Goal: Information Seeking & Learning: Learn about a topic

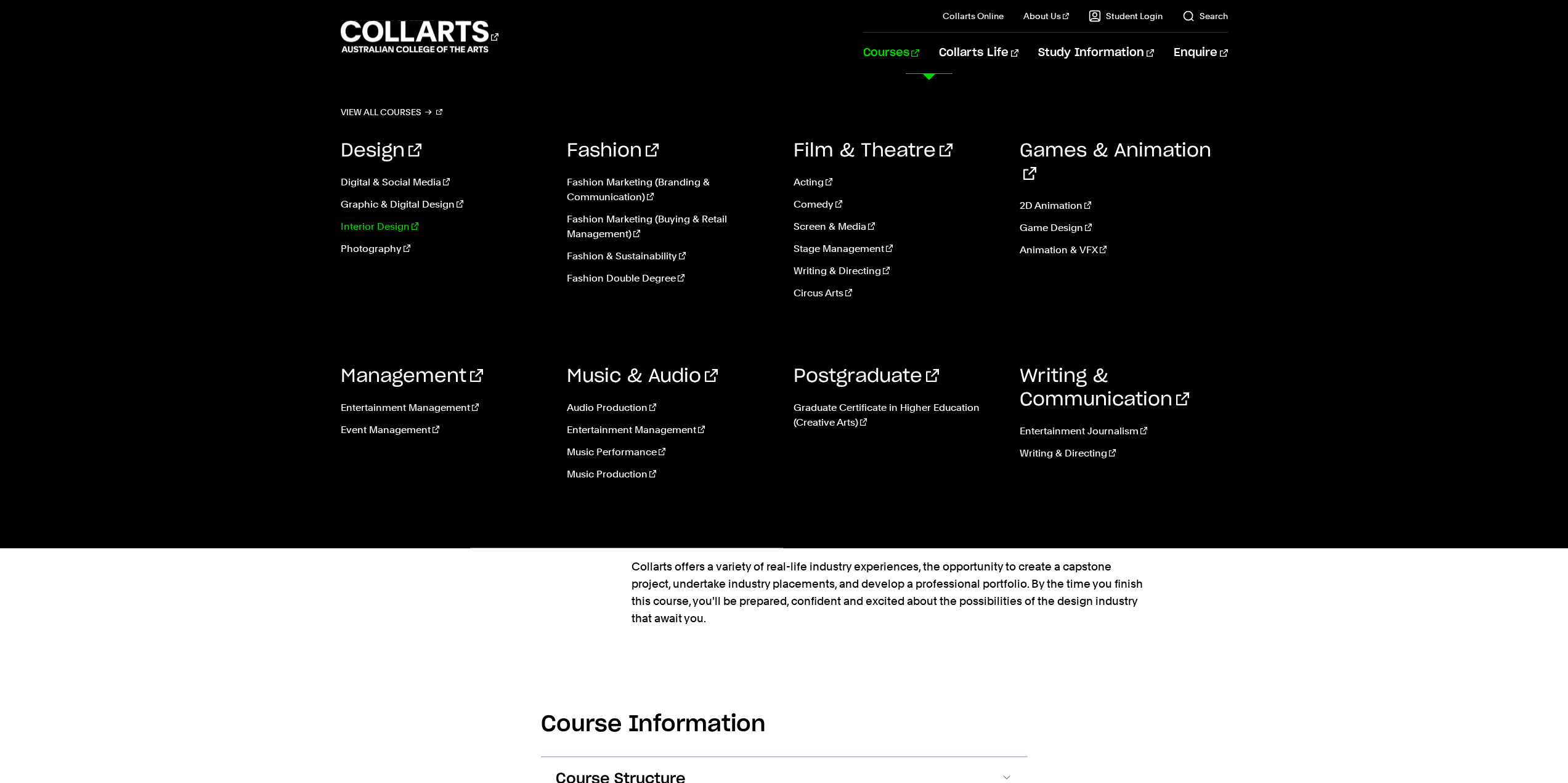
click at [381, 224] on link "Interior Design" at bounding box center [444, 227] width 208 height 15
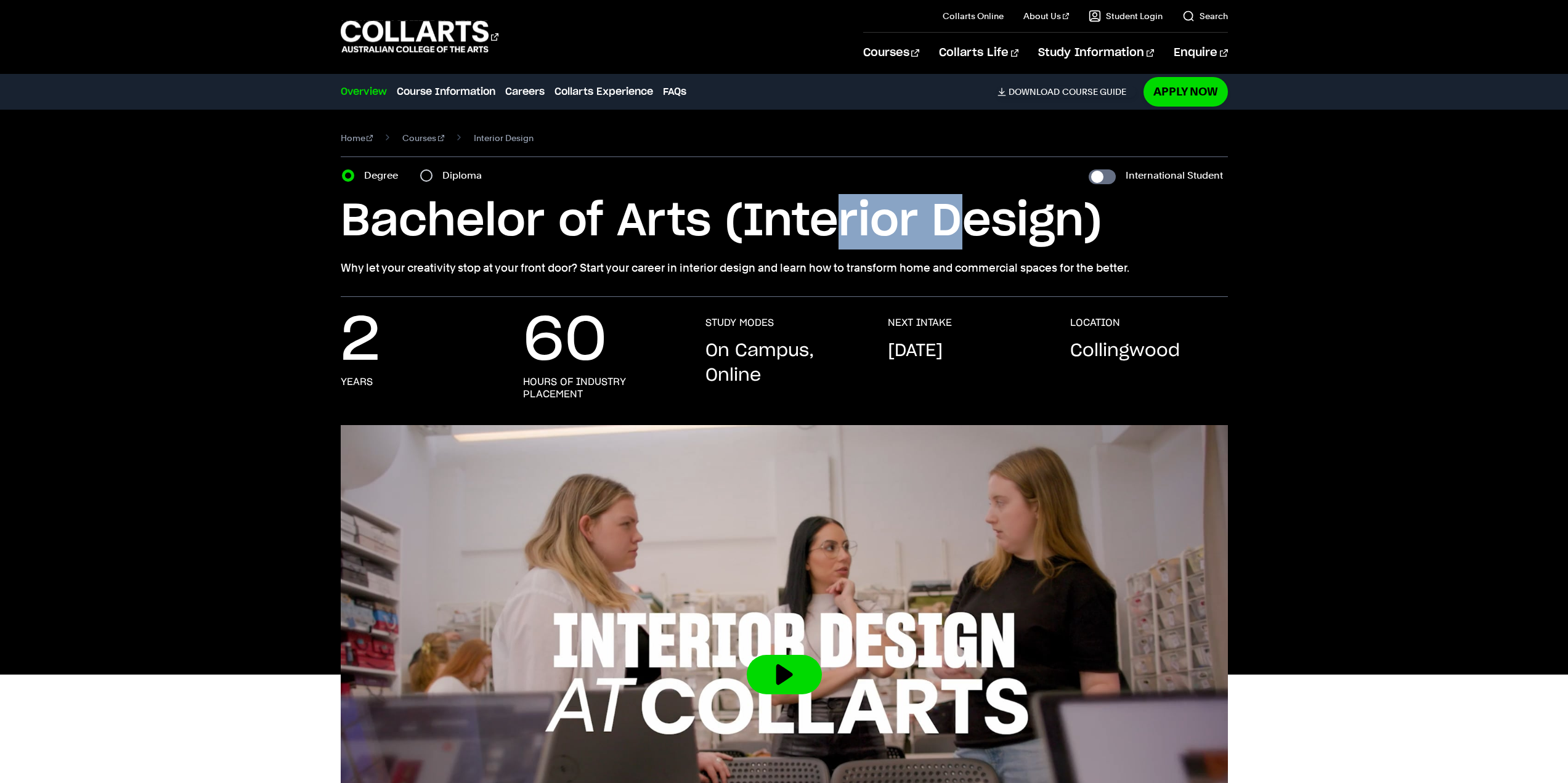
drag, startPoint x: 839, startPoint y: 238, endPoint x: 962, endPoint y: 236, distance: 123.0
click at [962, 236] on h1 "Bachelor of Arts (Interior Design)" at bounding box center [784, 222] width 887 height 55
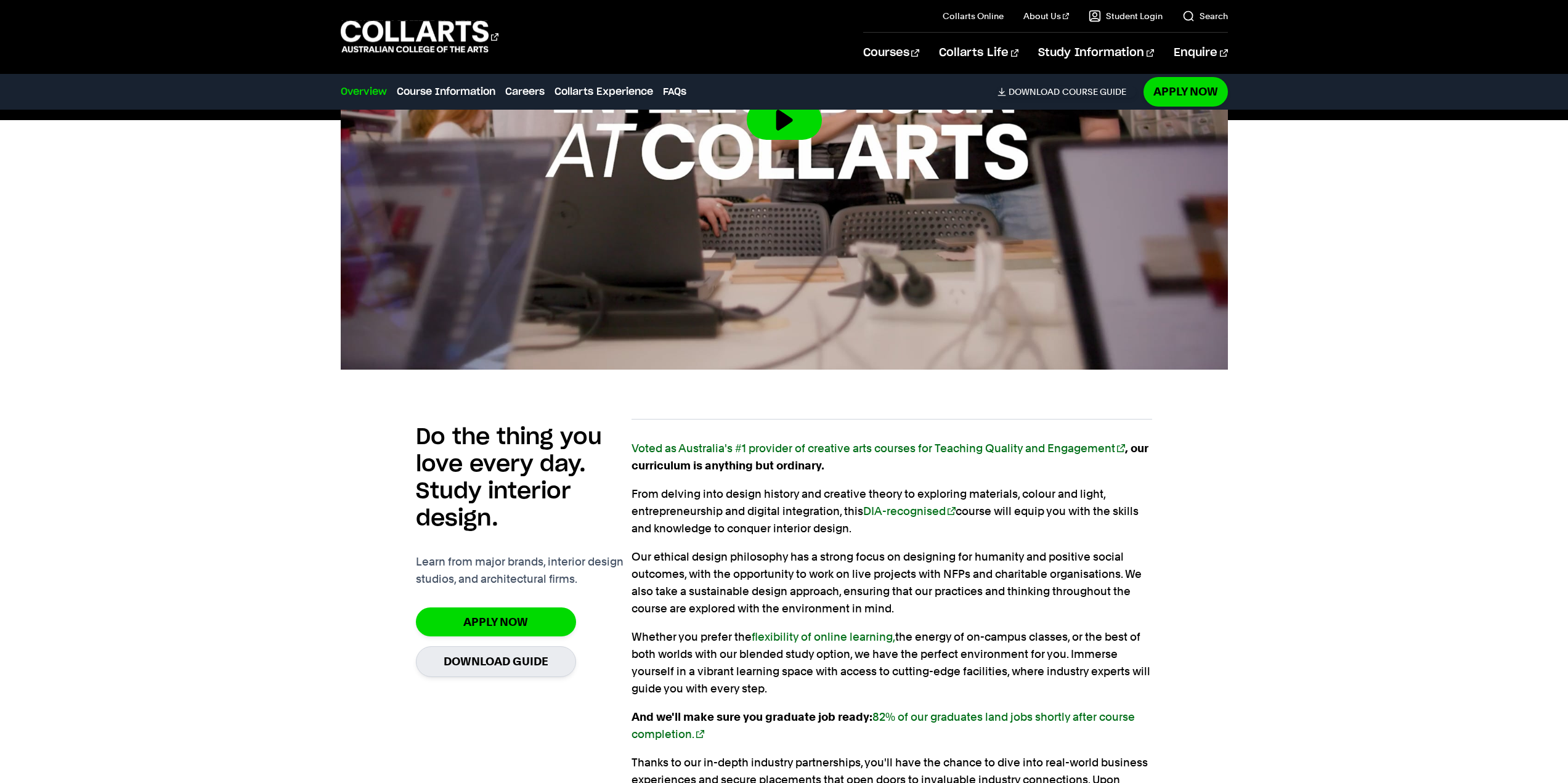
scroll to position [308, 0]
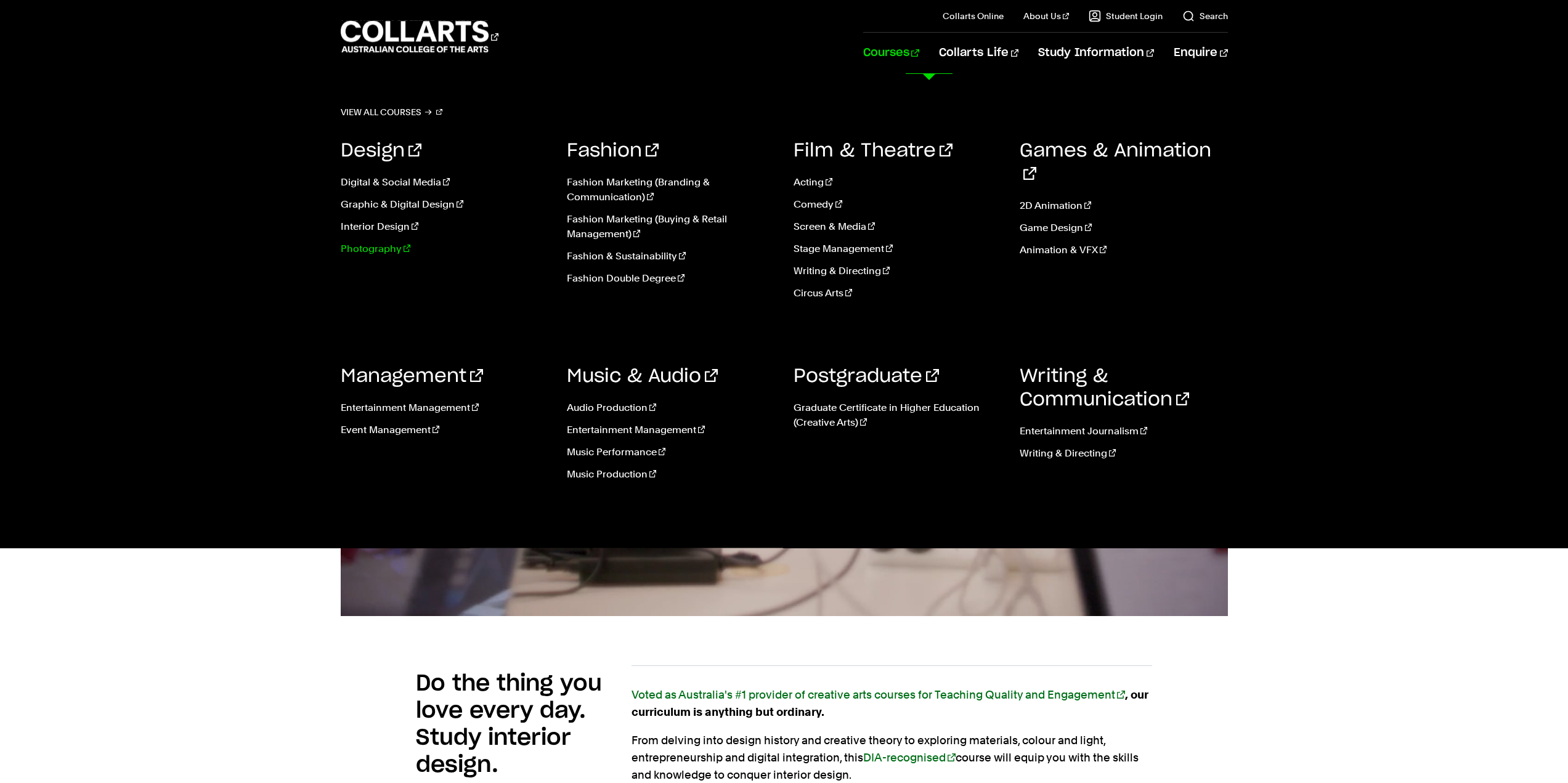
click at [396, 251] on link "Photography" at bounding box center [444, 249] width 208 height 15
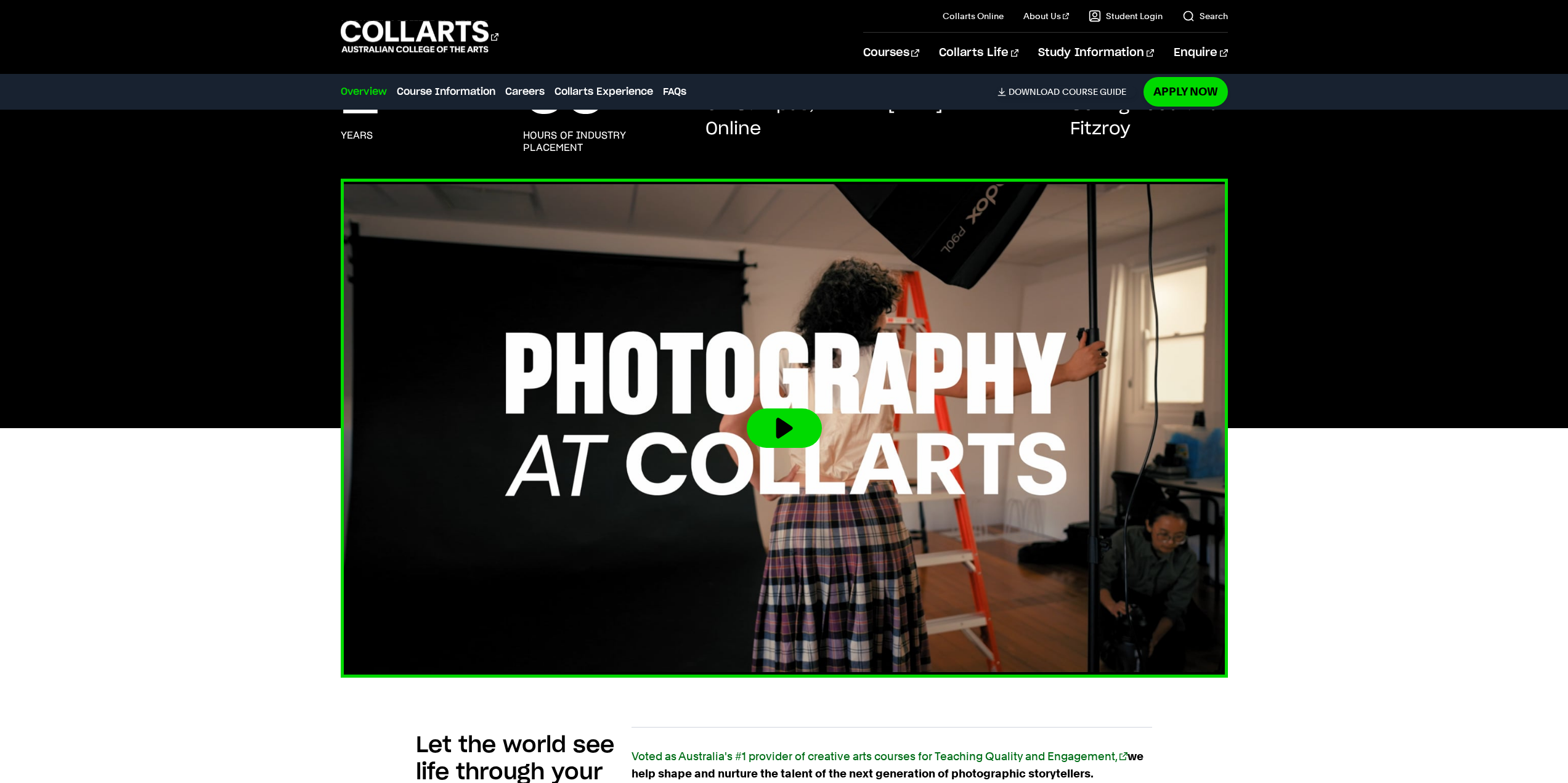
scroll to position [492, 0]
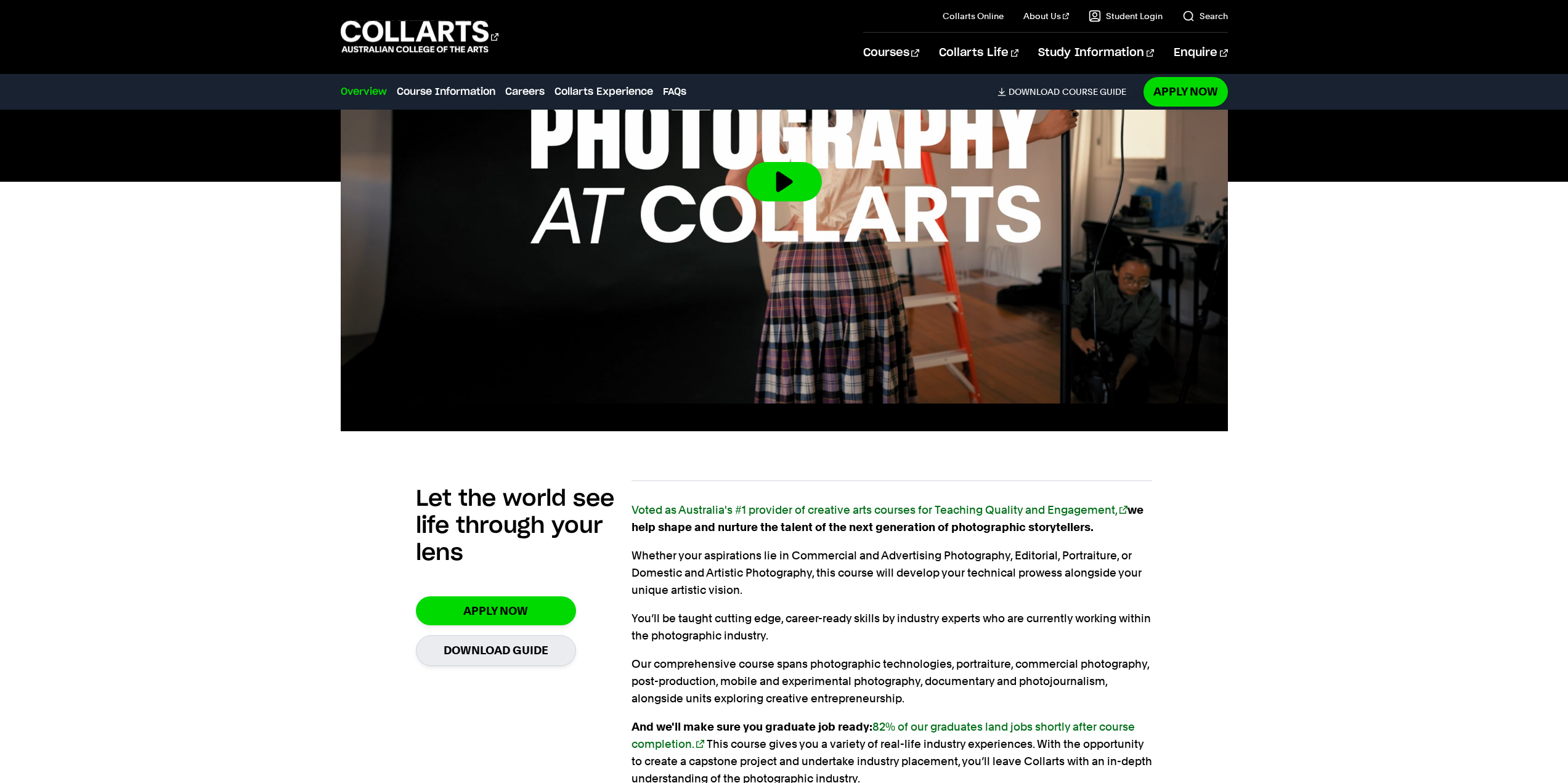
drag, startPoint x: 1201, startPoint y: 535, endPoint x: 1122, endPoint y: 534, distance: 79.0
click at [1200, 535] on div "Let the world see life through your lens Apply Now Download Guide Voted as Aust…" at bounding box center [784, 637] width 887 height 352
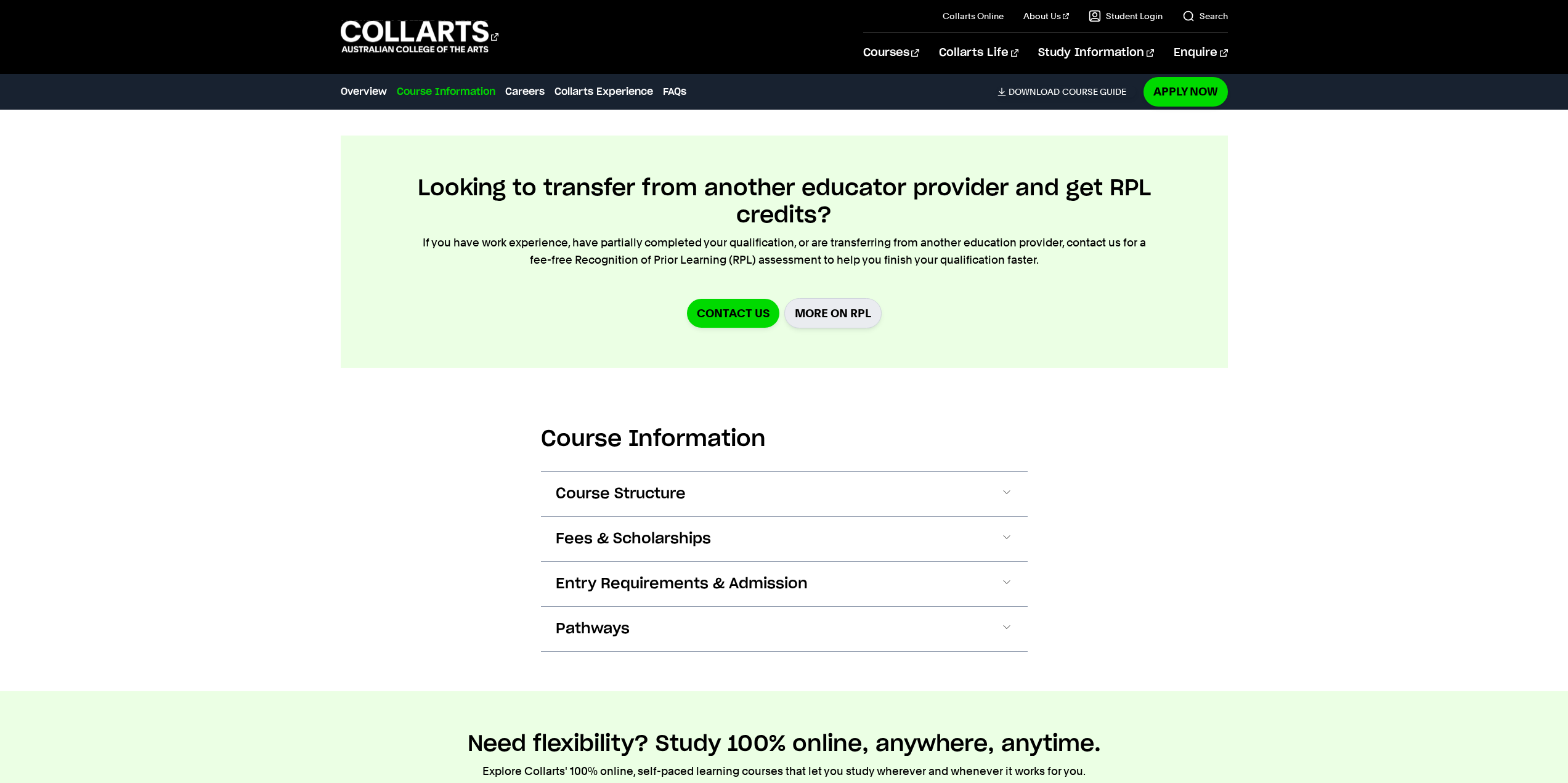
scroll to position [1416, 0]
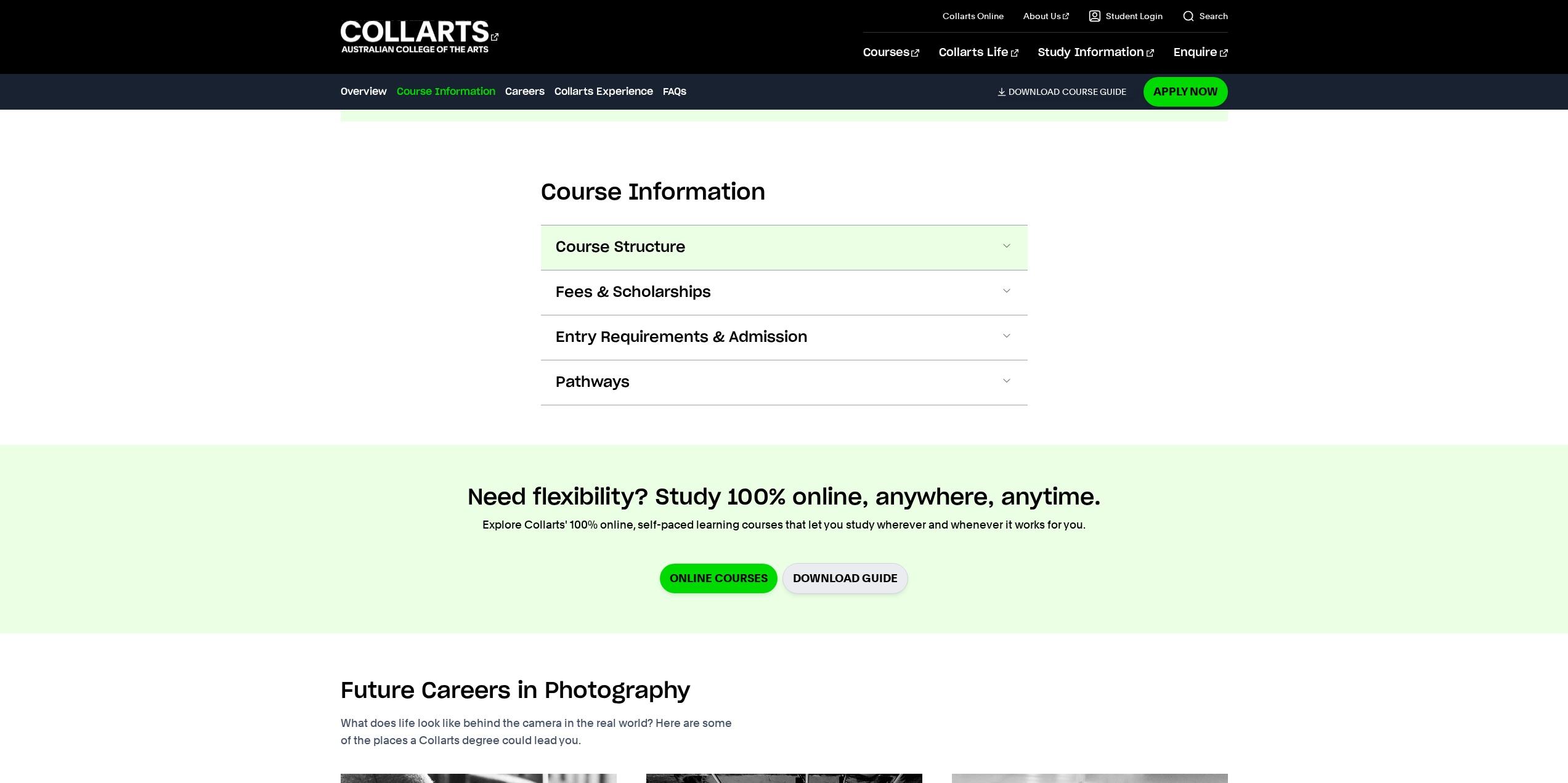
click at [818, 256] on button "Course Structure" at bounding box center [784, 248] width 487 height 45
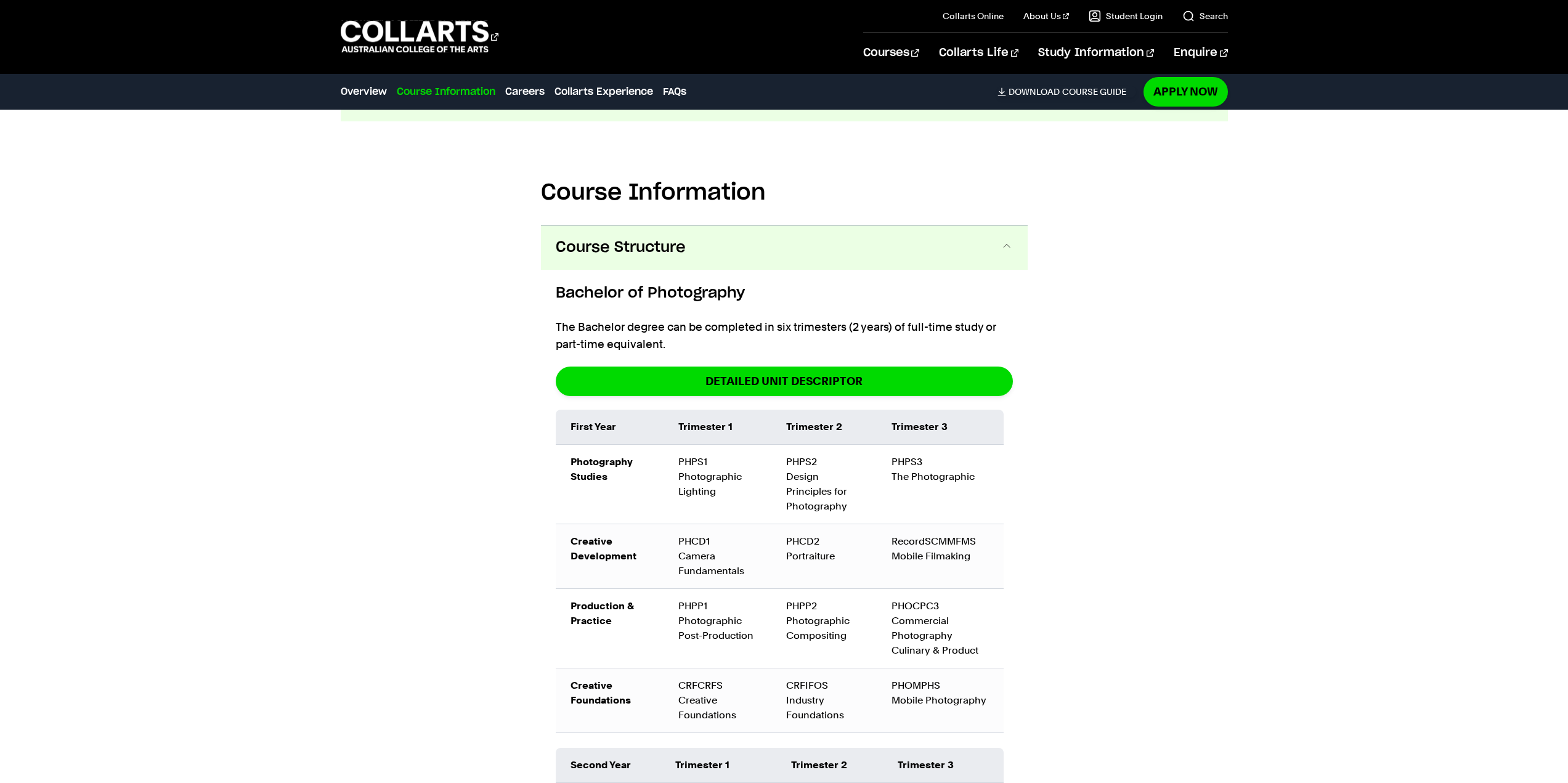
scroll to position [1531, 0]
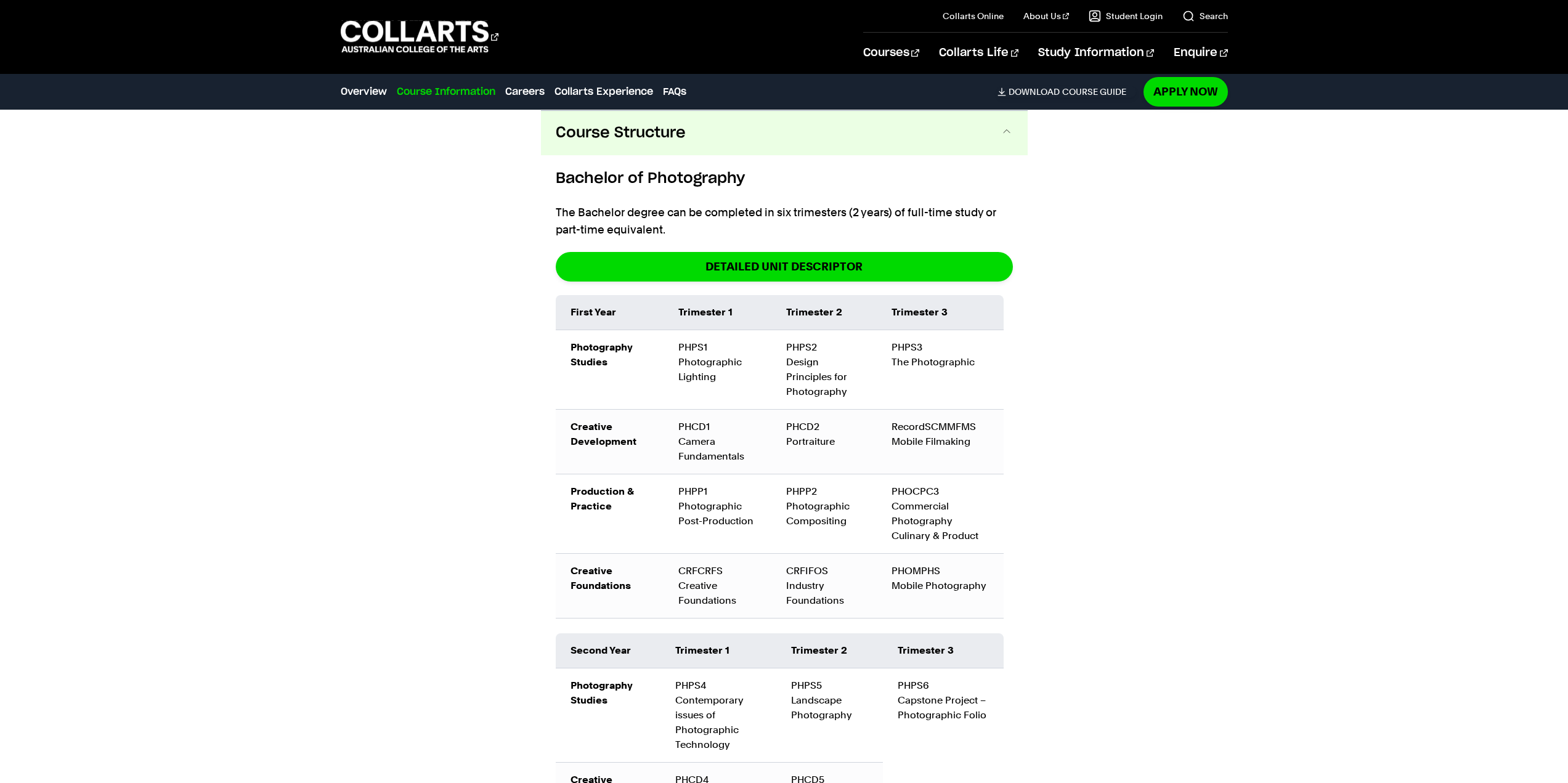
drag, startPoint x: 1154, startPoint y: 370, endPoint x: 1138, endPoint y: 361, distance: 18.4
click at [1137, 361] on div "Course Information Course Structure Bachelor of Photography The Bachelor degree…" at bounding box center [784, 627] width 1154 height 1240
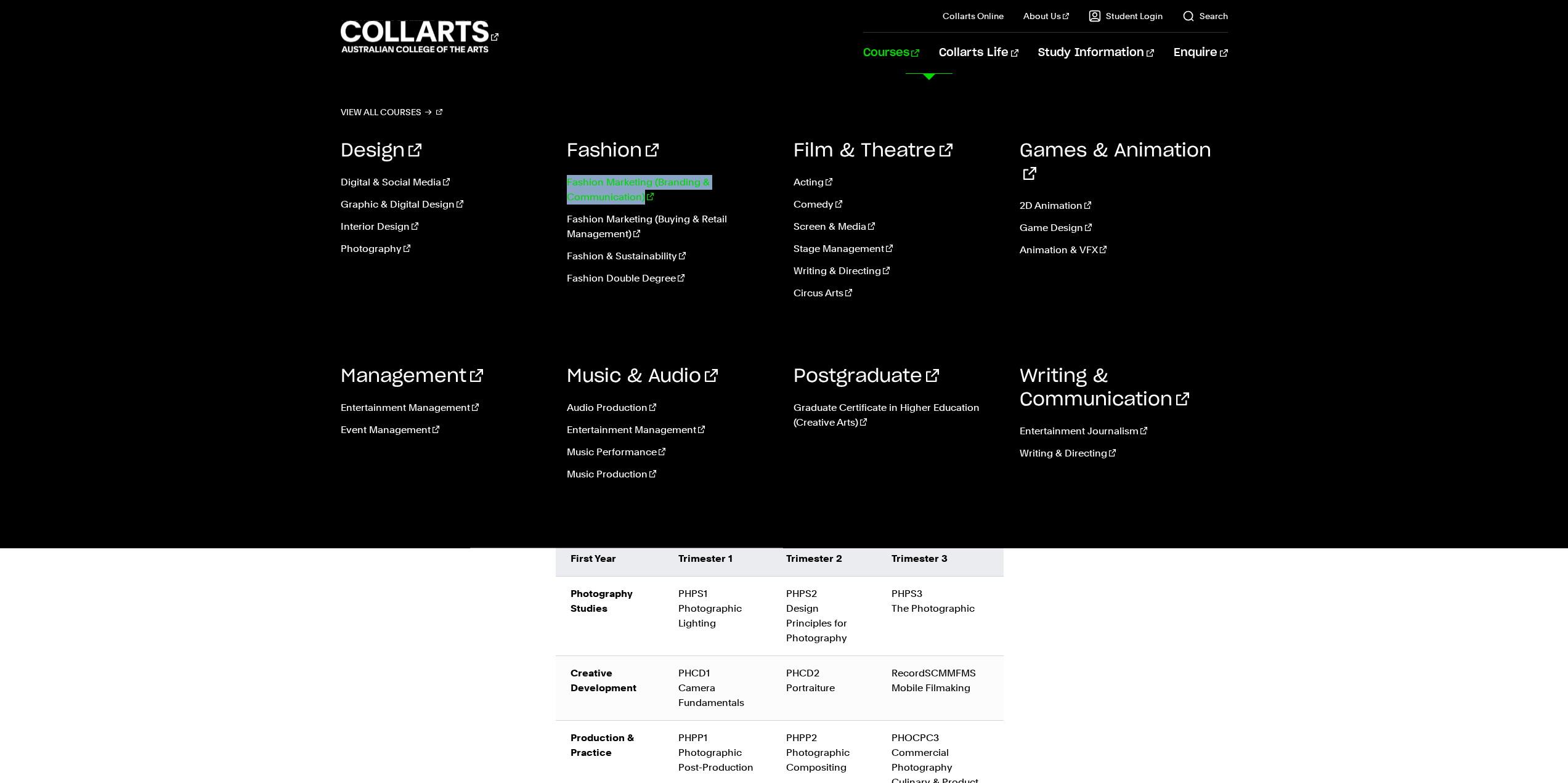
drag, startPoint x: 560, startPoint y: 180, endPoint x: 666, endPoint y: 194, distance: 106.9
click at [666, 194] on div "Design Digital & Social Media Graphic & Digital Design Interior Design Photogra…" at bounding box center [784, 314] width 887 height 388
copy link "Fashion Marketing (Branding & Communication)"
click at [652, 184] on link "Fashion Marketing (Branding & Communication)" at bounding box center [670, 189] width 208 height 29
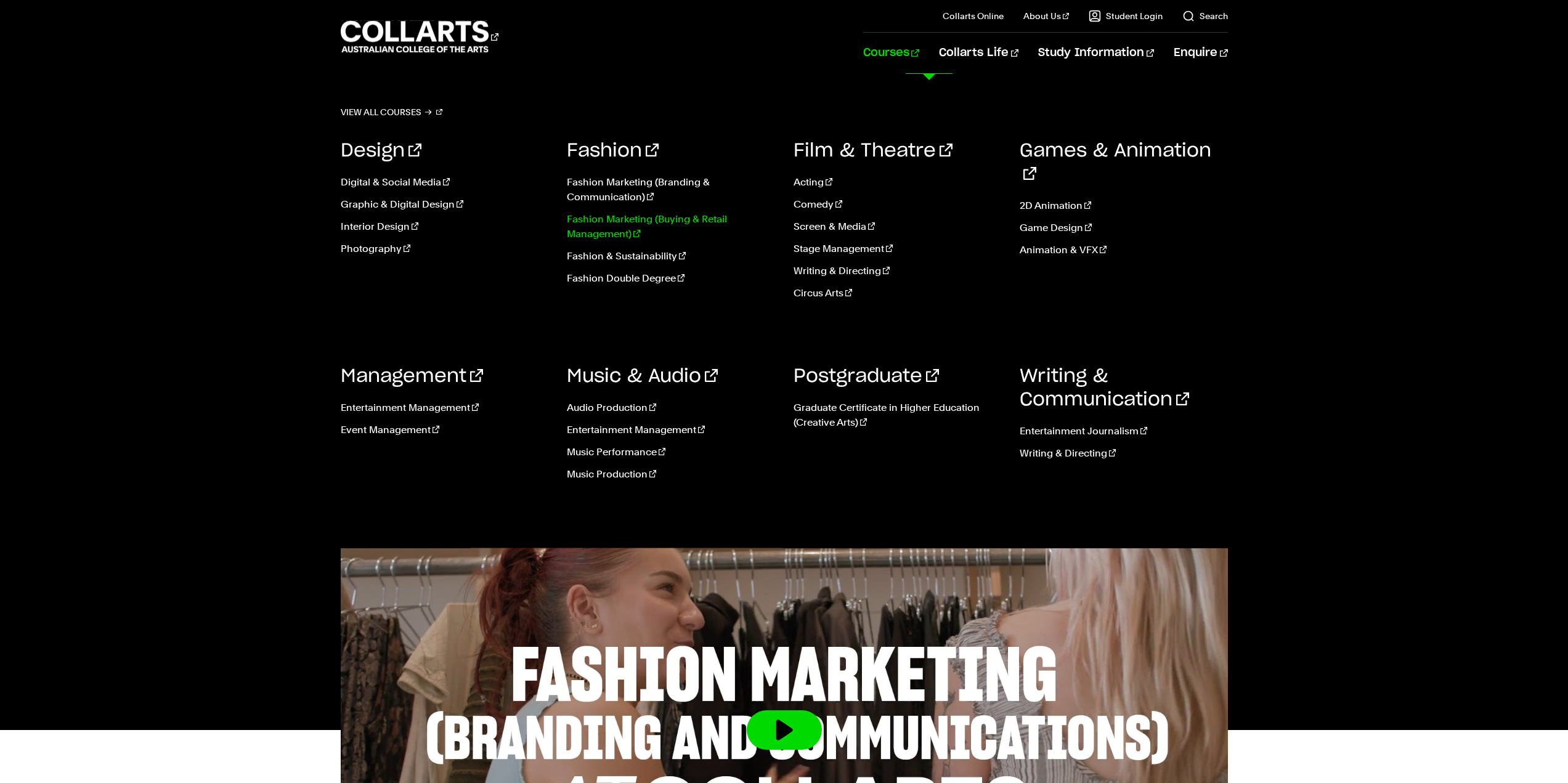
click at [642, 217] on link "Fashion Marketing (Buying & Retail Management)" at bounding box center [670, 227] width 208 height 29
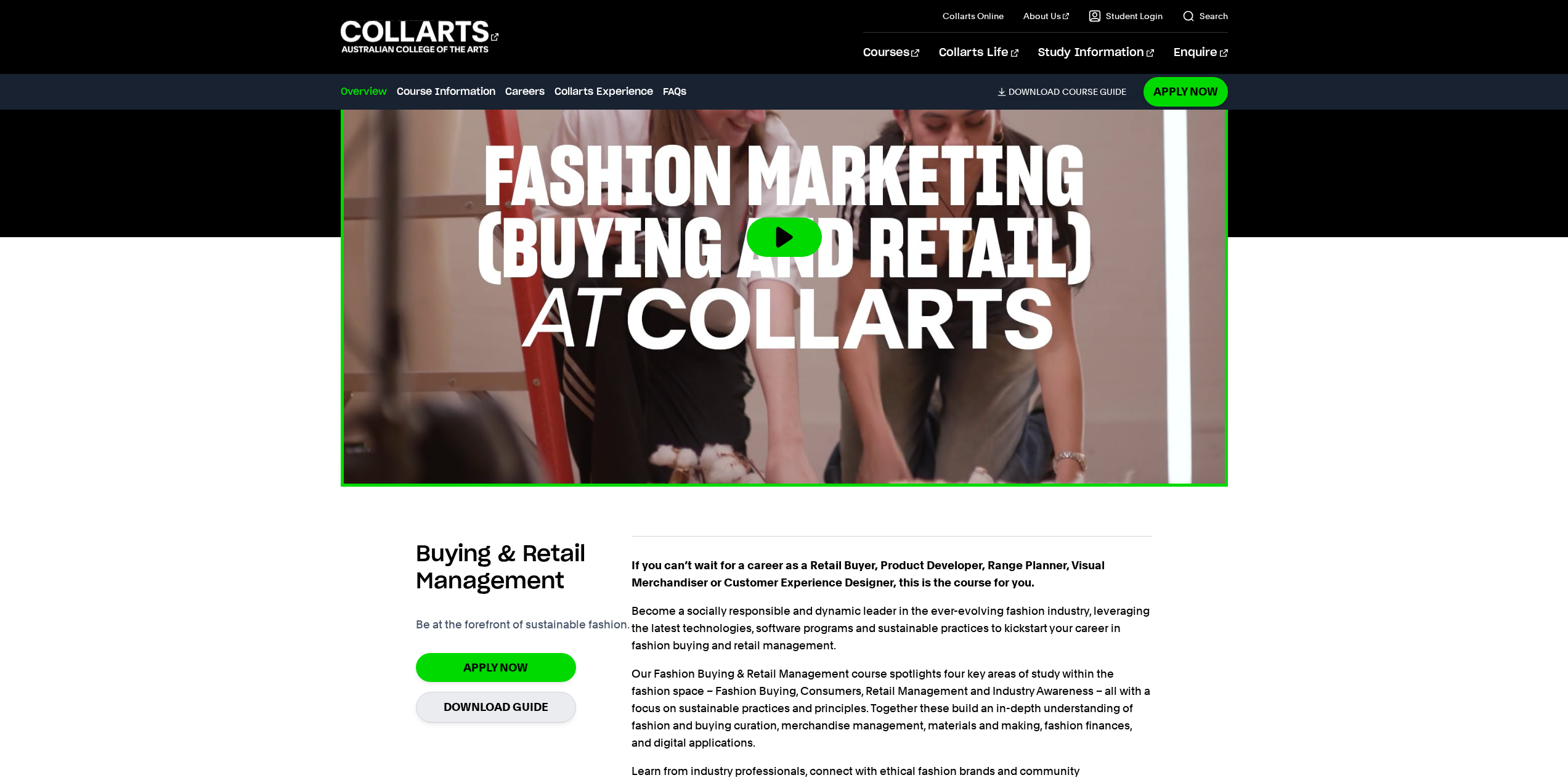
scroll to position [678, 0]
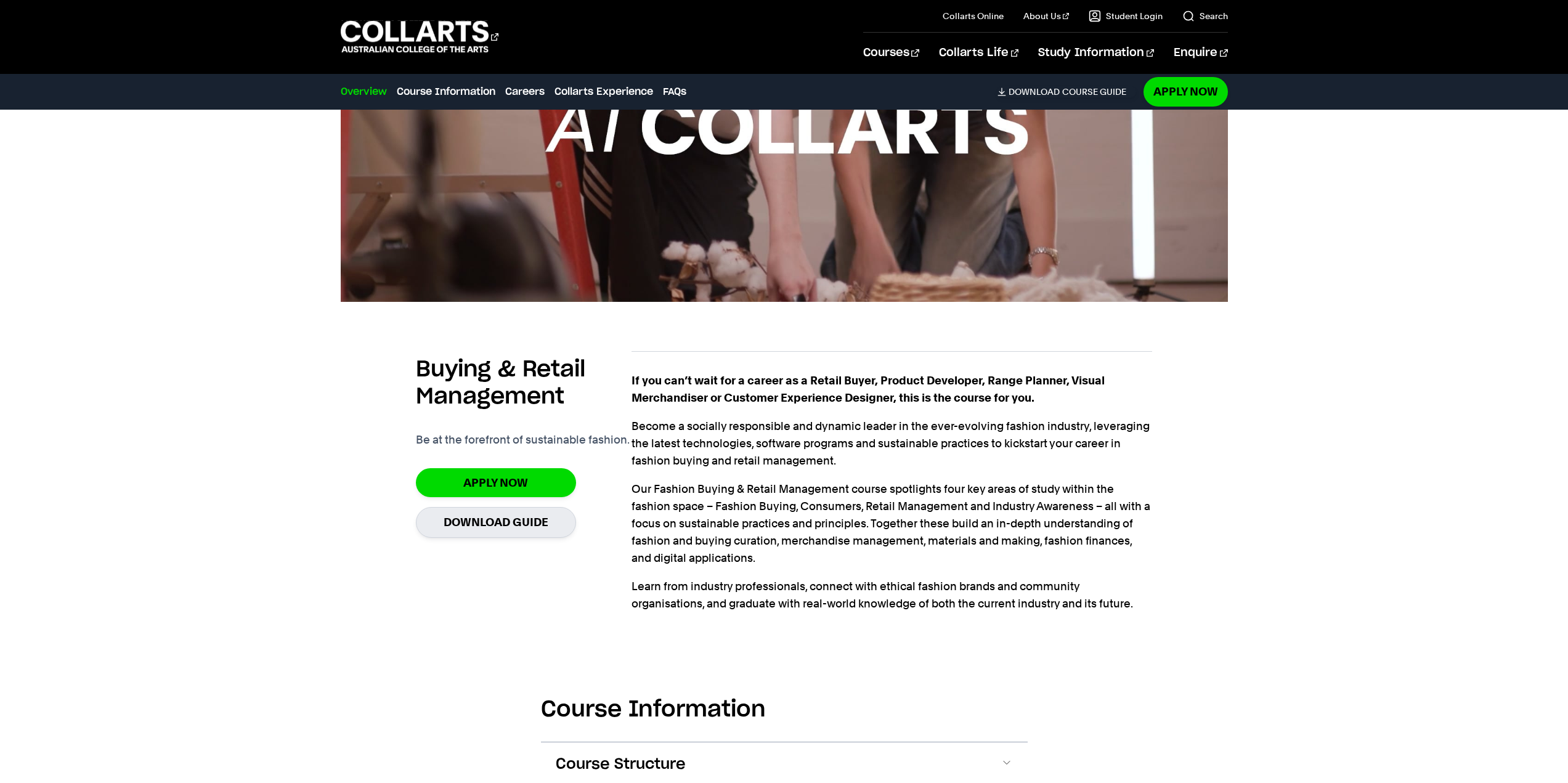
click at [749, 393] on strong "If you can’t wait for a career as a Retail Buyer, Product Developer, Range Plan…" at bounding box center [868, 389] width 473 height 30
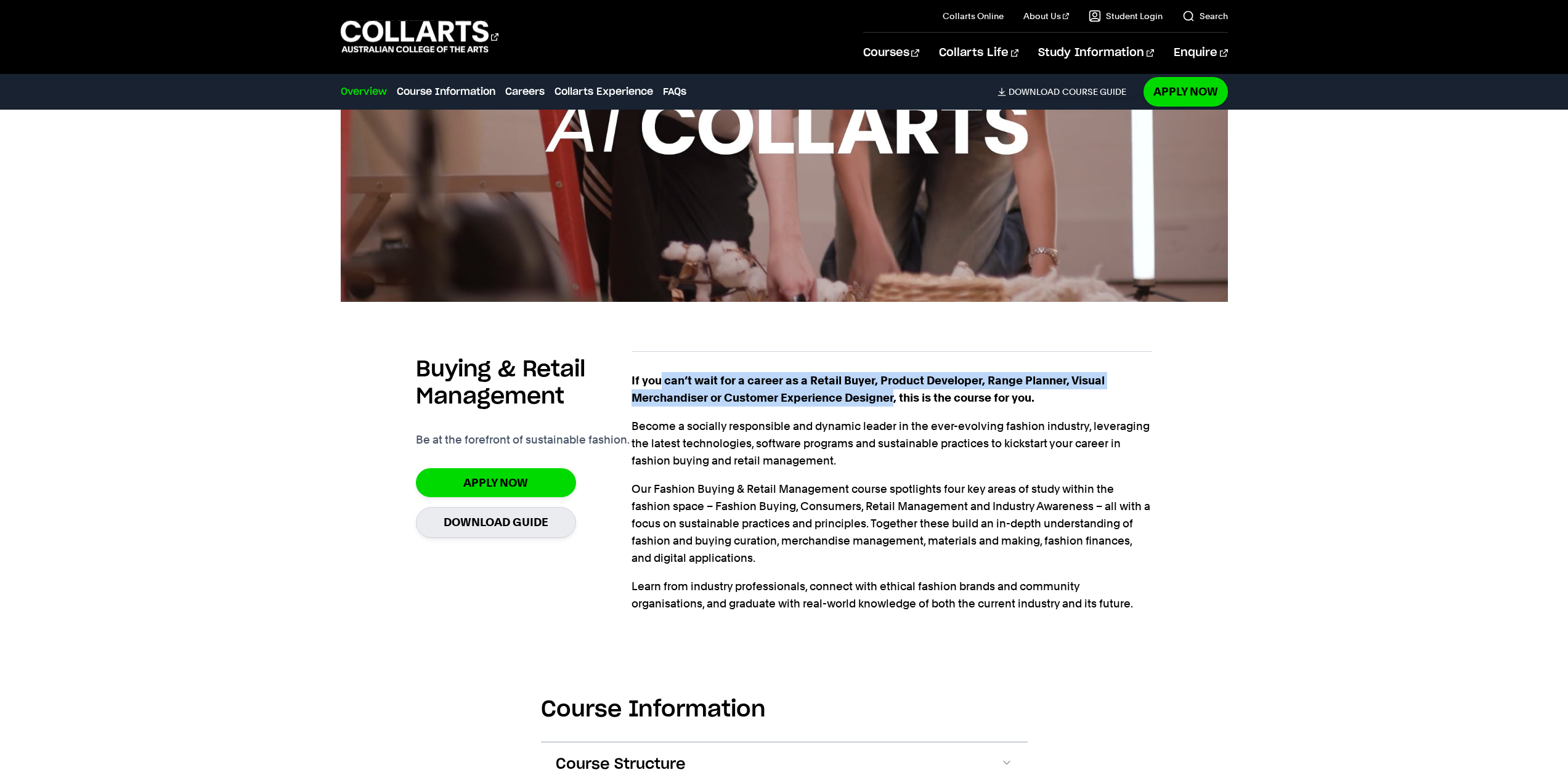
drag, startPoint x: 661, startPoint y: 390, endPoint x: 895, endPoint y: 418, distance: 235.7
click at [895, 407] on p "If you can’t wait for a career as a Retail Buyer, Product Developer, Range Plan…" at bounding box center [892, 389] width 521 height 35
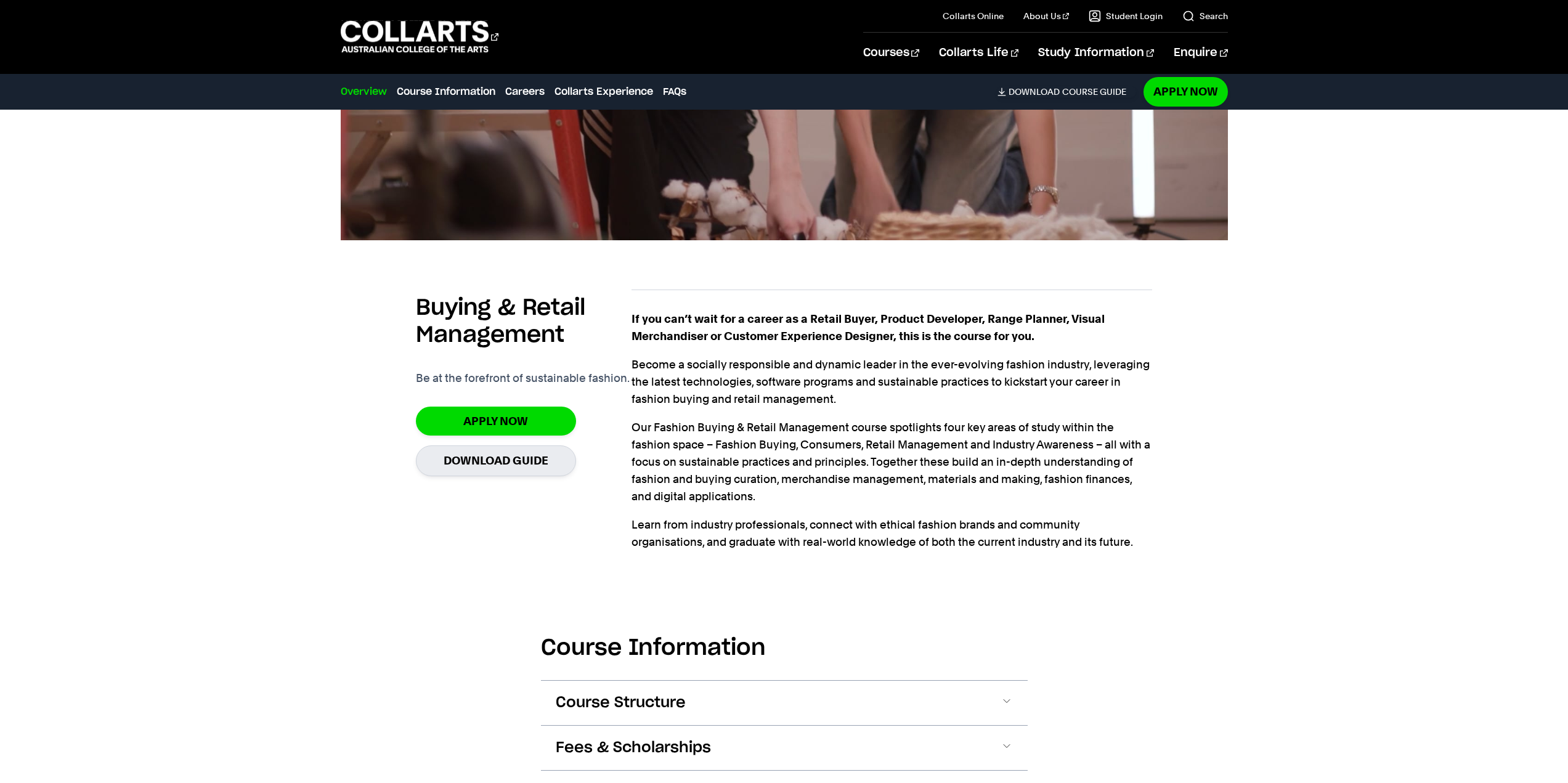
scroll to position [985, 0]
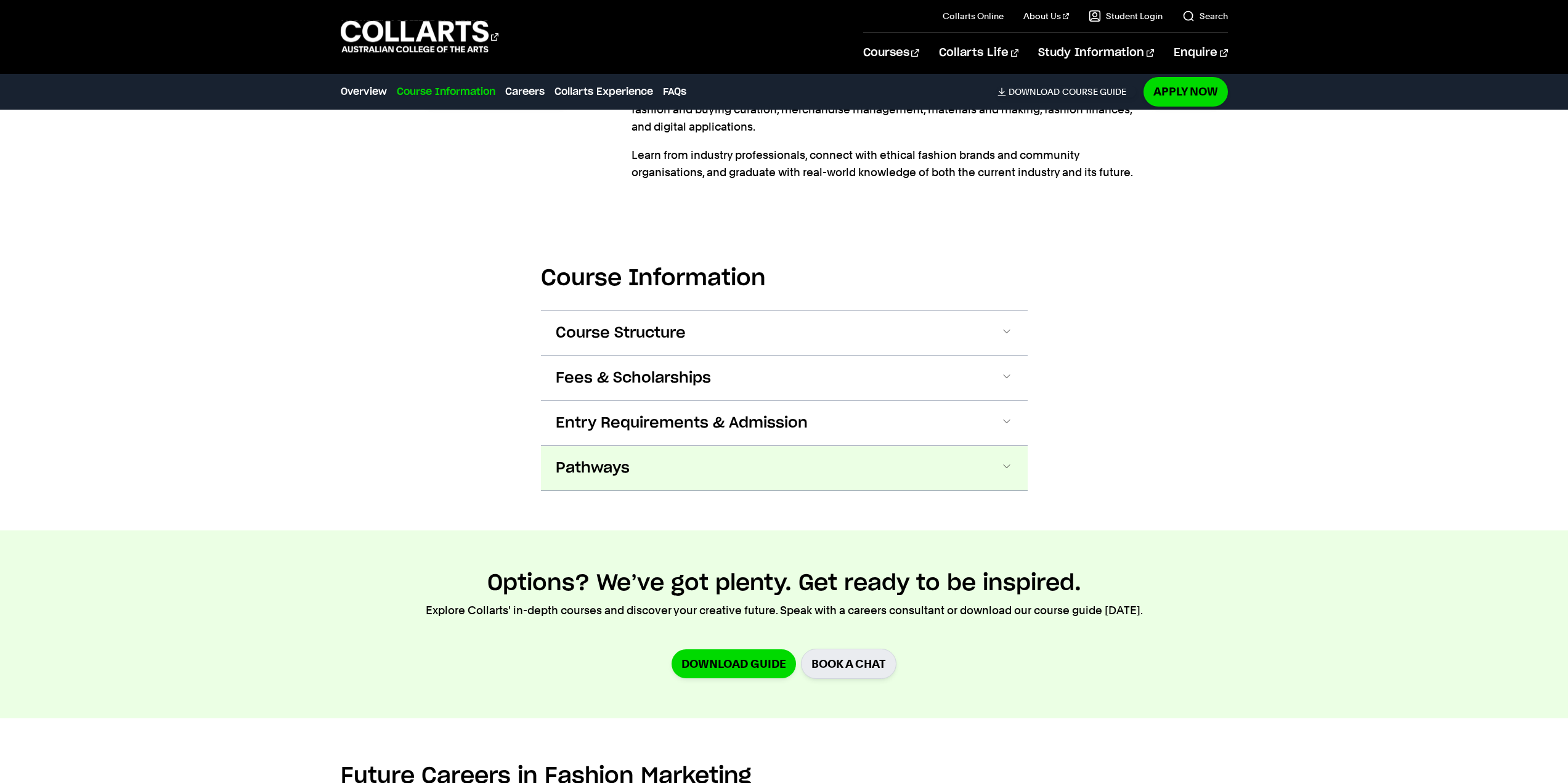
click at [672, 472] on button "Pathways" at bounding box center [784, 468] width 487 height 45
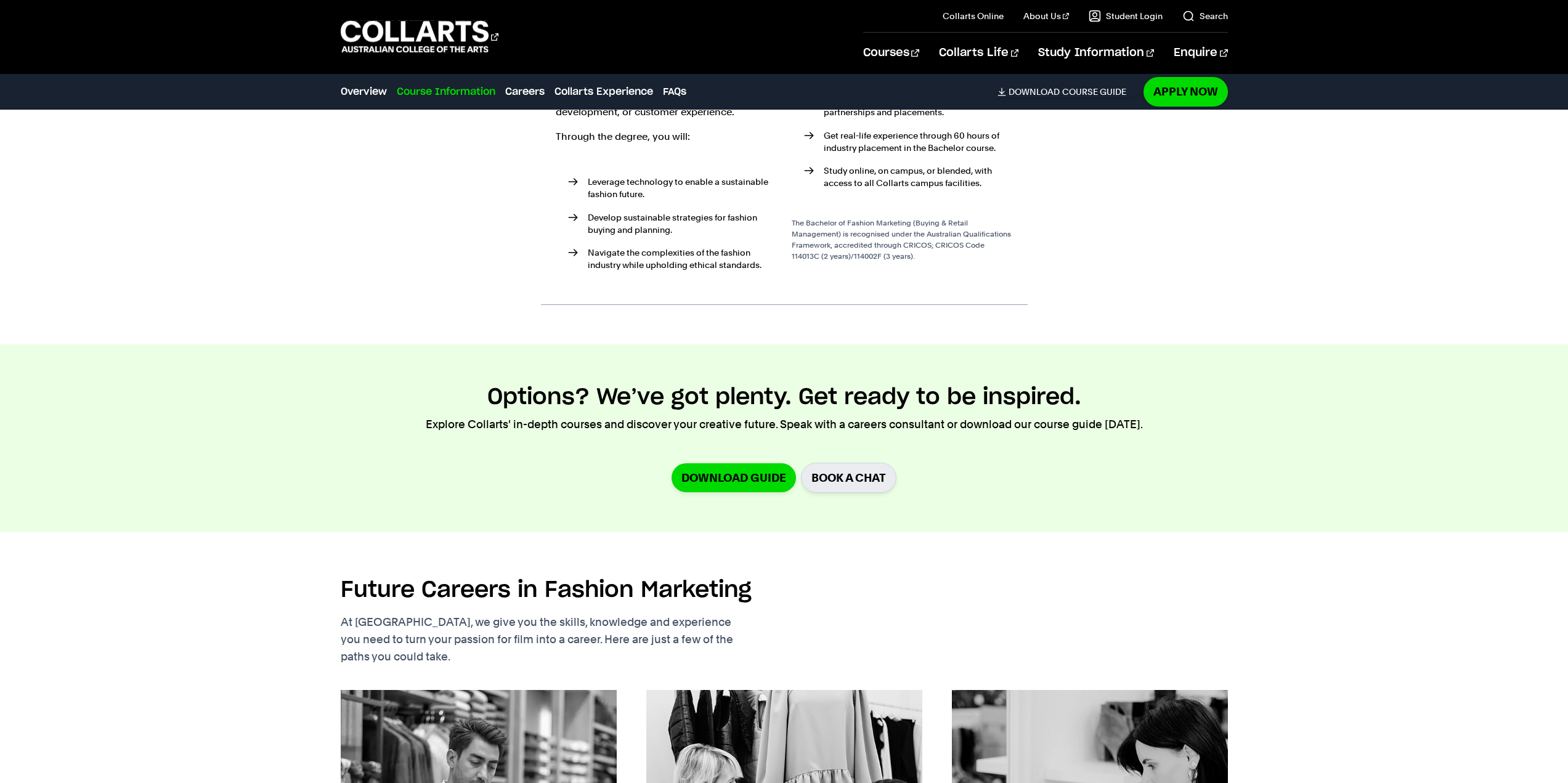
scroll to position [1456, 0]
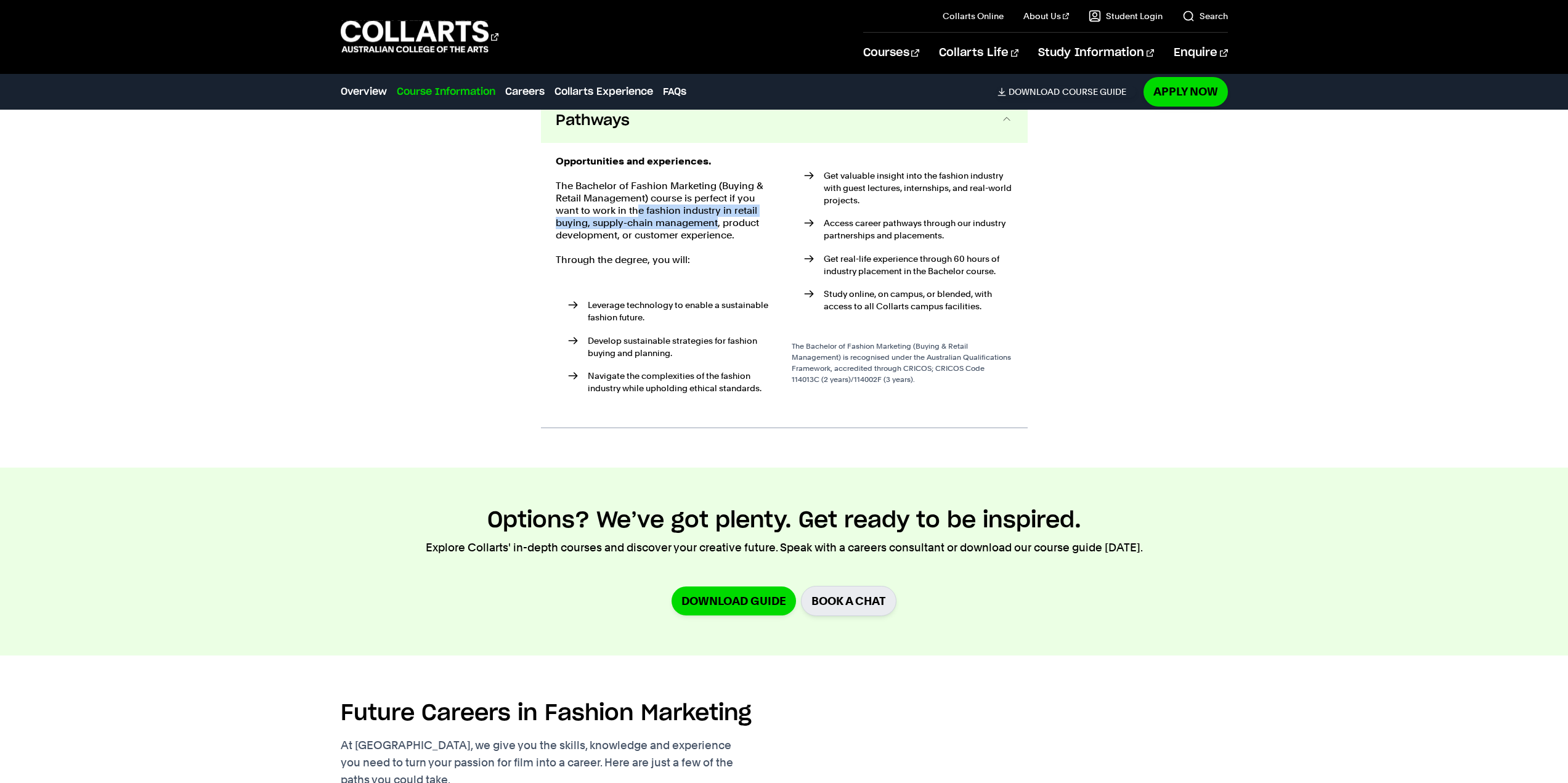
drag, startPoint x: 638, startPoint y: 228, endPoint x: 717, endPoint y: 239, distance: 79.8
click at [717, 239] on p "The Bachelor of Fashion Marketing (Buying & Retail Management) course is perfec…" at bounding box center [666, 210] width 221 height 62
drag, startPoint x: 585, startPoint y: 243, endPoint x: 730, endPoint y: 246, distance: 145.0
click at [730, 242] on p "The Bachelor of Fashion Marketing (Buying & Retail Management) course is perfec…" at bounding box center [666, 210] width 221 height 62
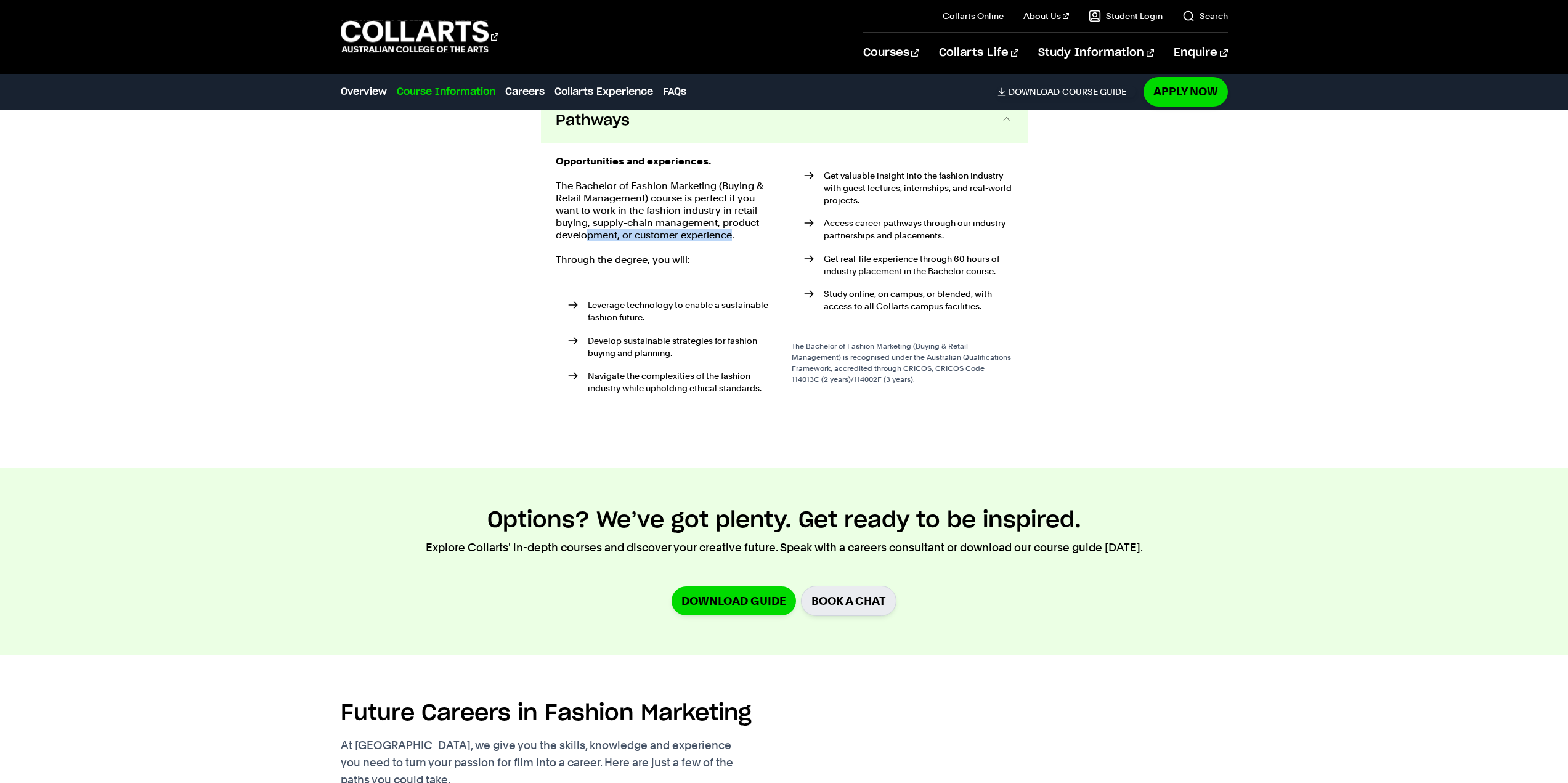
click at [730, 242] on p "The Bachelor of Fashion Marketing (Buying & Retail Management) course is perfec…" at bounding box center [666, 210] width 221 height 62
drag, startPoint x: 619, startPoint y: 250, endPoint x: 720, endPoint y: 245, distance: 101.1
click at [720, 242] on p "The Bachelor of Fashion Marketing (Buying & Retail Management) course is perfec…" at bounding box center [666, 210] width 221 height 62
drag, startPoint x: 738, startPoint y: 246, endPoint x: 762, endPoint y: 229, distance: 29.4
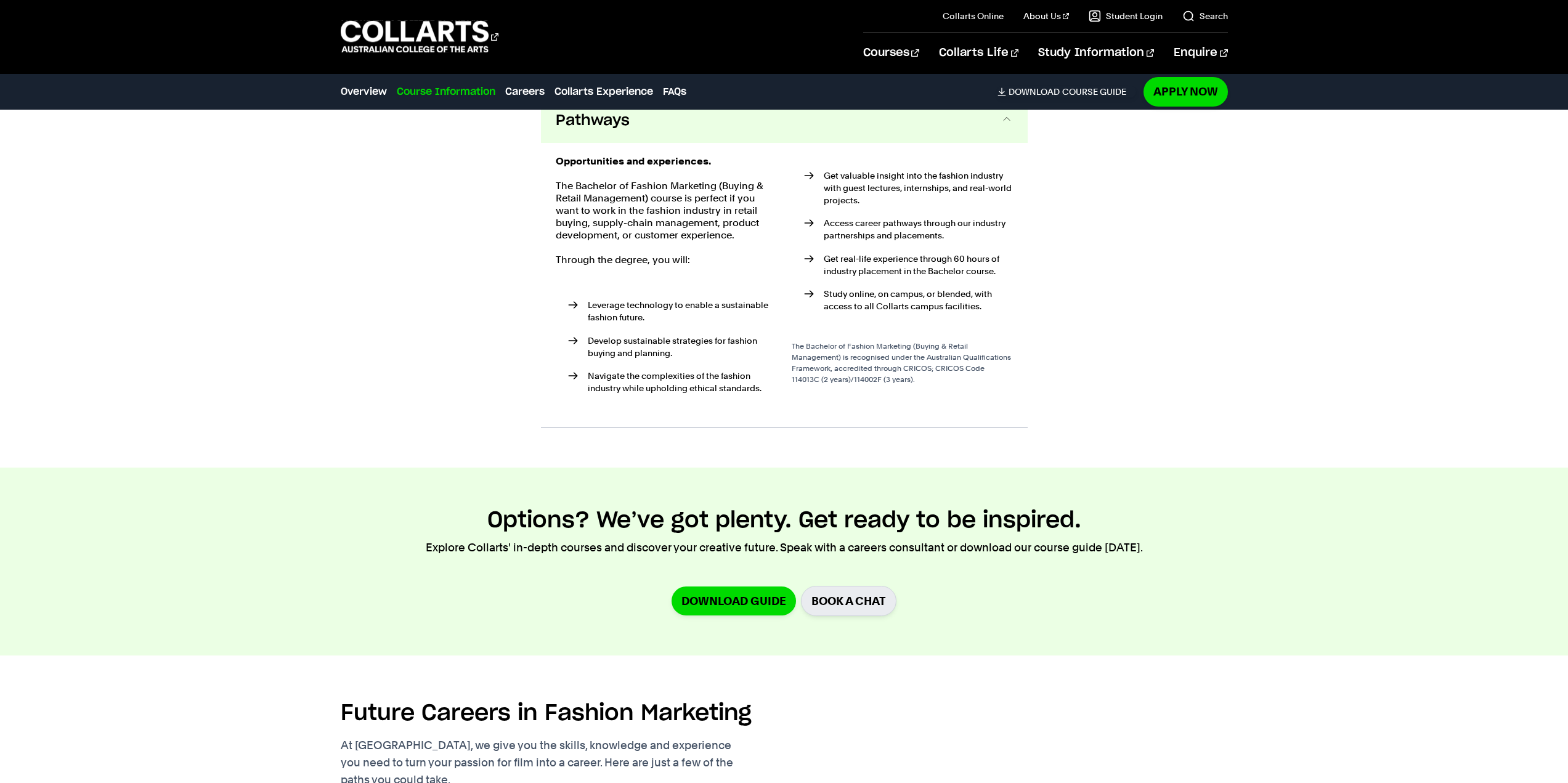
click at [739, 240] on p "The Bachelor of Fashion Marketing (Buying & Retail Management) course is perfec…" at bounding box center [666, 210] width 221 height 62
drag, startPoint x: 880, startPoint y: 193, endPoint x: 891, endPoint y: 208, distance: 18.6
click at [891, 206] on li "Get valuable insight into the fashion industry with guest lectures, internships…" at bounding box center [908, 187] width 209 height 37
drag, startPoint x: 610, startPoint y: 318, endPoint x: 674, endPoint y: 317, distance: 64.0
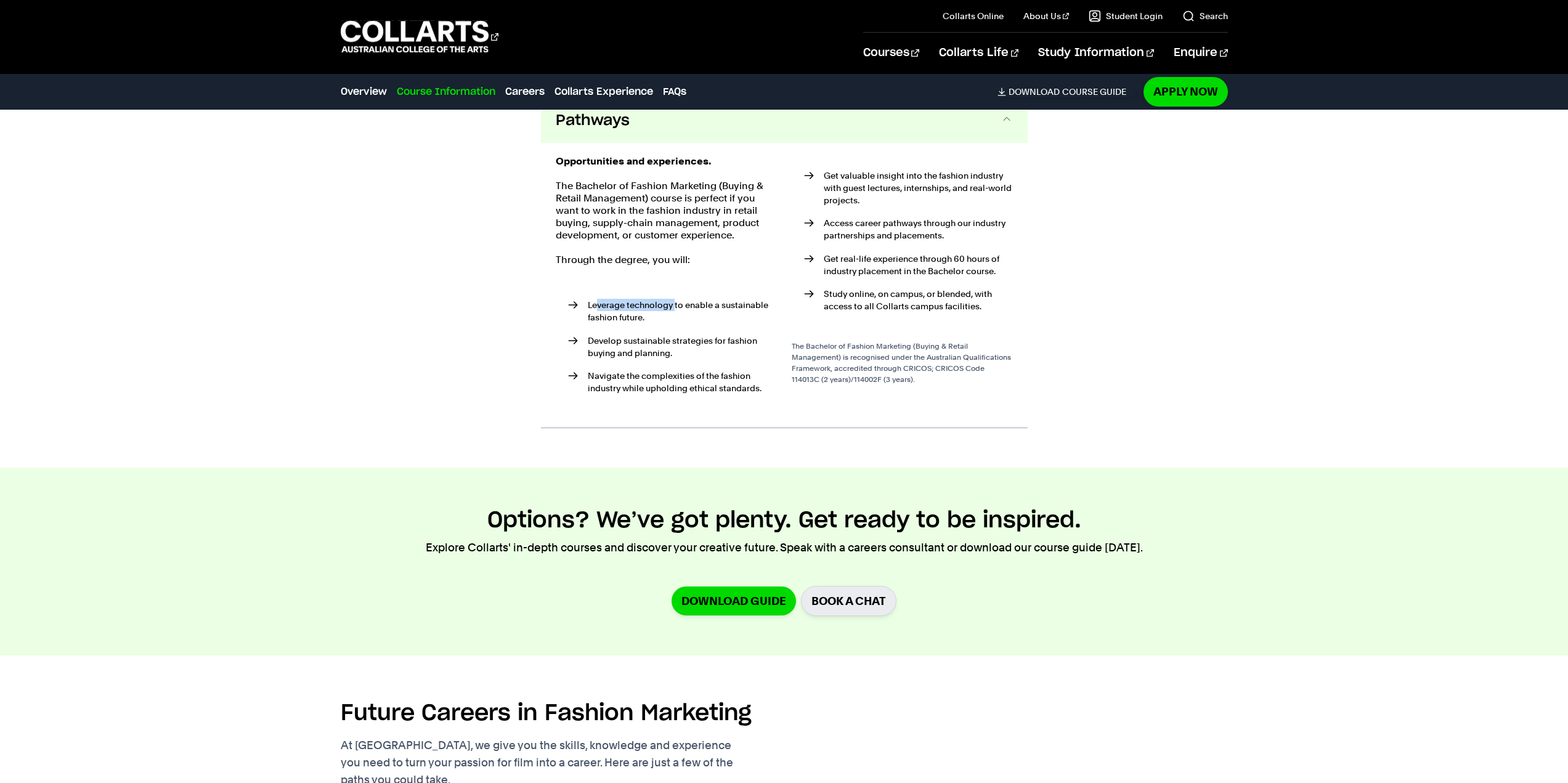
click at [674, 317] on p "Leverage technology to enable a sustainable fashion future." at bounding box center [682, 311] width 189 height 25
drag, startPoint x: 586, startPoint y: 236, endPoint x: 715, endPoint y: 234, distance: 129.0
click at [715, 234] on p "The Bachelor of Fashion Marketing (Buying & Retail Management) course is perfec…" at bounding box center [666, 210] width 221 height 62
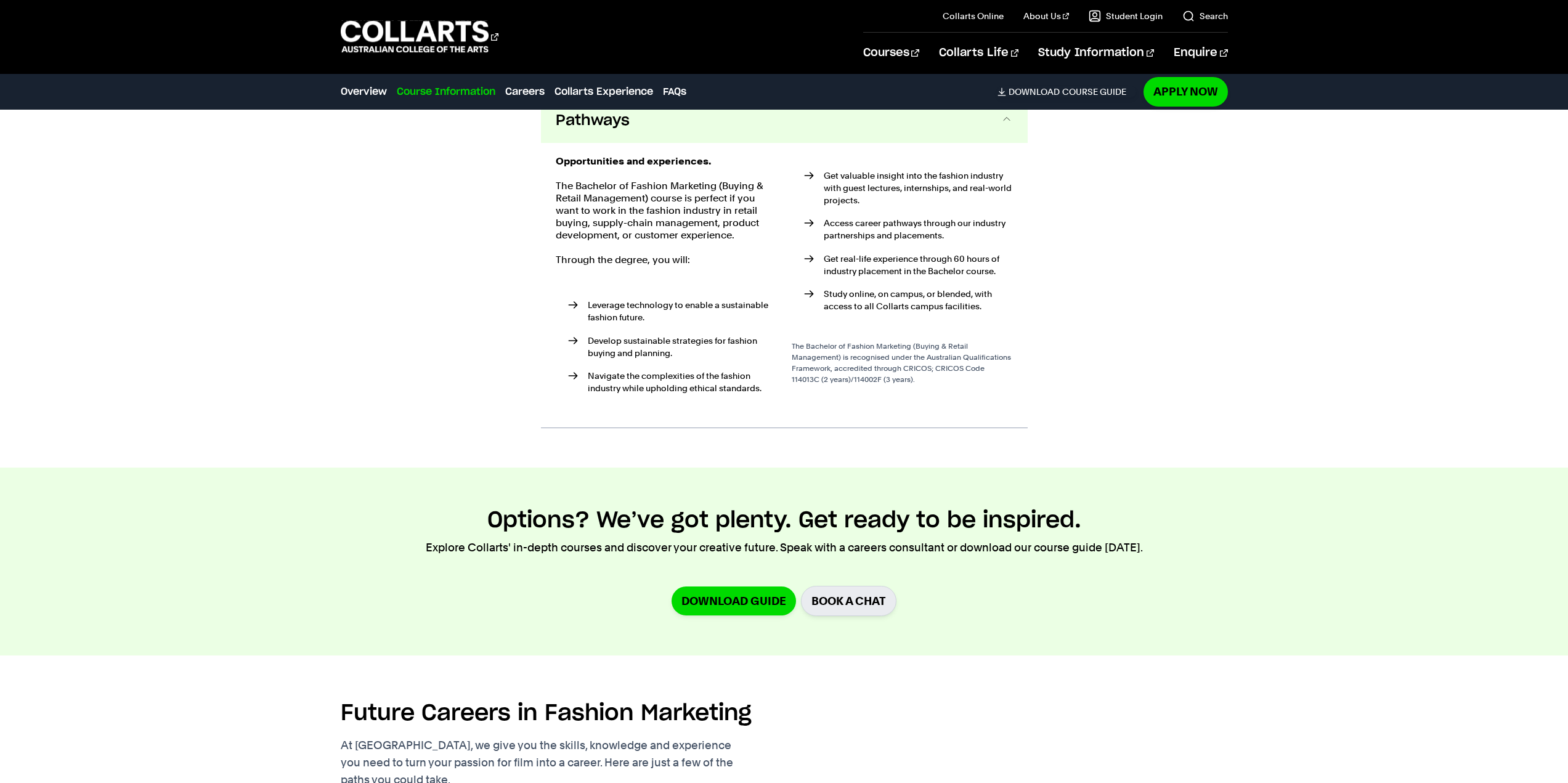
scroll to position [1271, 0]
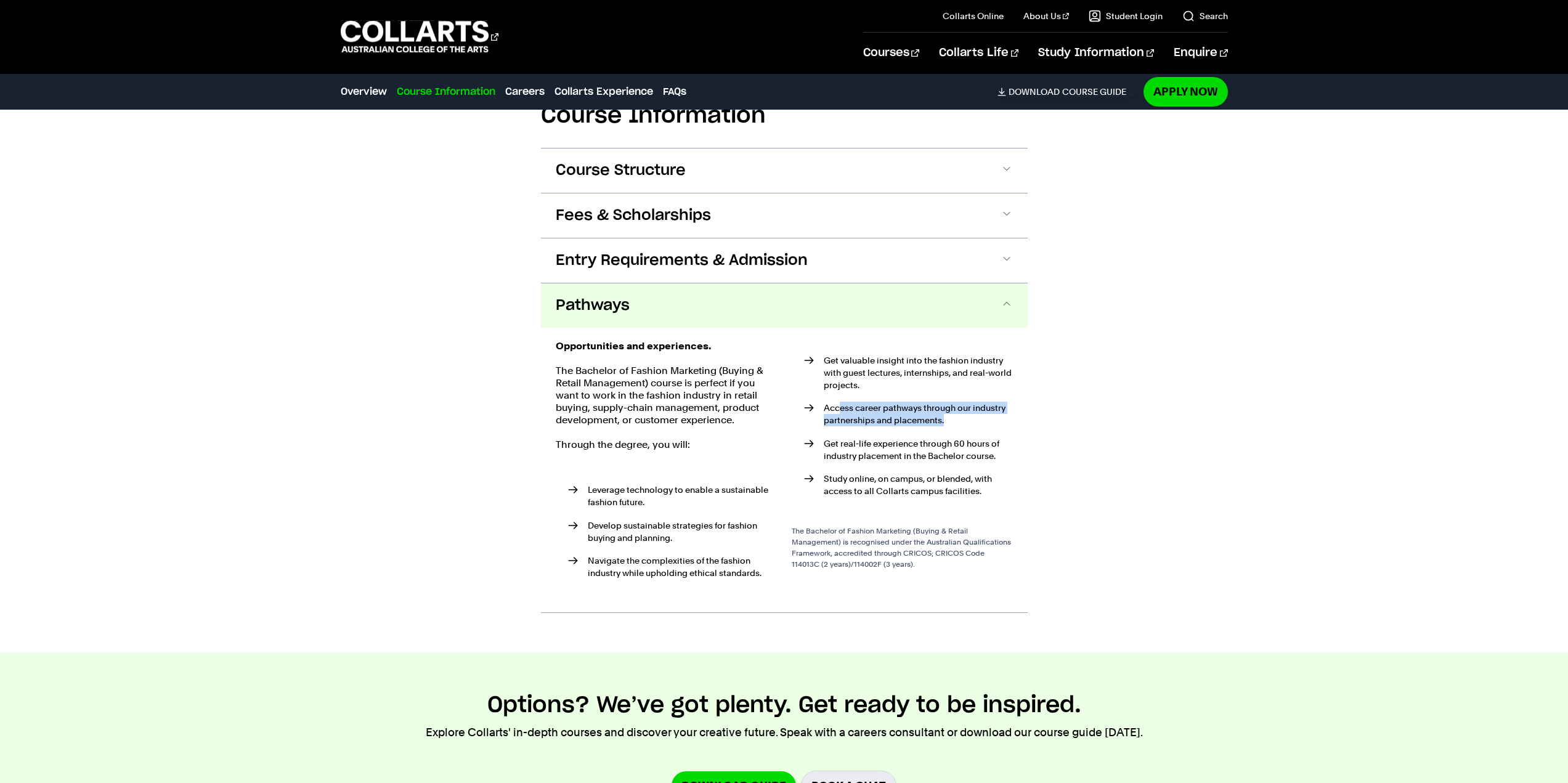
drag, startPoint x: 841, startPoint y: 420, endPoint x: 960, endPoint y: 435, distance: 119.9
click at [960, 426] on p "Access career pathways through our industry partnerships and placements." at bounding box center [918, 414] width 189 height 25
drag, startPoint x: 850, startPoint y: 450, endPoint x: 980, endPoint y: 468, distance: 131.2
click at [980, 462] on p "Get real-life experience through 60 hours of industry placement in the Bachelor…" at bounding box center [918, 449] width 189 height 25
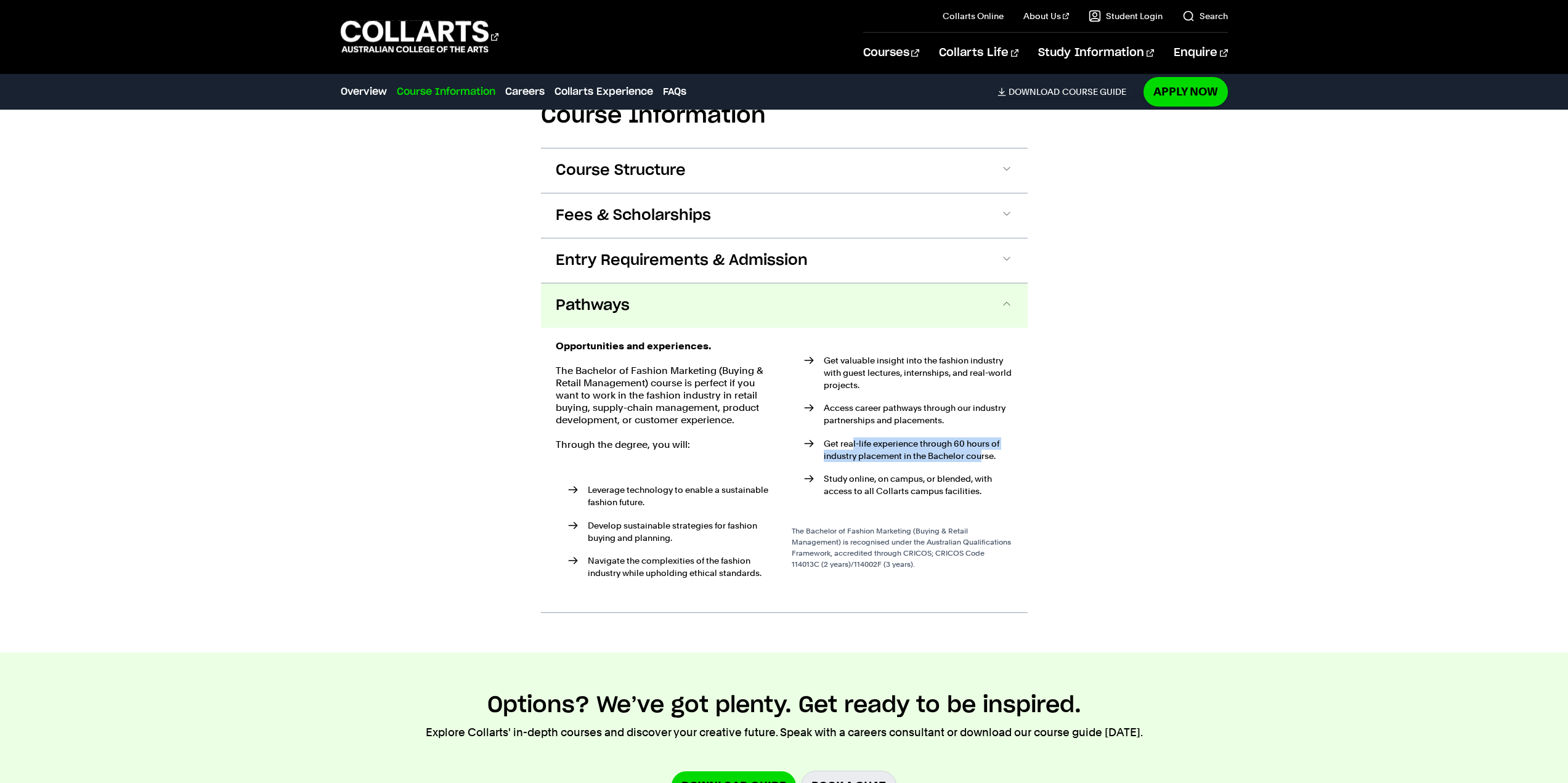
click at [980, 462] on p "Get real-life experience through 60 hours of industry placement in the Bachelor…" at bounding box center [918, 449] width 189 height 25
drag, startPoint x: 843, startPoint y: 490, endPoint x: 972, endPoint y: 497, distance: 129.2
click at [972, 497] on p "Study online, on campus, or blended, with access to all Collarts campus facilit…" at bounding box center [918, 485] width 189 height 25
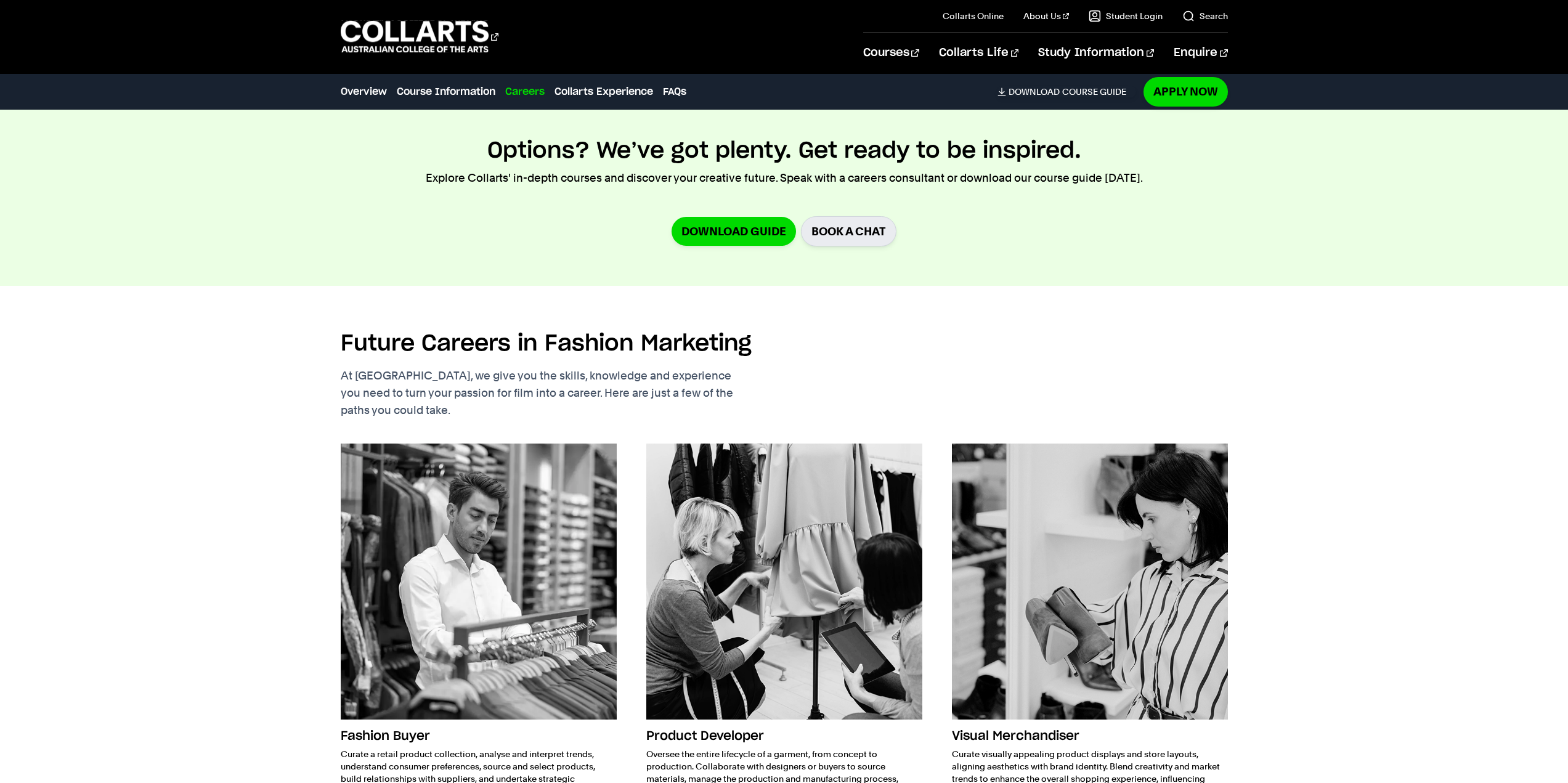
scroll to position [1887, 0]
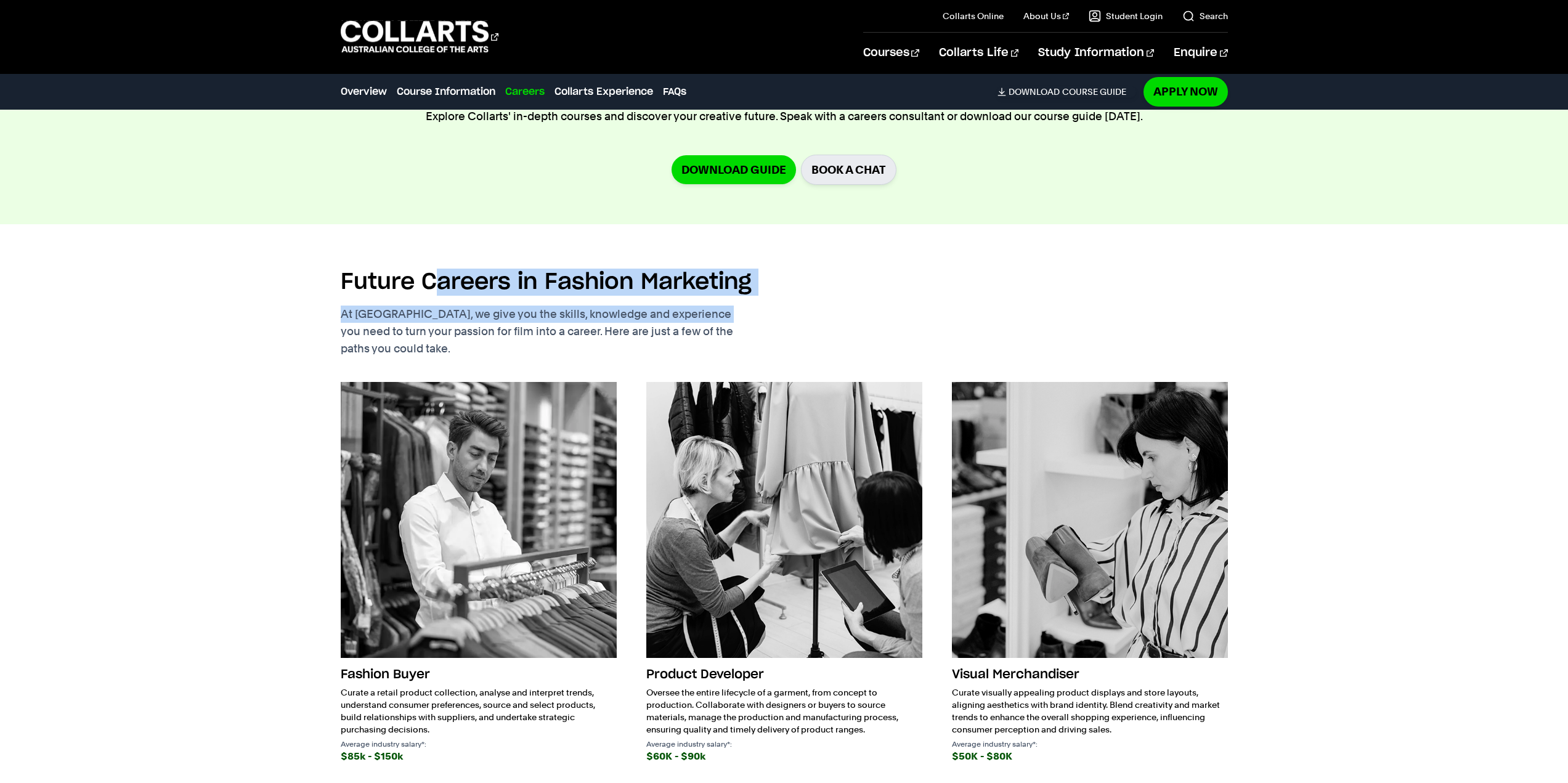
drag, startPoint x: 433, startPoint y: 300, endPoint x: 708, endPoint y: 334, distance: 277.1
click at [708, 334] on div "Future Careers in Fashion Marketing At Collarts, we give you the skills, knowle…" at bounding box center [565, 310] width 450 height 94
click at [708, 334] on p "At Collarts, we give you the skills, knowledge and experience you need to turn …" at bounding box center [565, 332] width 450 height 52
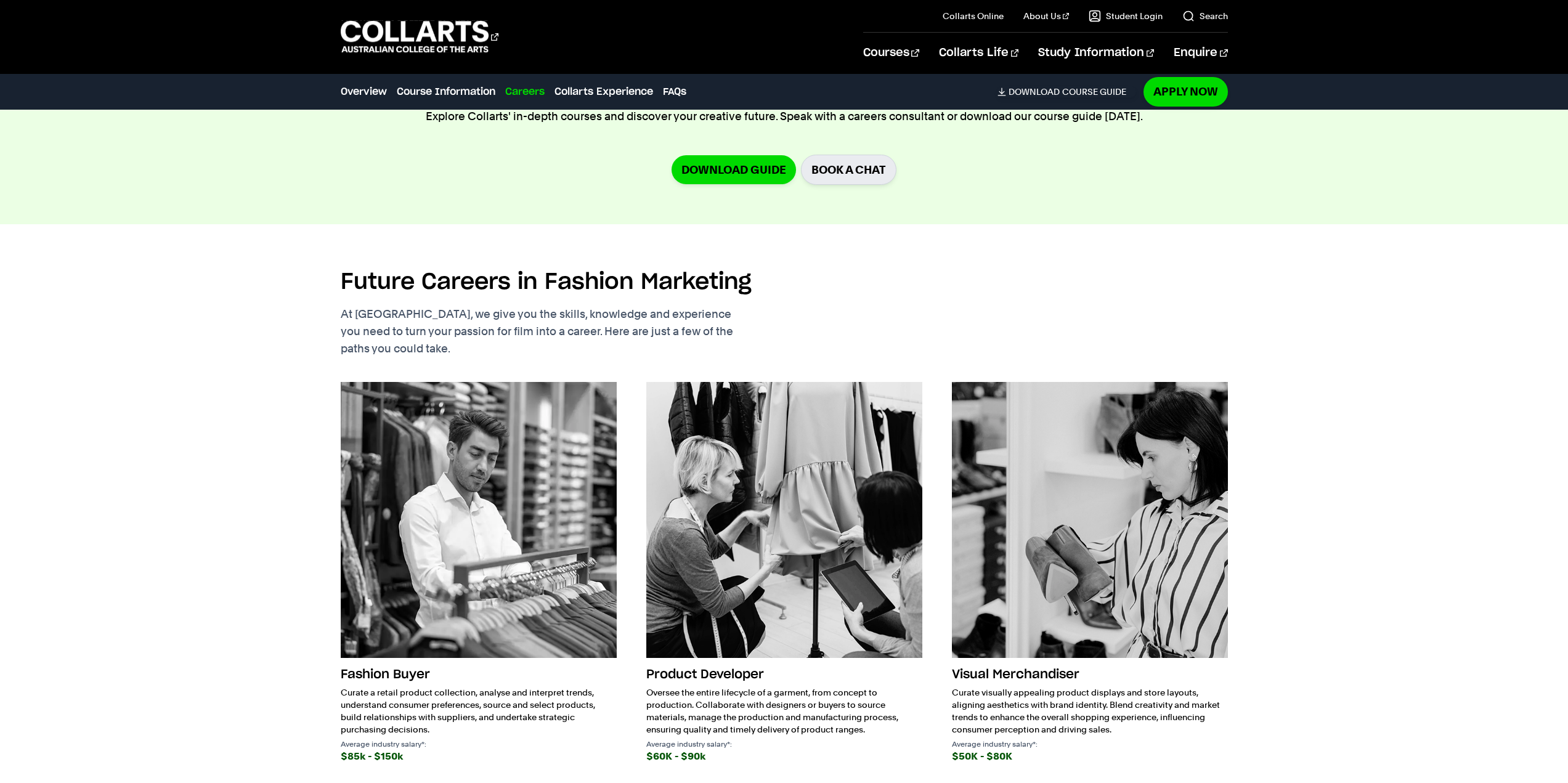
scroll to position [2010, 0]
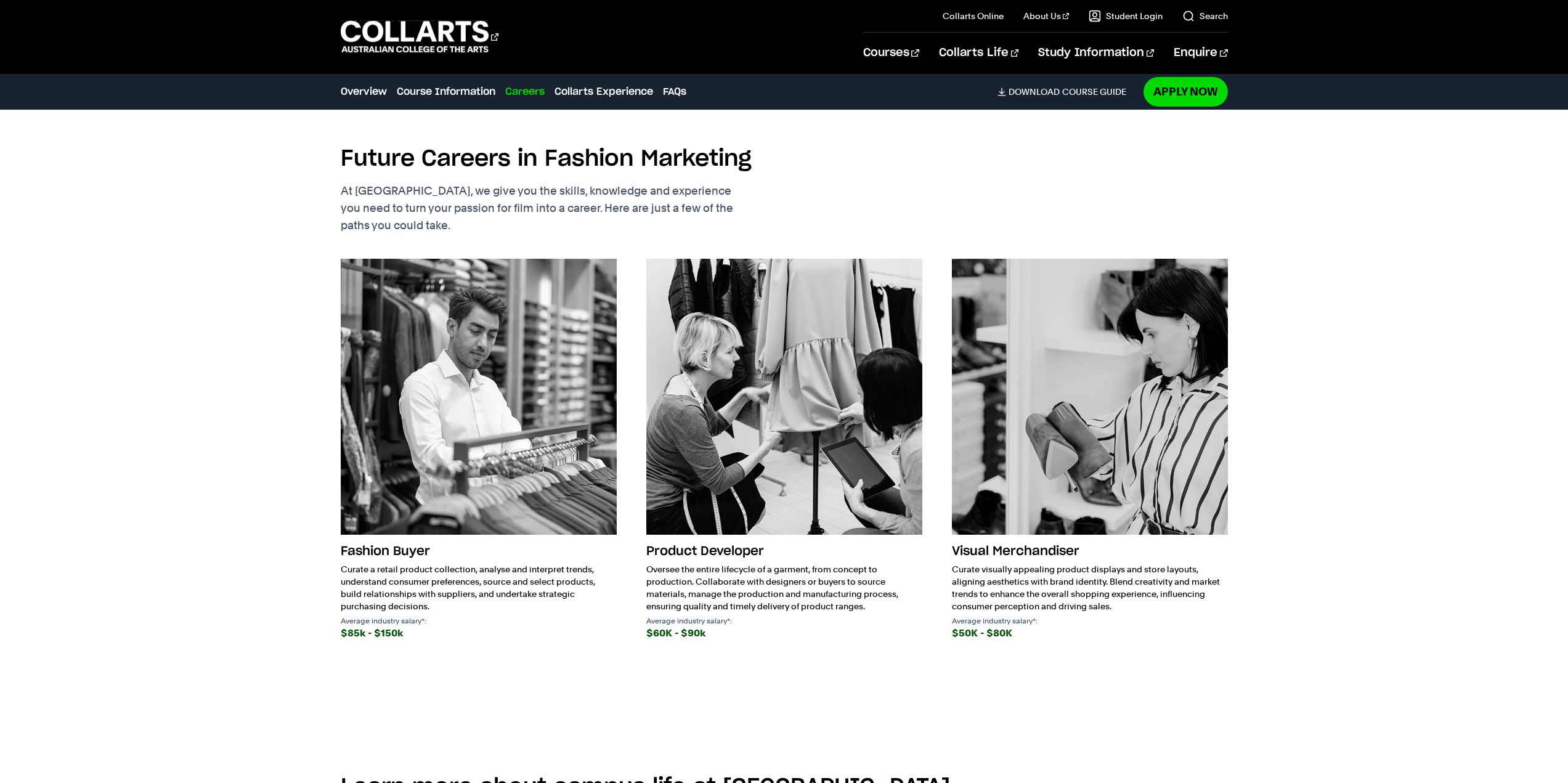
click at [699, 563] on h3 "Product Developer" at bounding box center [783, 551] width 276 height 23
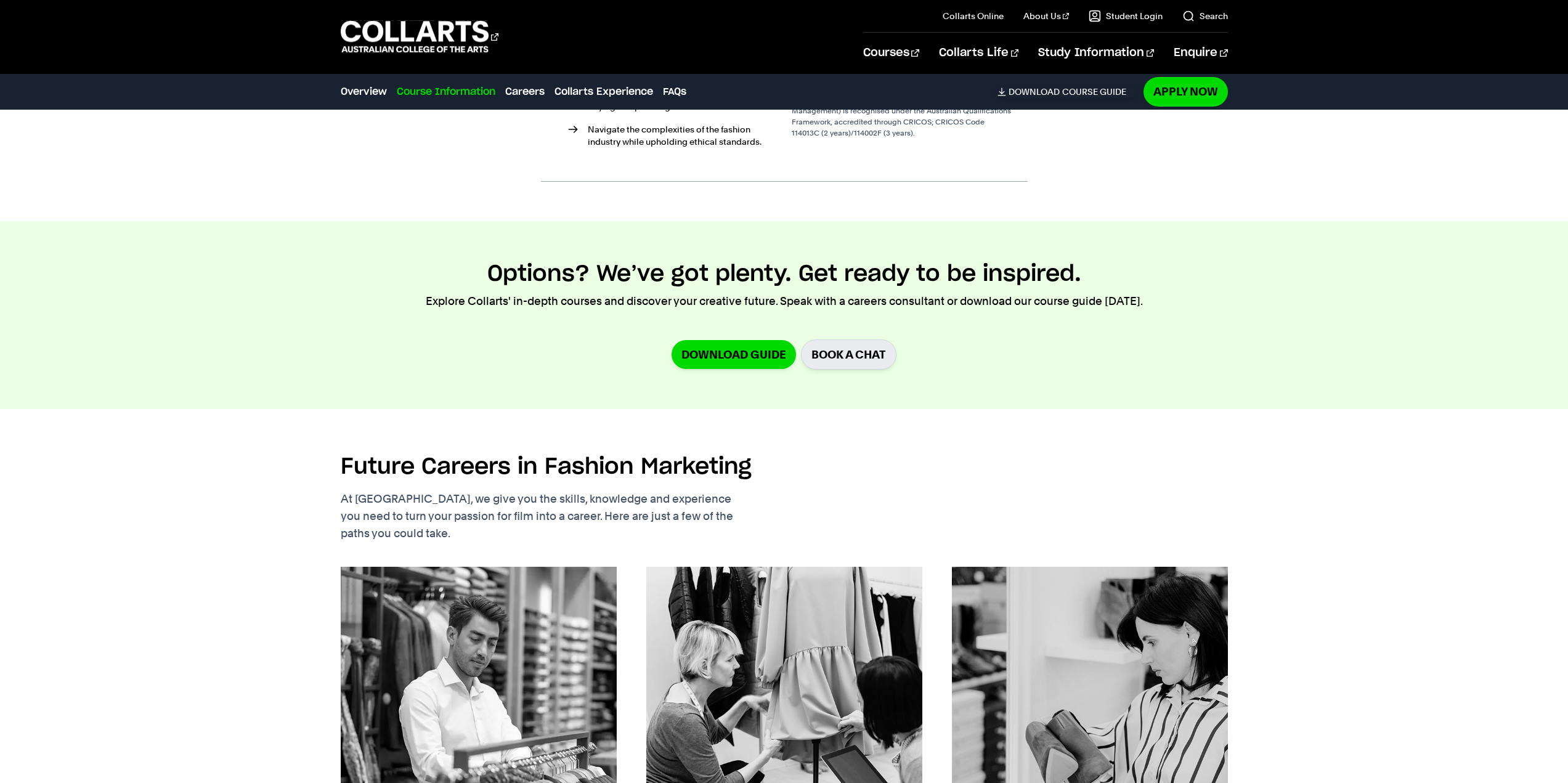
scroll to position [1333, 0]
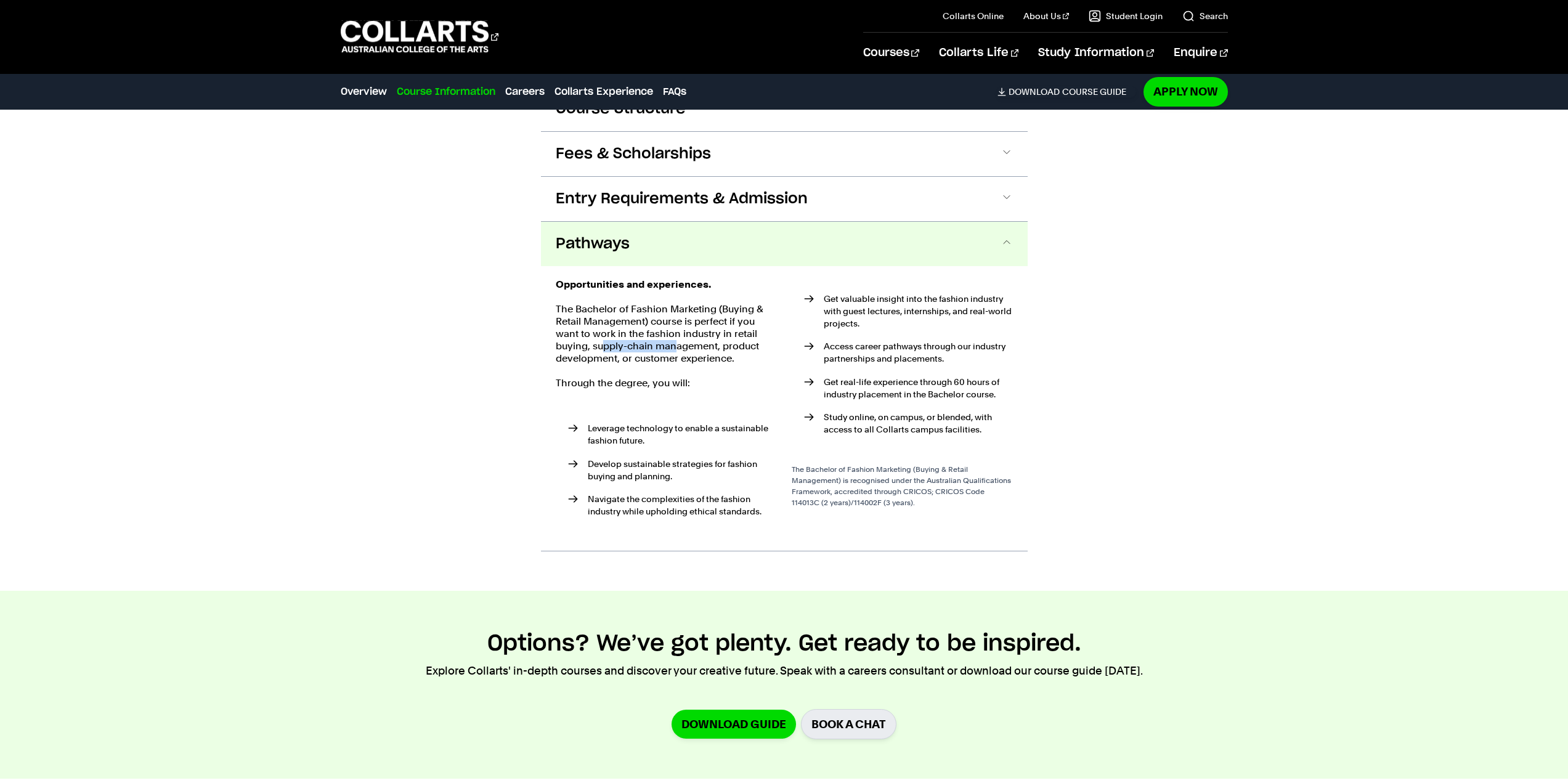
drag, startPoint x: 606, startPoint y: 355, endPoint x: 689, endPoint y: 358, distance: 83.1
click at [688, 358] on p "The Bachelor of Fashion Marketing (Buying & Retail Management) course is perfec…" at bounding box center [666, 334] width 221 height 62
click at [692, 358] on p "The Bachelor of Fashion Marketing (Buying & Retail Management) course is perfec…" at bounding box center [666, 334] width 221 height 62
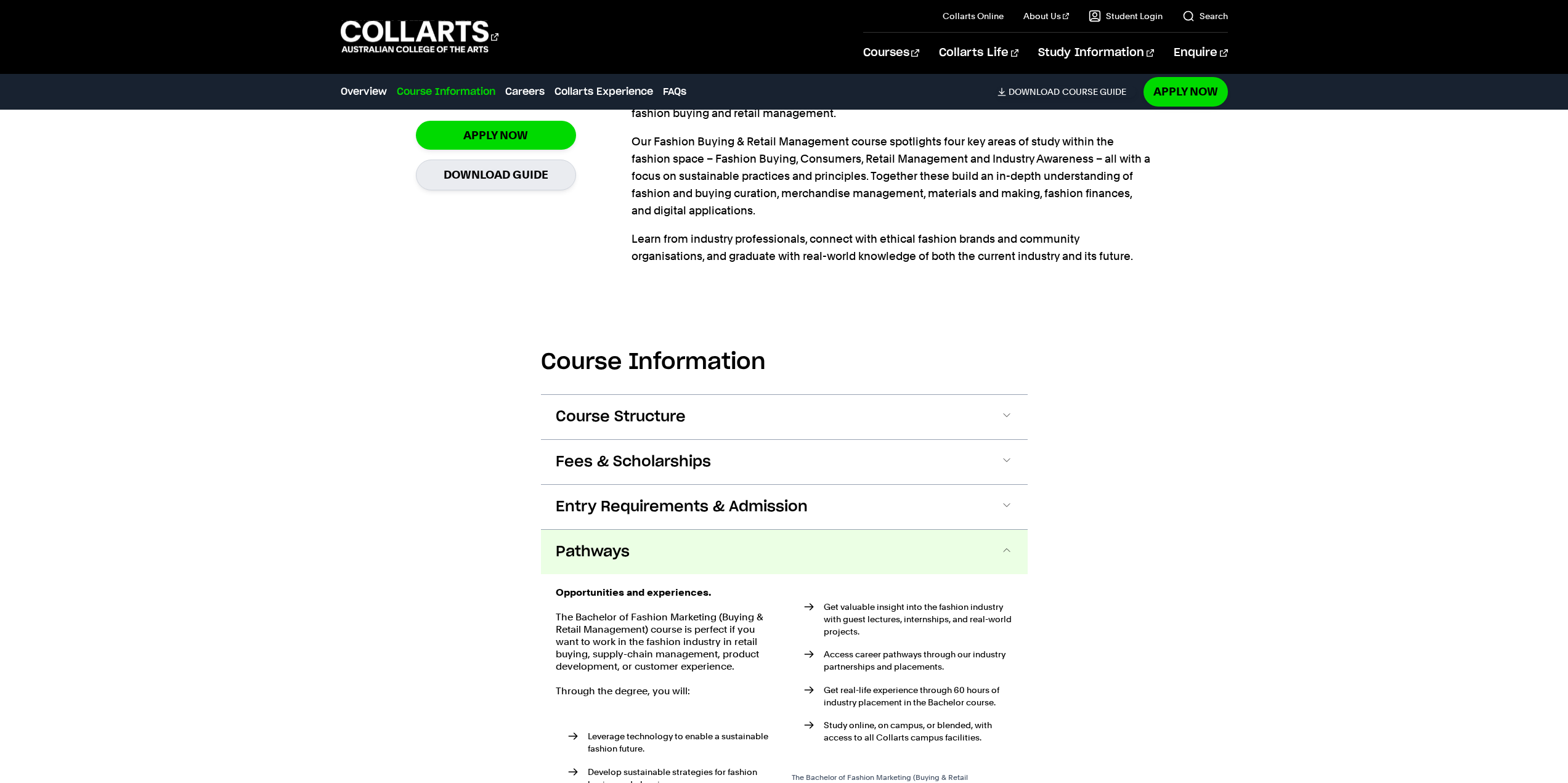
scroll to position [779, 0]
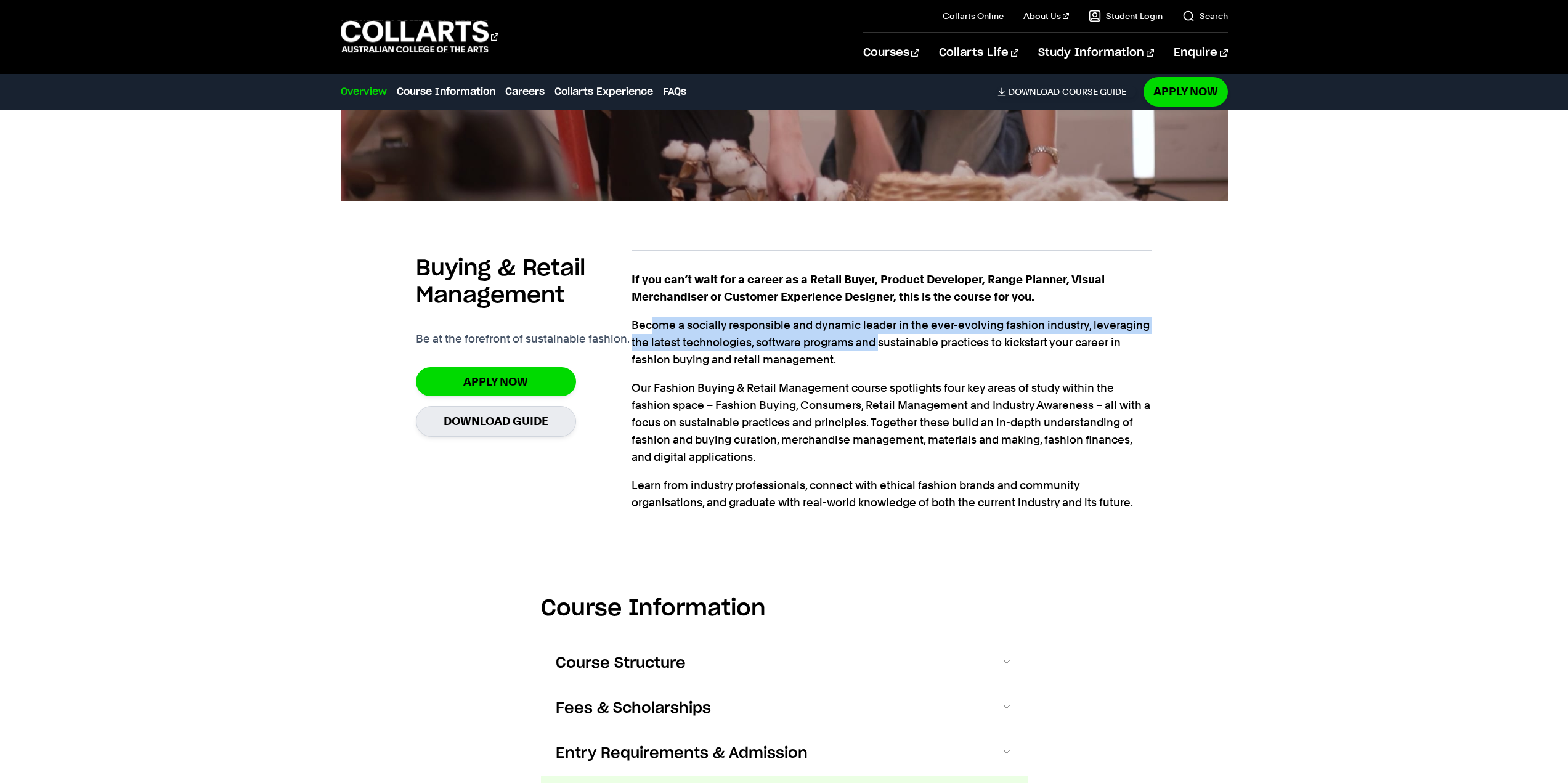
drag, startPoint x: 652, startPoint y: 342, endPoint x: 878, endPoint y: 358, distance: 226.6
click at [878, 358] on p "Become a socially responsible and dynamic leader in the ever-evolving fashion i…" at bounding box center [892, 342] width 521 height 52
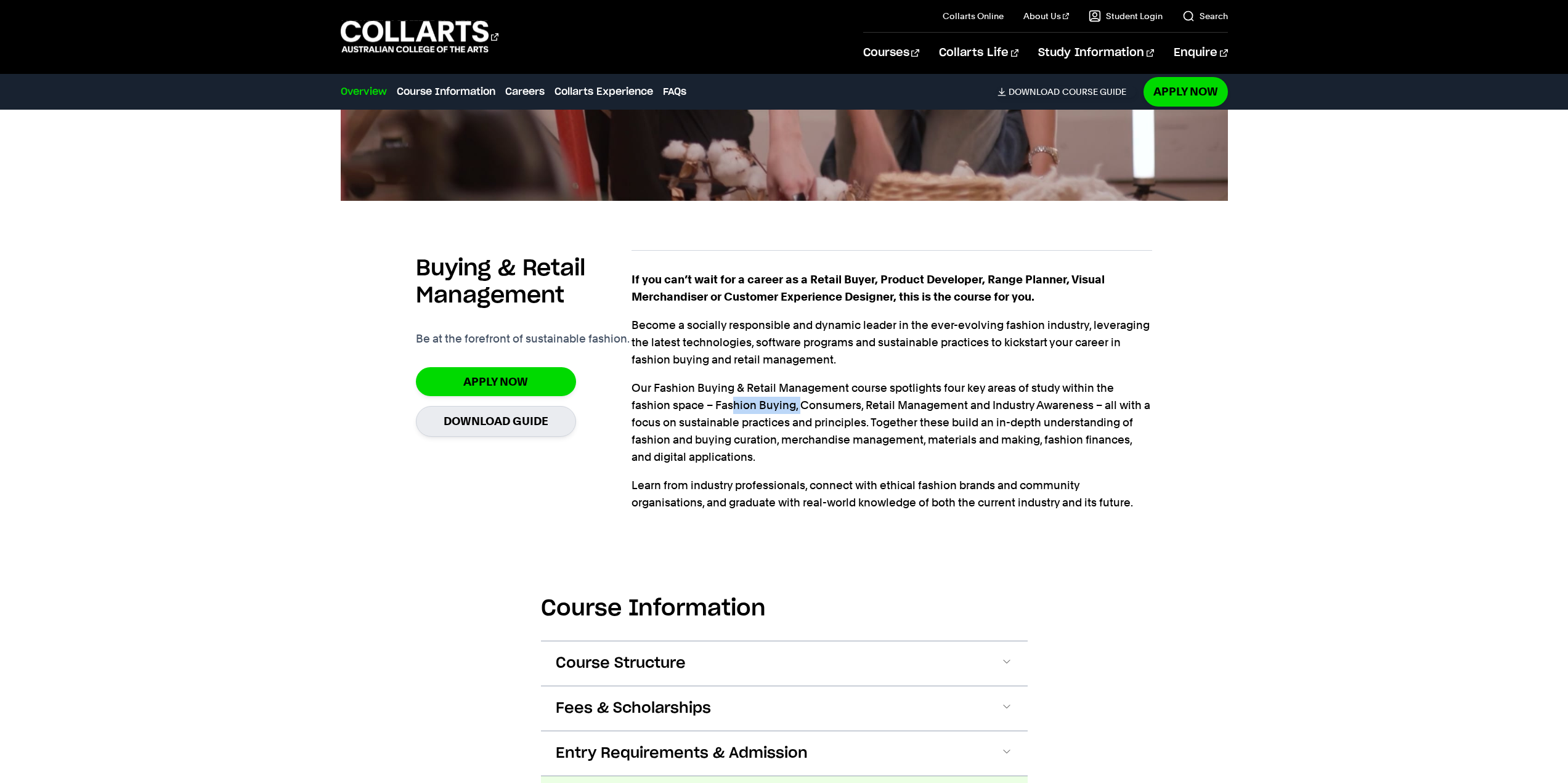
drag, startPoint x: 692, startPoint y: 414, endPoint x: 796, endPoint y: 413, distance: 104.0
click at [765, 416] on p "Our Fashion Buying & Retail Management course spotlights four key areas of stud…" at bounding box center [892, 422] width 521 height 87
drag, startPoint x: 826, startPoint y: 433, endPoint x: 1084, endPoint y: 443, distance: 258.2
click at [1077, 439] on p "Our Fashion Buying & Retail Management course spotlights four key areas of stud…" at bounding box center [892, 422] width 521 height 87
click at [1086, 445] on p "Our Fashion Buying & Retail Management course spotlights four key areas of stud…" at bounding box center [892, 422] width 521 height 87
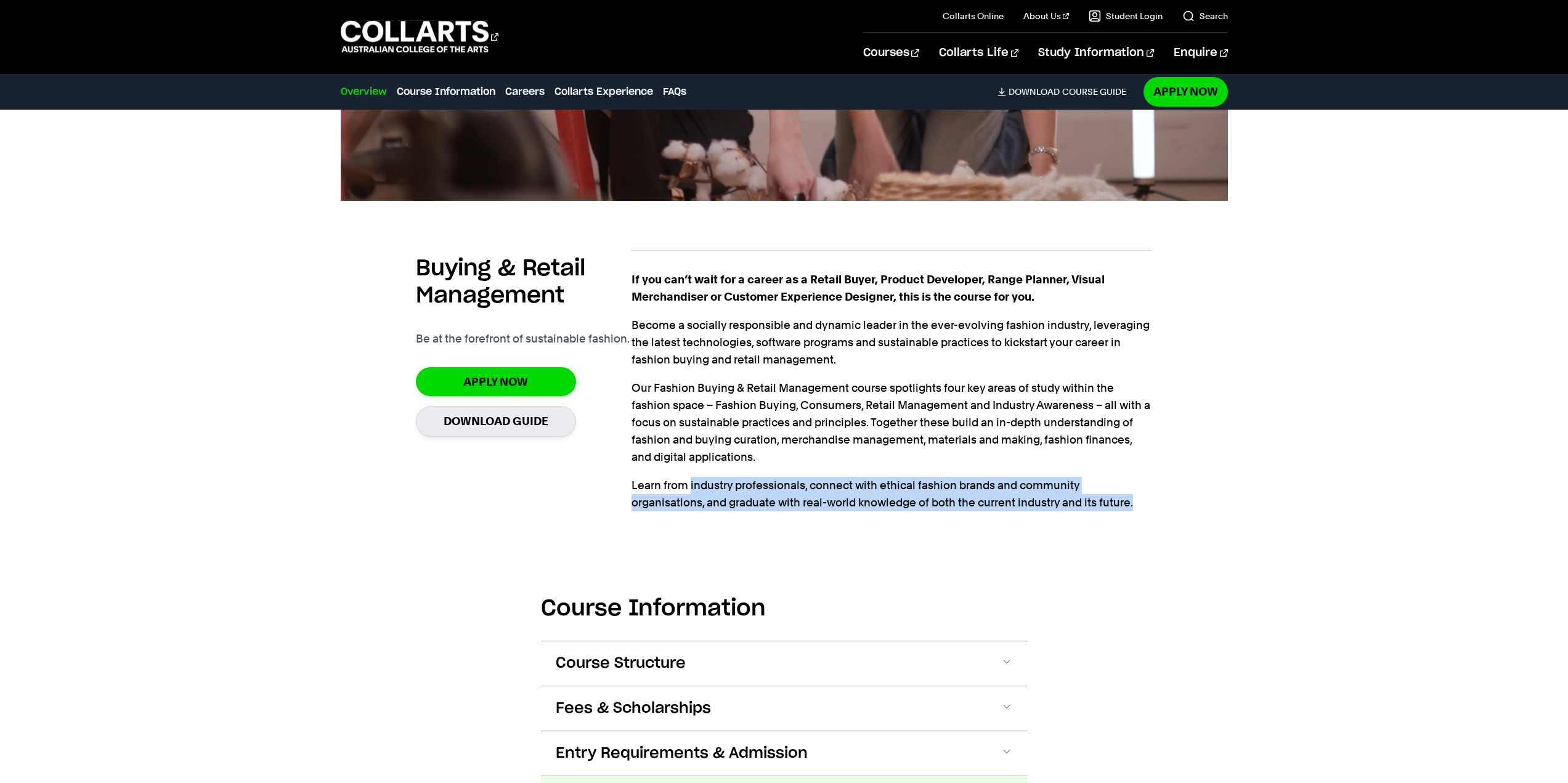
drag, startPoint x: 708, startPoint y: 489, endPoint x: 1066, endPoint y: 507, distance: 358.5
click at [1066, 507] on div "If you can’t wait for a career as a Retail Buyer, Product Developer, Range Plan…" at bounding box center [892, 391] width 521 height 240
click at [1066, 507] on p "Learn from industry professionals, connect with ethical fashion brands and comm…" at bounding box center [892, 494] width 521 height 35
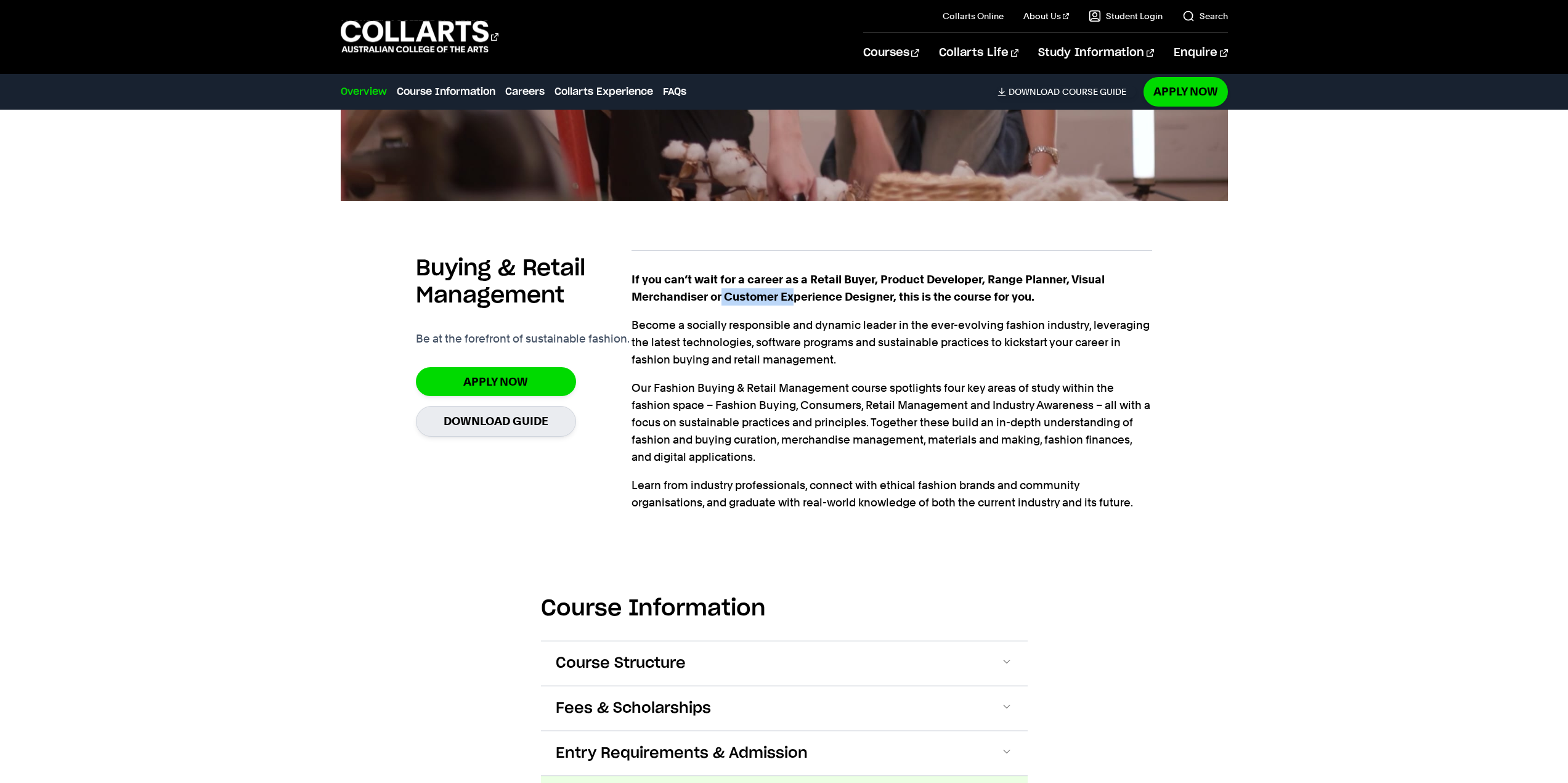
drag, startPoint x: 722, startPoint y: 307, endPoint x: 844, endPoint y: 306, distance: 122.0
click at [839, 303] on strong "If you can’t wait for a career as a Retail Buyer, Product Developer, Range Plan…" at bounding box center [868, 288] width 473 height 30
drag, startPoint x: 846, startPoint y: 306, endPoint x: 893, endPoint y: 301, distance: 47.3
click at [846, 303] on strong "If you can’t wait for a career as a Retail Buyer, Product Developer, Range Plan…" at bounding box center [868, 288] width 473 height 30
drag, startPoint x: 675, startPoint y: 289, endPoint x: 978, endPoint y: 288, distance: 303.0
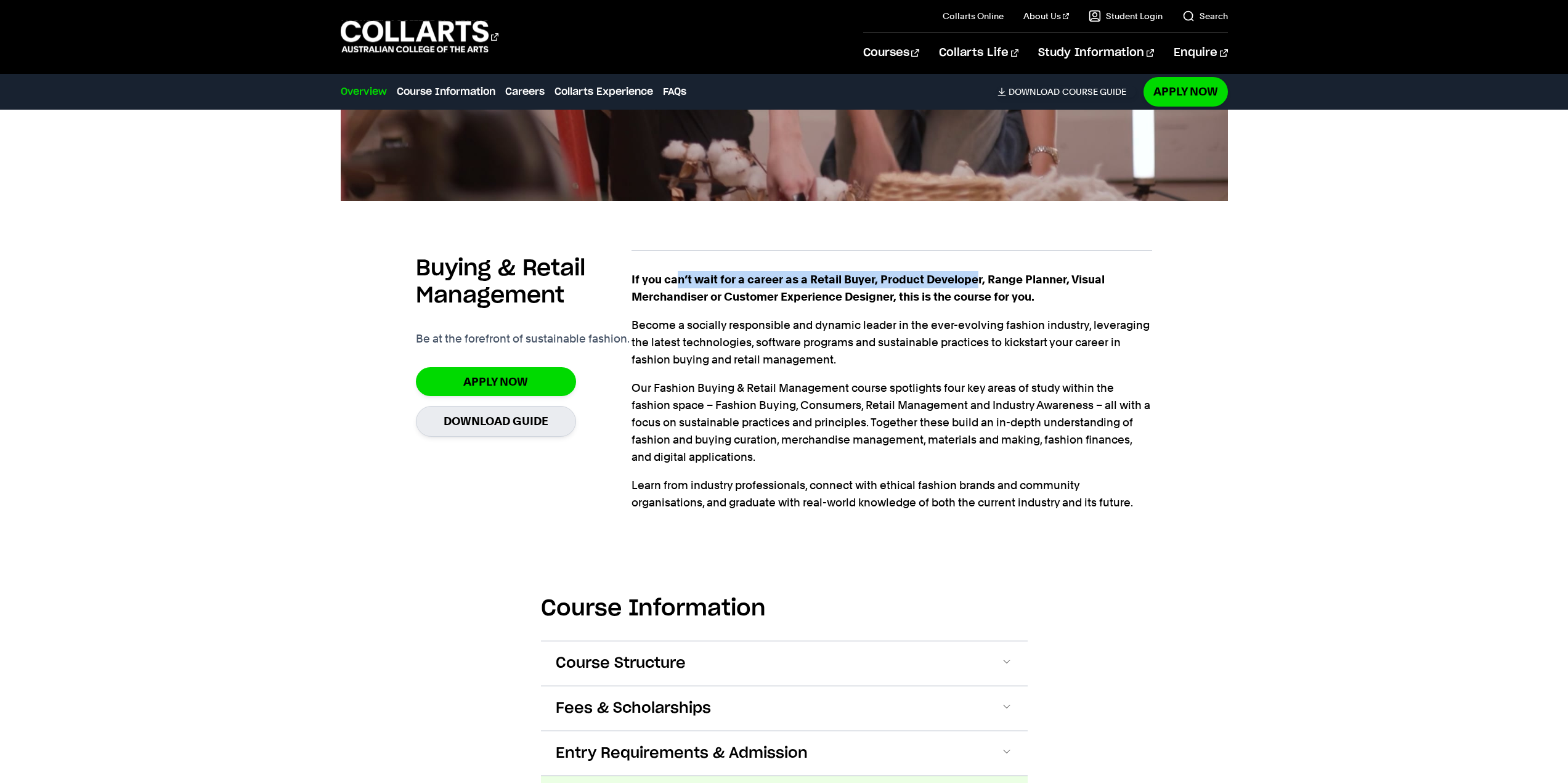
click at [978, 288] on strong "If you can’t wait for a career as a Retail Buyer, Product Developer, Range Plan…" at bounding box center [868, 288] width 473 height 30
drag, startPoint x: 1003, startPoint y: 292, endPoint x: 1056, endPoint y: 292, distance: 53.0
click at [1056, 292] on strong "If you can’t wait for a career as a Retail Buyer, Product Developer, Range Plan…" at bounding box center [868, 288] width 473 height 30
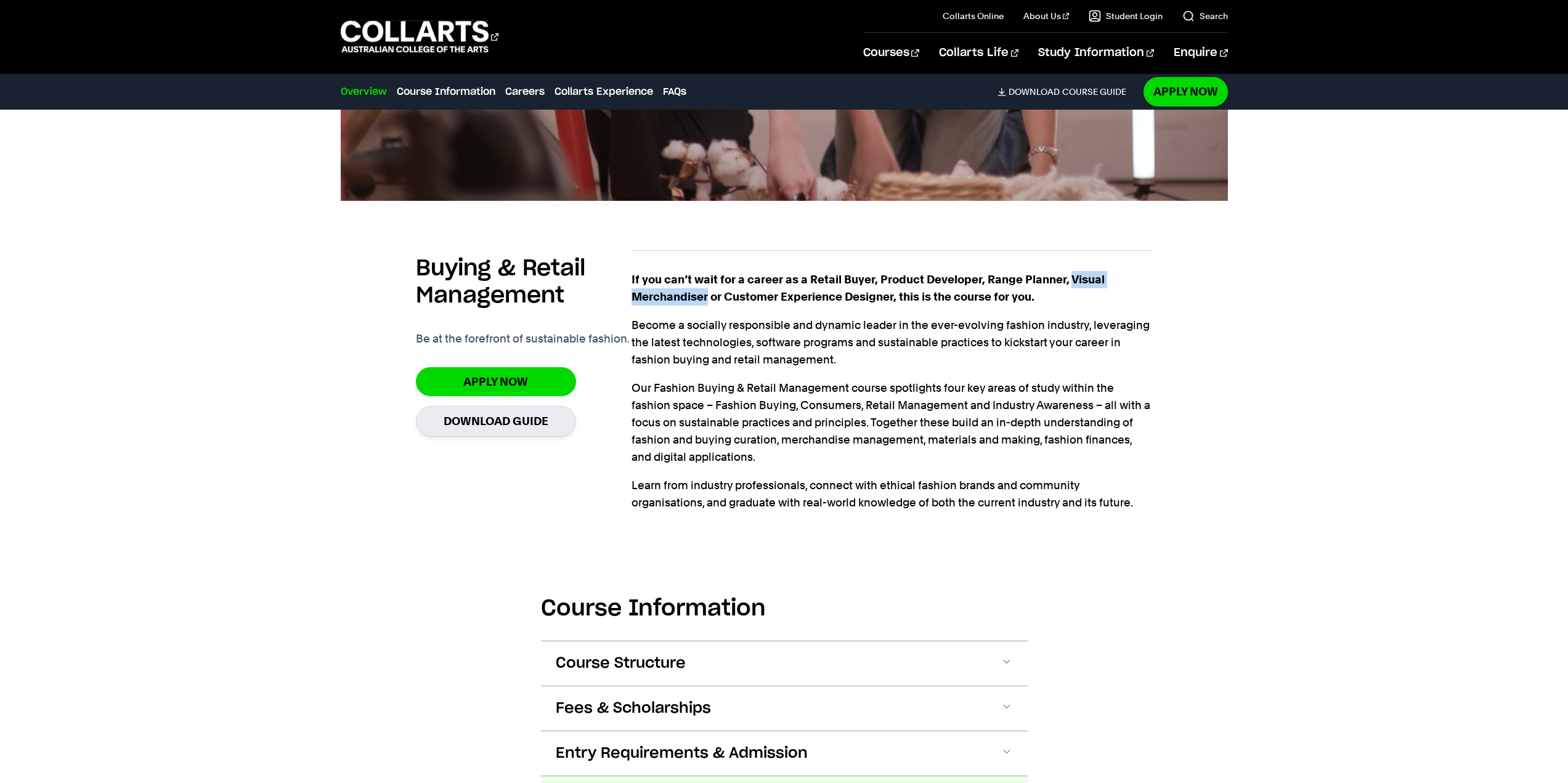
drag, startPoint x: 1072, startPoint y: 292, endPoint x: 706, endPoint y: 308, distance: 366.3
click at [707, 303] on strong "If you can’t wait for a career as a Retail Buyer, Product Developer, Range Plan…" at bounding box center [868, 288] width 473 height 30
copy strong "Visual Merchandiser"
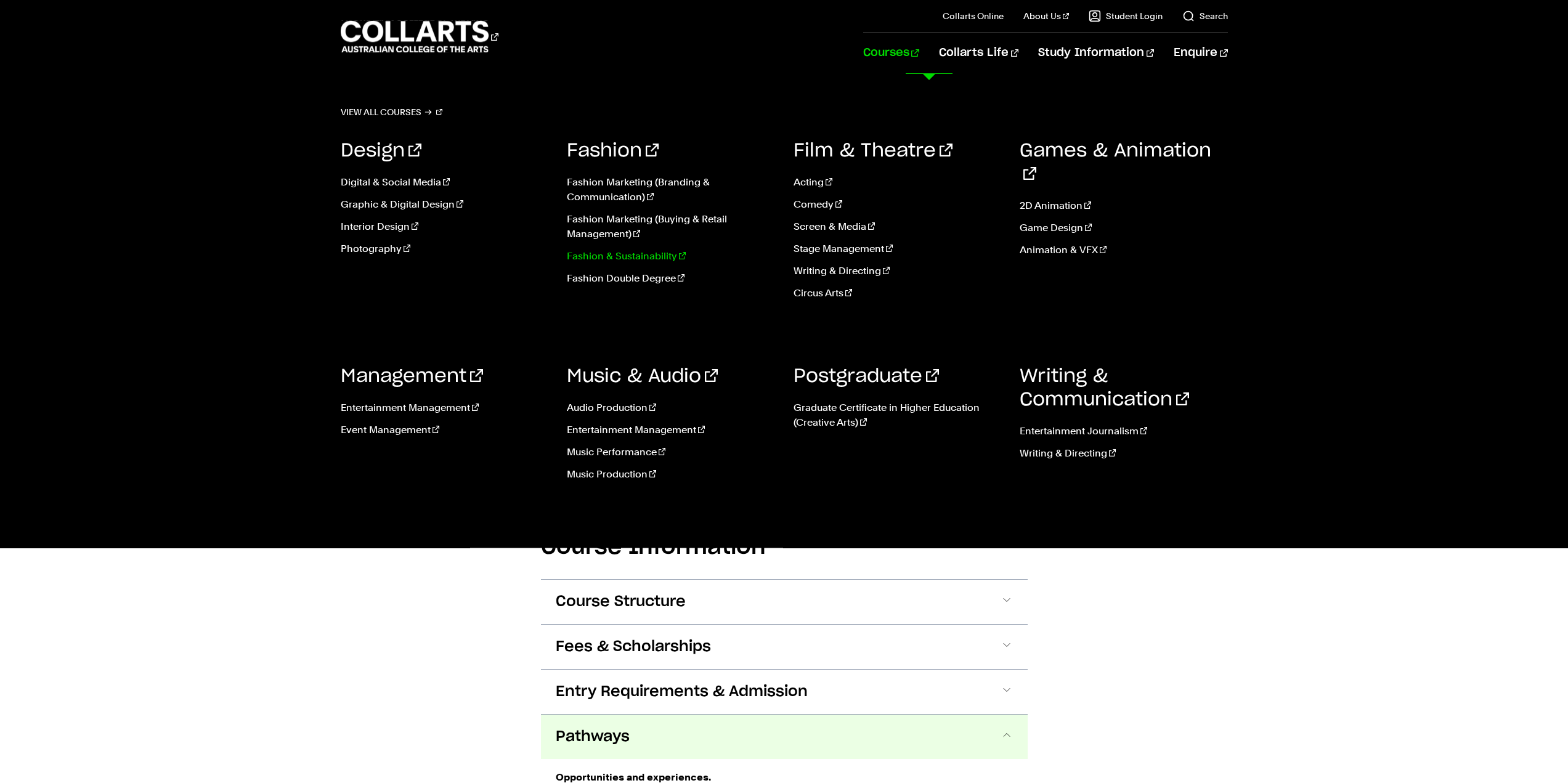
click at [666, 255] on link "Fashion & Sustainability" at bounding box center [670, 256] width 208 height 15
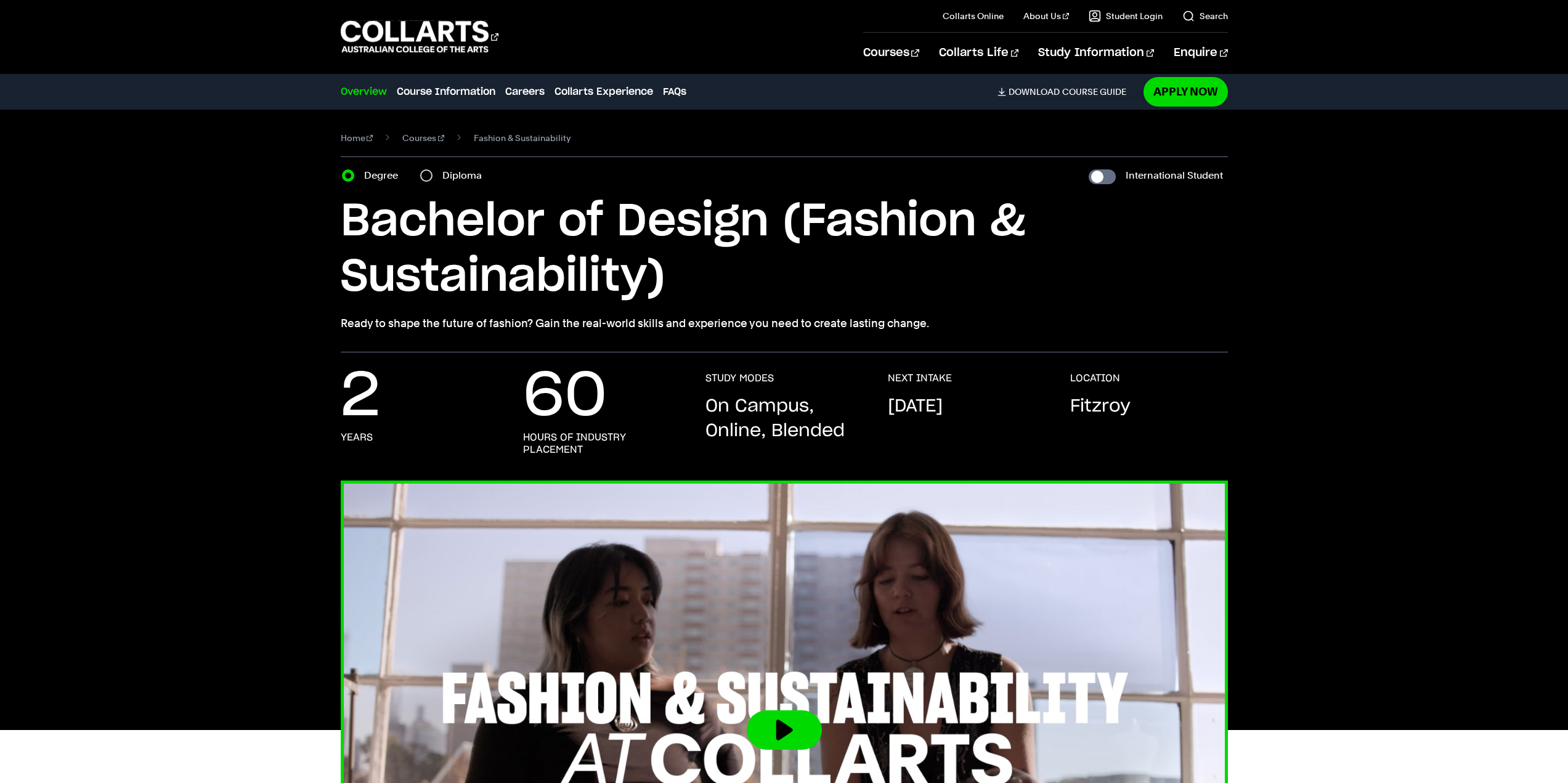
click at [768, 730] on button at bounding box center [784, 729] width 75 height 39
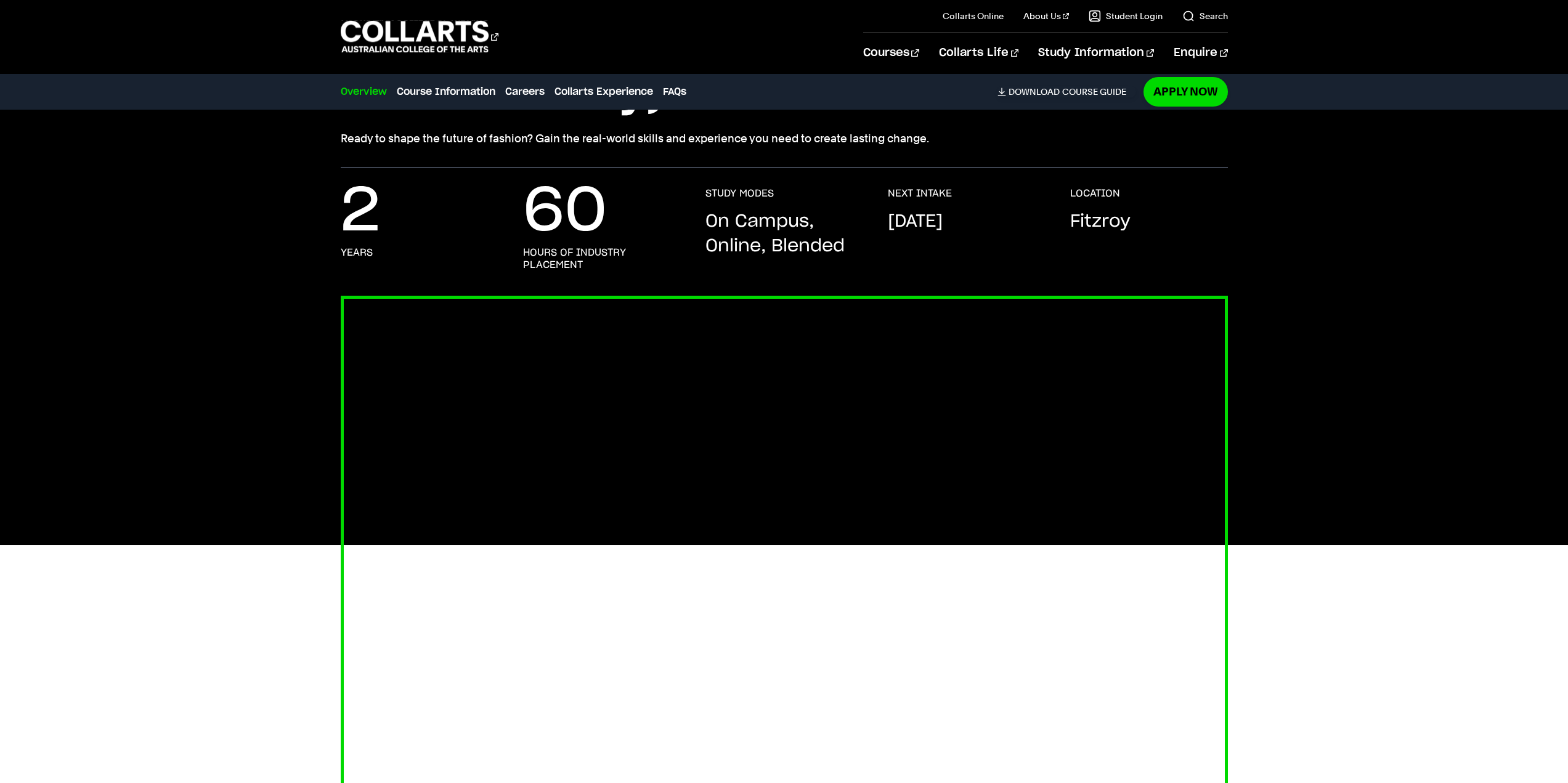
scroll to position [308, 0]
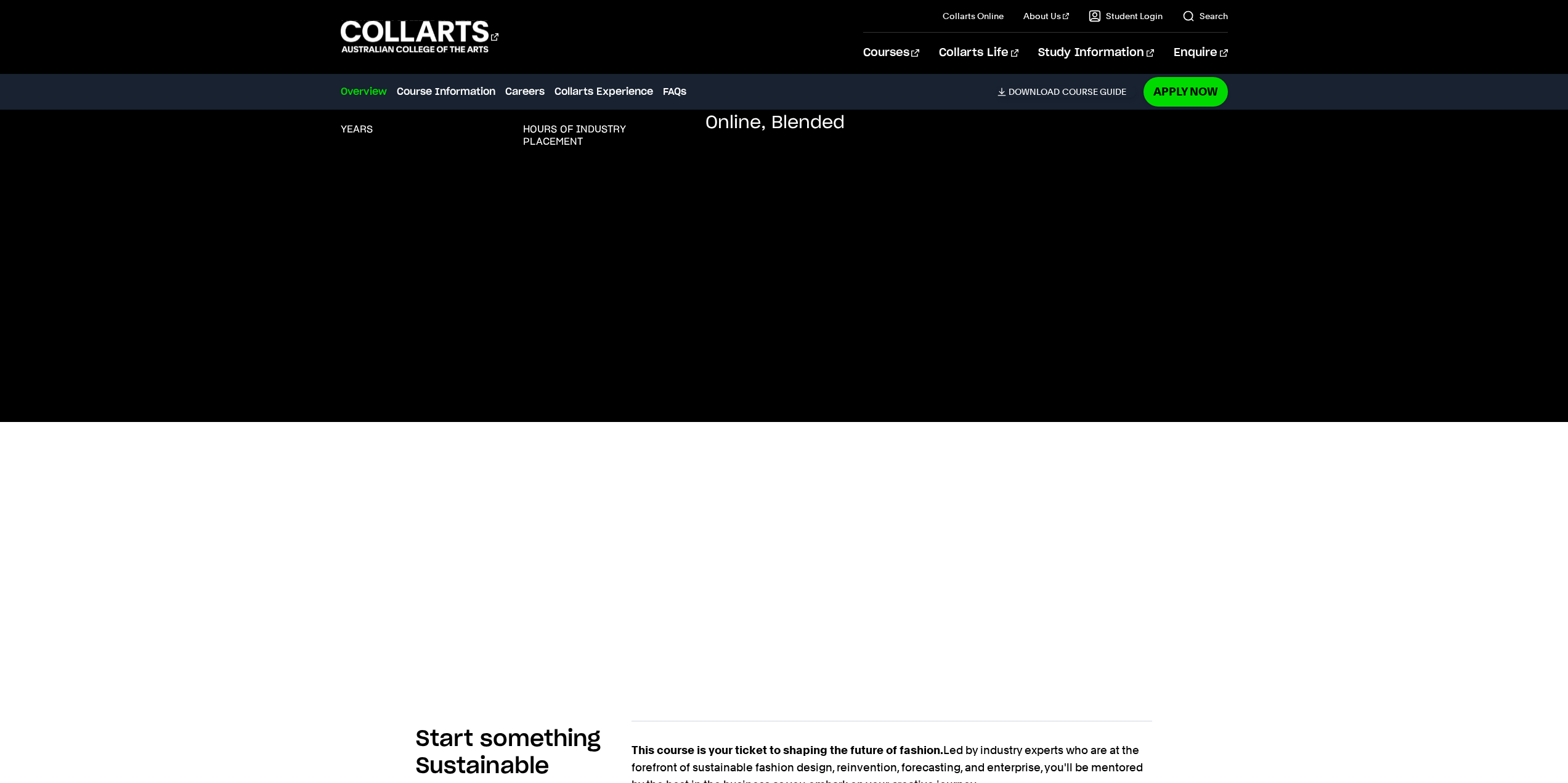
click at [1345, 487] on div at bounding box center [784, 421] width 1154 height 499
drag, startPoint x: 1395, startPoint y: 485, endPoint x: 1373, endPoint y: 520, distance: 41.3
click at [1373, 520] on div at bounding box center [784, 421] width 1568 height 499
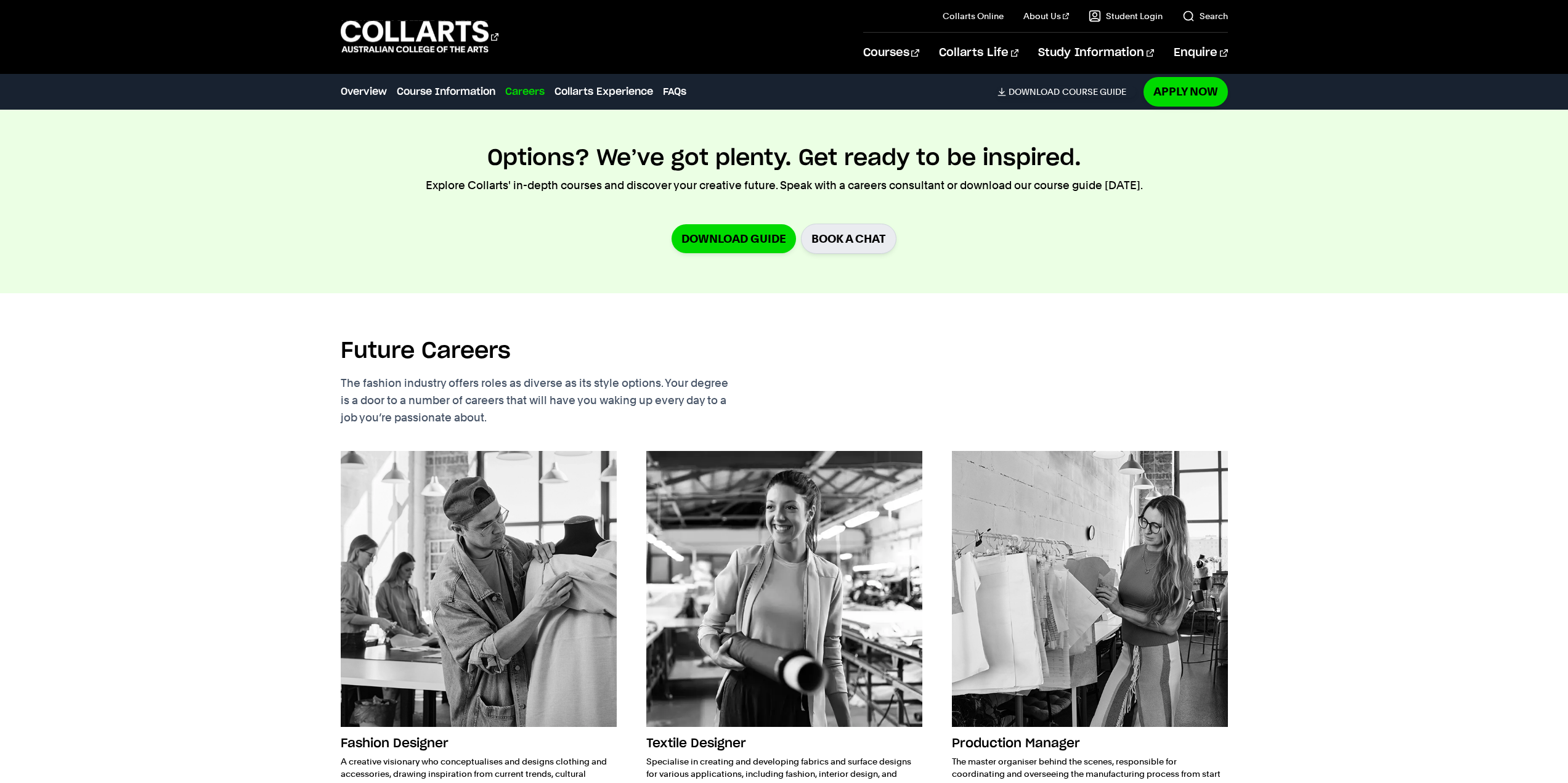
scroll to position [1602, 0]
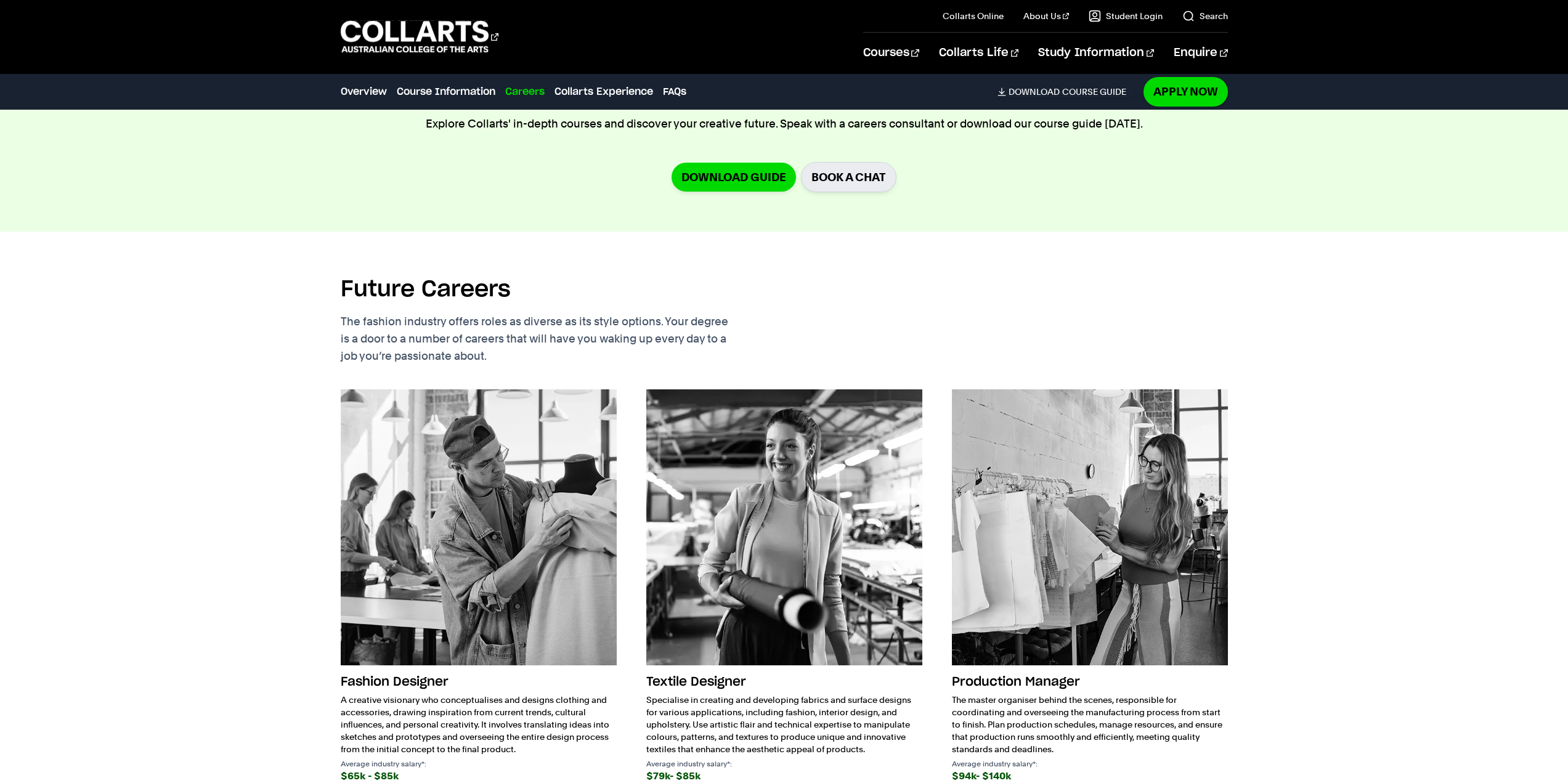
click at [1327, 419] on div "Future Careers The fashion industry offers roles as diverse as its style option…" at bounding box center [784, 545] width 1154 height 627
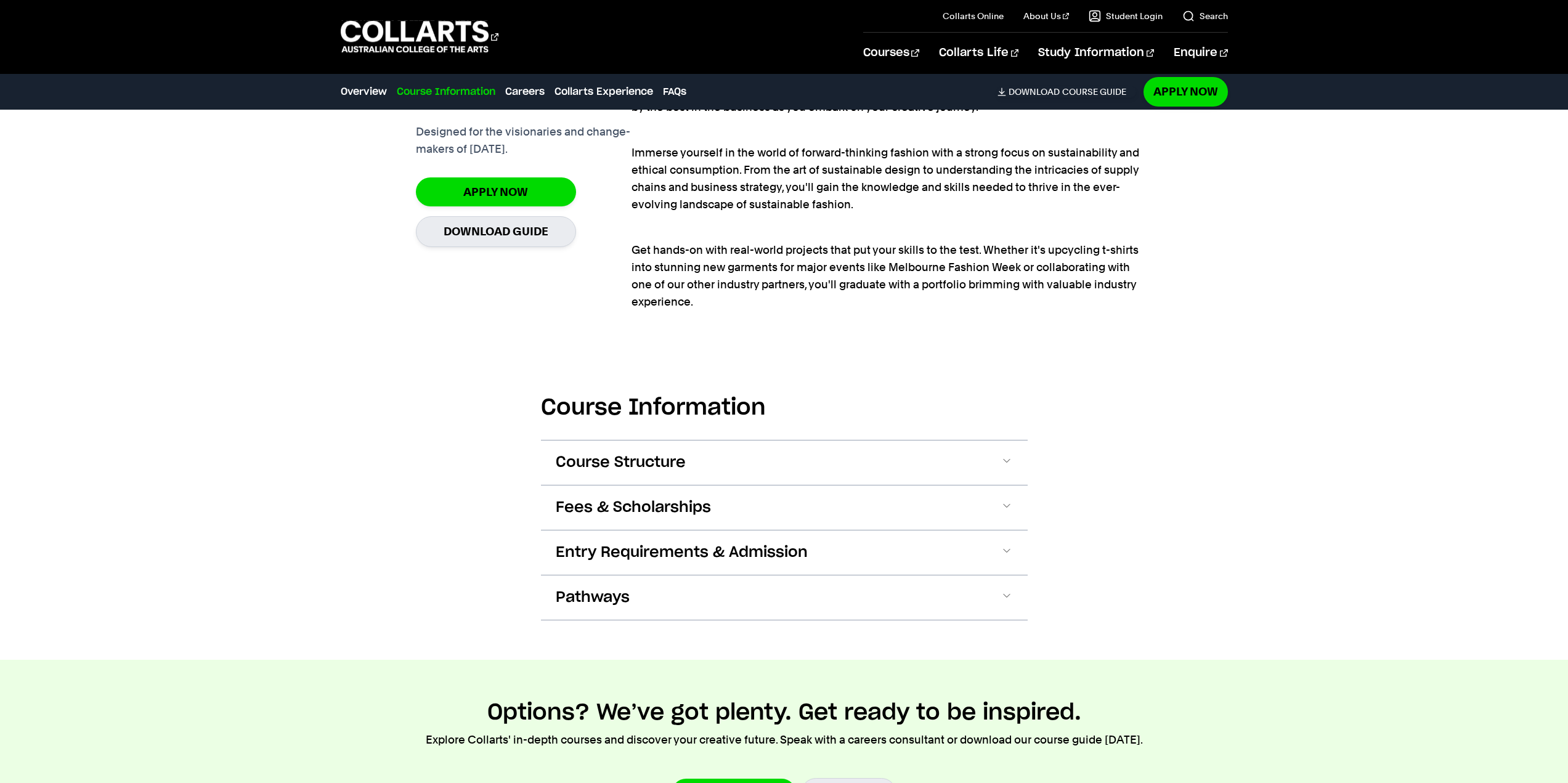
scroll to position [739, 0]
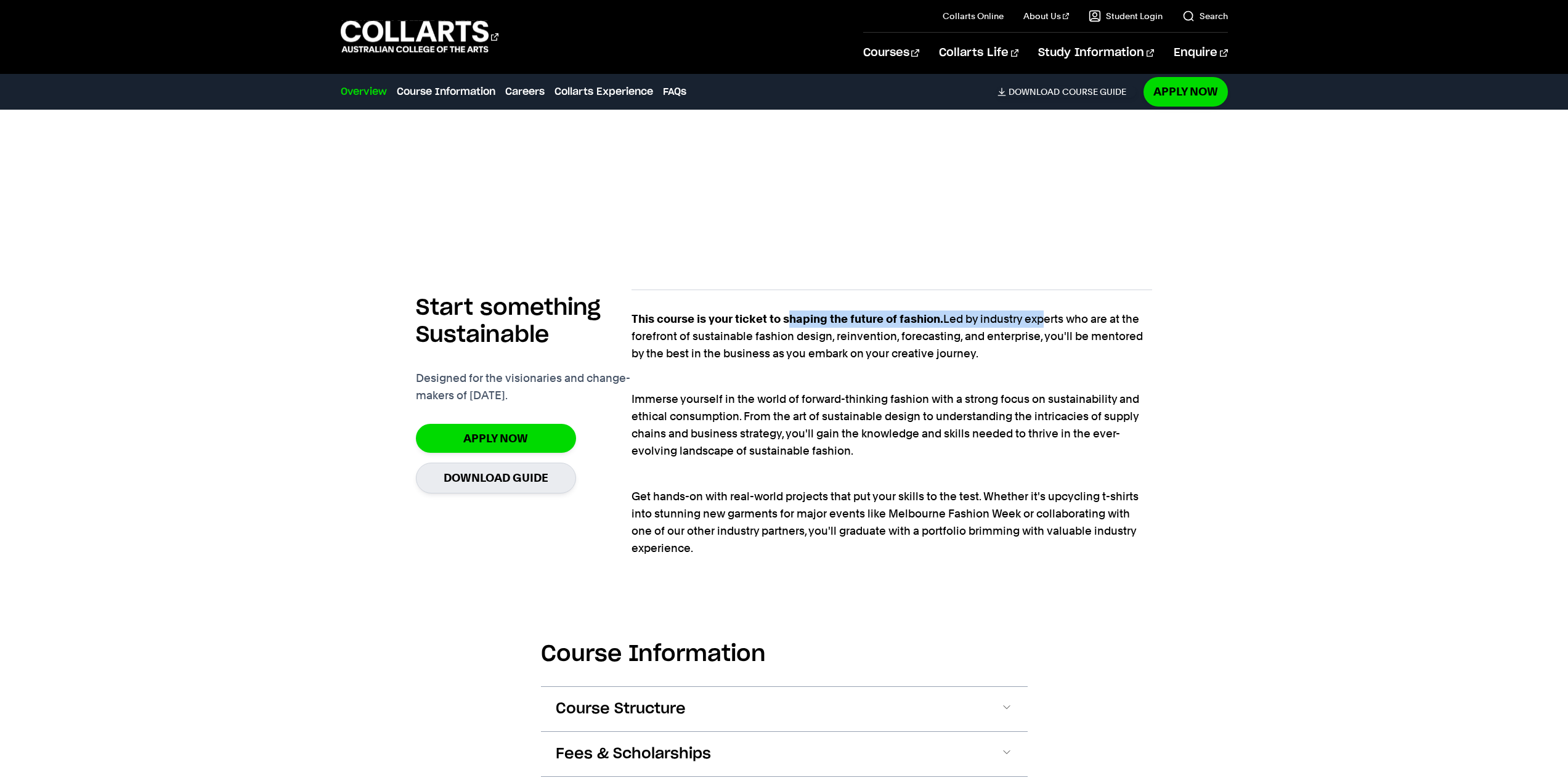
drag, startPoint x: 787, startPoint y: 324, endPoint x: 1042, endPoint y: 324, distance: 255.0
click at [1042, 324] on p "This course is your ticket to shaping the future of fashion. Led by industry ex…" at bounding box center [892, 336] width 521 height 52
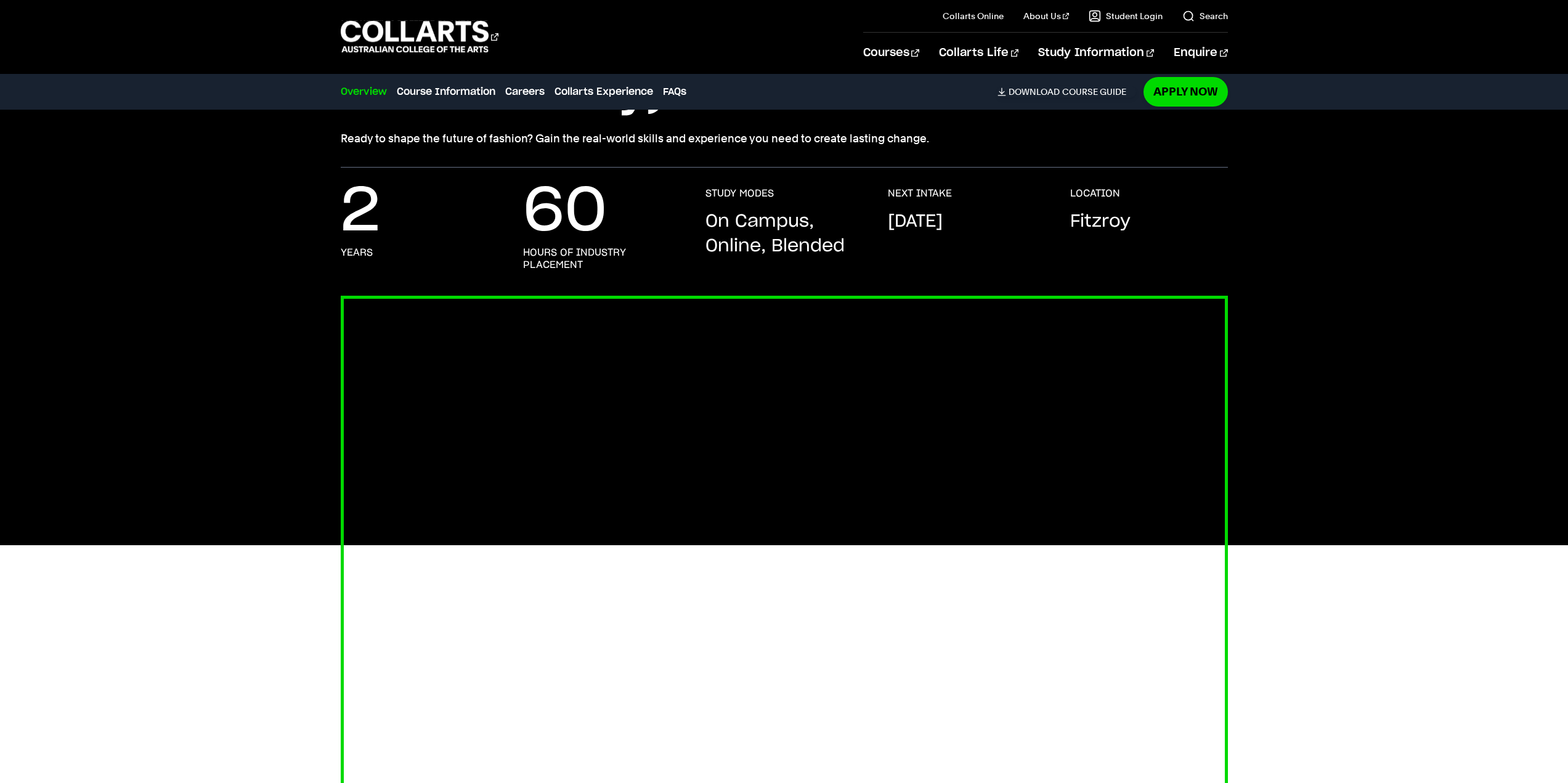
scroll to position [0, 0]
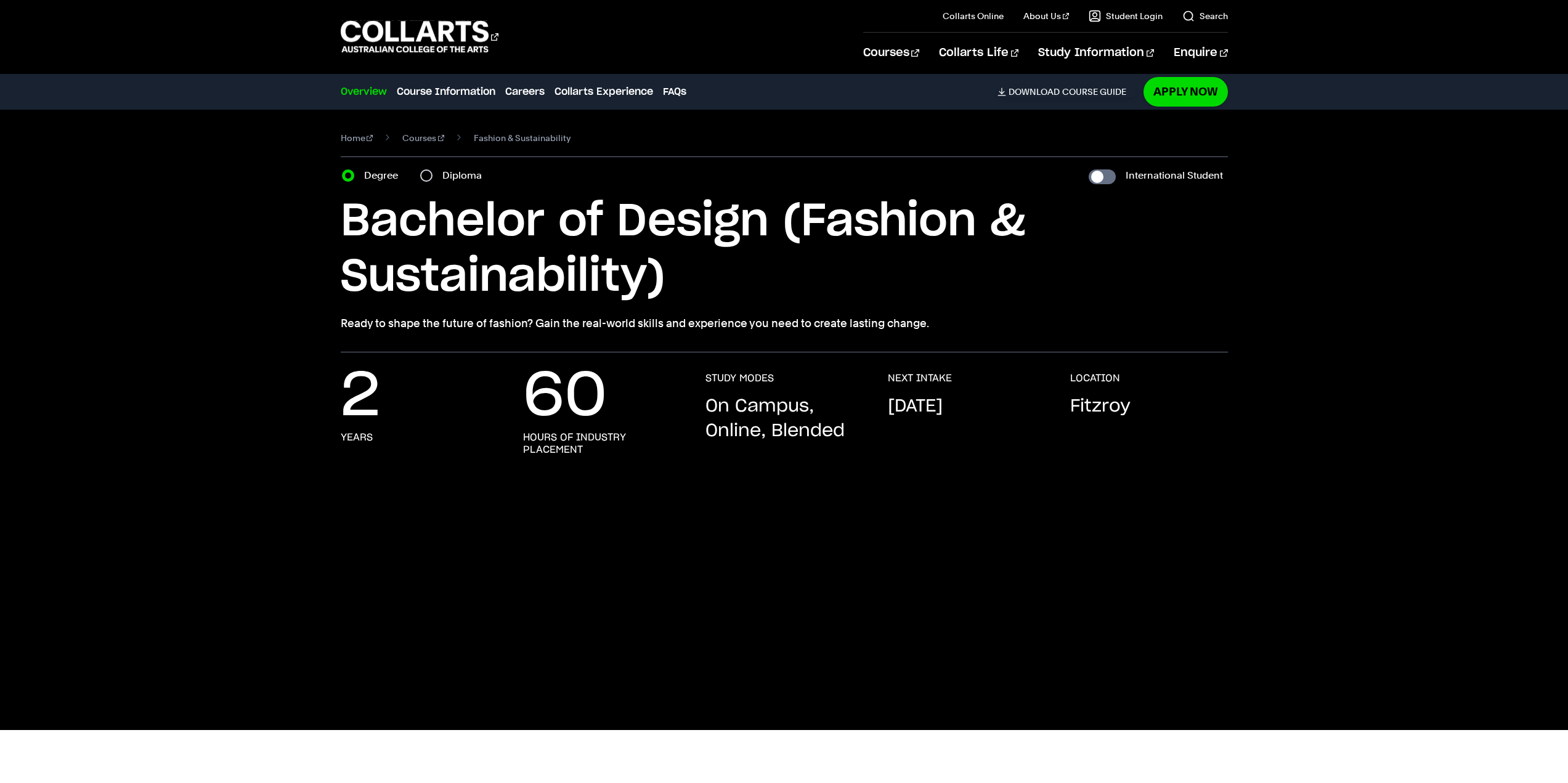
drag, startPoint x: 1346, startPoint y: 327, endPoint x: 1337, endPoint y: 300, distance: 28.5
click at [1337, 300] on div "Home Courses Fashion & Sustainability Course variant Degree Diploma Internation…" at bounding box center [784, 231] width 1154 height 243
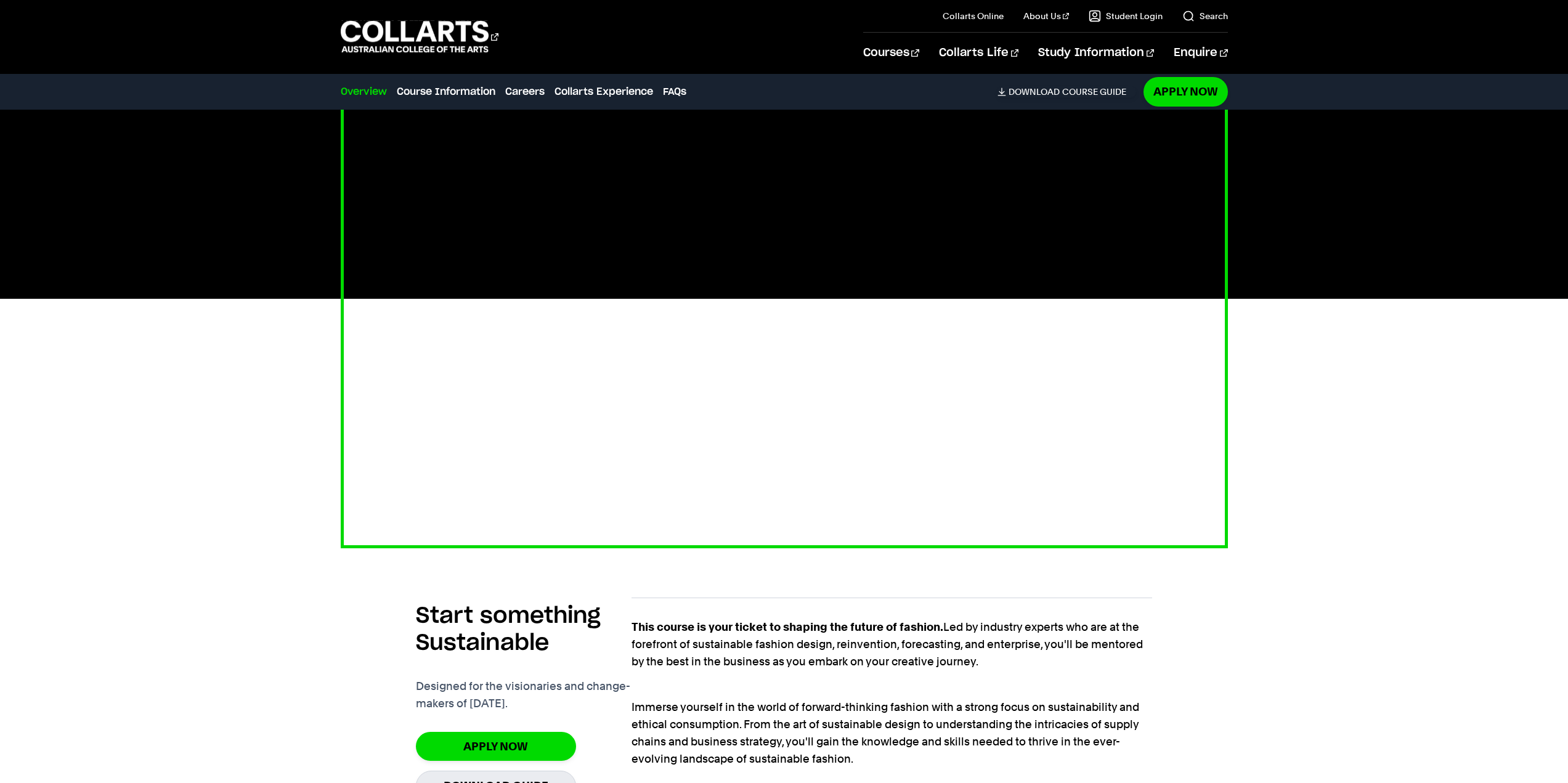
scroll to position [616, 0]
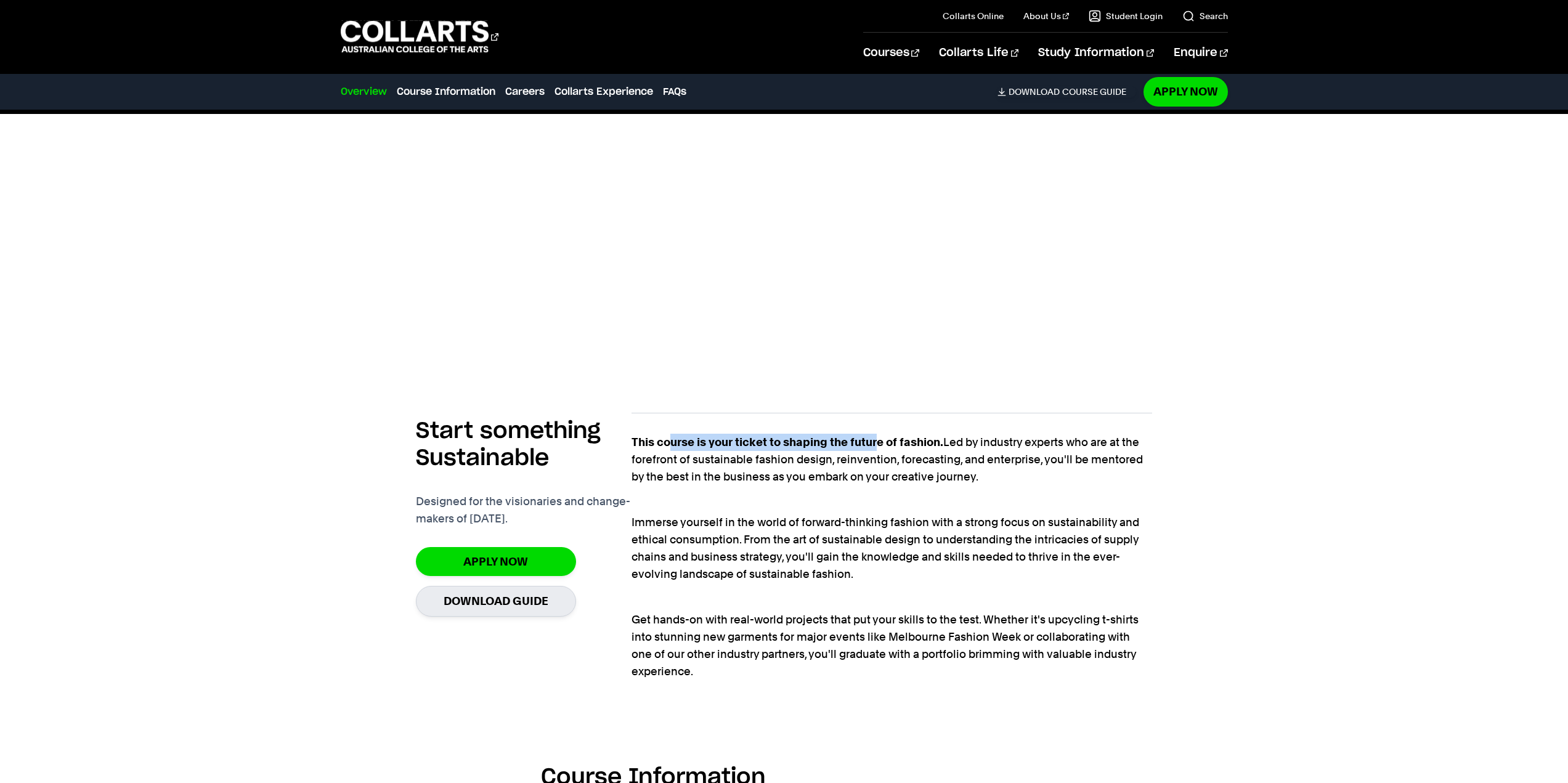
drag, startPoint x: 808, startPoint y: 445, endPoint x: 883, endPoint y: 447, distance: 75.0
click at [883, 447] on strong "This course is your ticket to shaping the future of fashion." at bounding box center [787, 441] width 311 height 13
click at [884, 447] on strong "This course is your ticket to shaping the future of fashion." at bounding box center [787, 441] width 311 height 13
drag, startPoint x: 747, startPoint y: 464, endPoint x: 824, endPoint y: 463, distance: 77.0
click at [824, 463] on p "This course is your ticket to shaping the future of fashion. Led by industry ex…" at bounding box center [892, 459] width 521 height 52
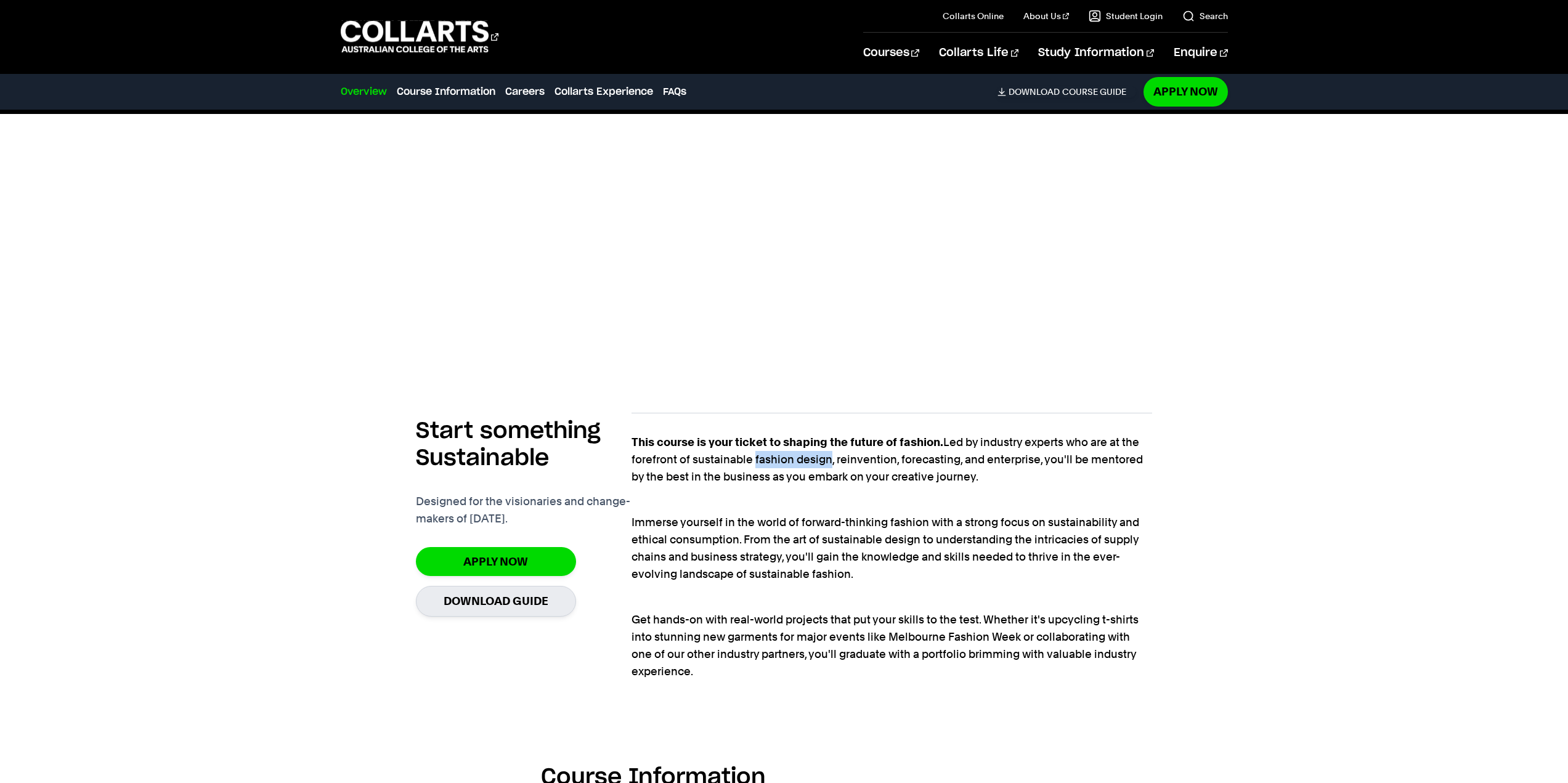
click at [824, 463] on p "This course is your ticket to shaping the future of fashion. Led by industry ex…" at bounding box center [892, 459] width 521 height 52
drag, startPoint x: 692, startPoint y: 461, endPoint x: 828, endPoint y: 465, distance: 136.1
click at [828, 465] on p "This course is your ticket to shaping the future of fashion. Led by industry ex…" at bounding box center [892, 459] width 521 height 52
copy p "sustainable fashion design"
click at [715, 454] on p "This course is your ticket to shaping the future of fashion. Led by industry ex…" at bounding box center [892, 459] width 521 height 52
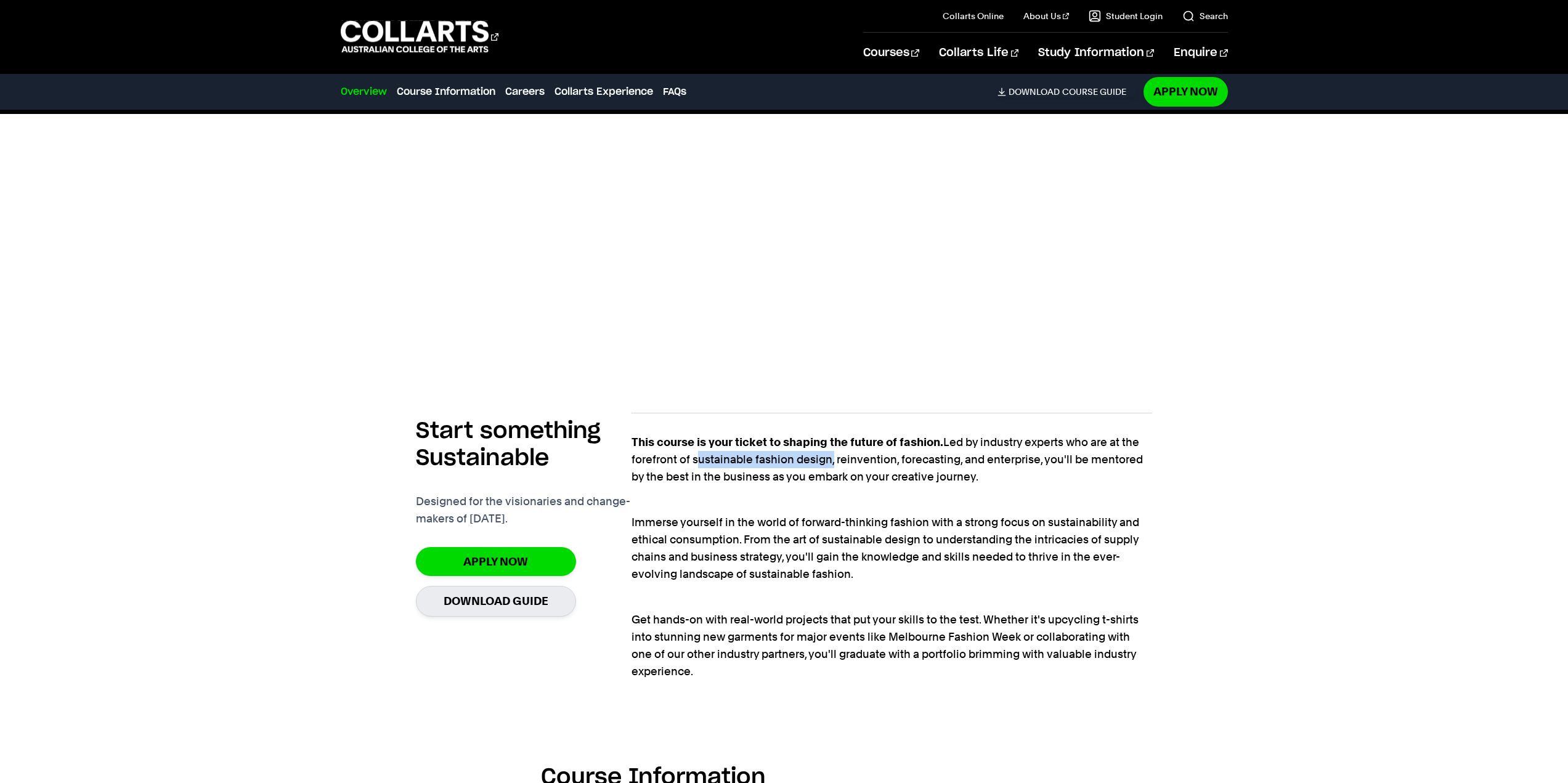
drag, startPoint x: 691, startPoint y: 459, endPoint x: 827, endPoint y: 463, distance: 136.1
click at [827, 463] on p "This course is your ticket to shaping the future of fashion. Led by industry ex…" at bounding box center [892, 459] width 521 height 52
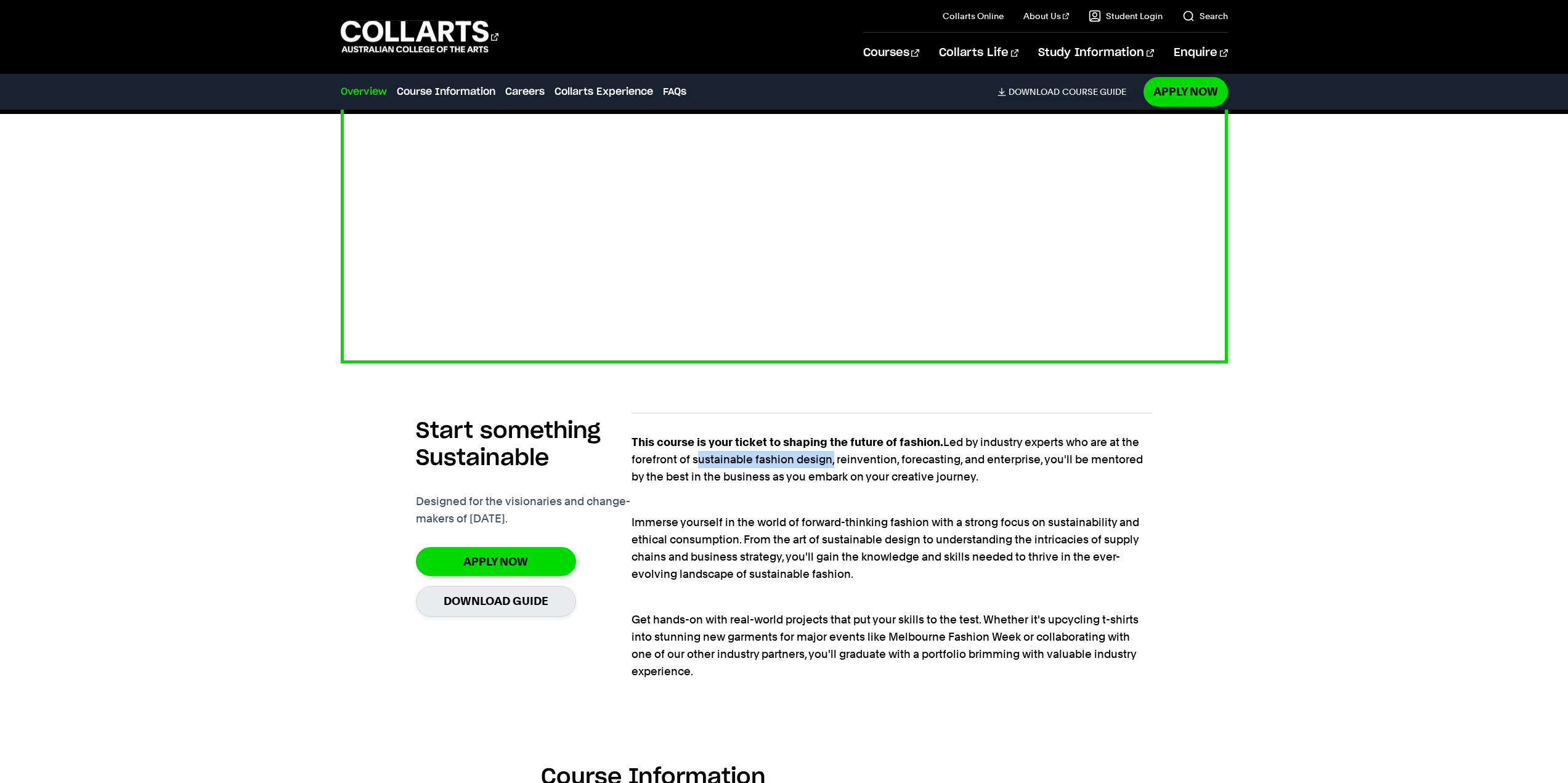
copy p "sustainable fashion design"
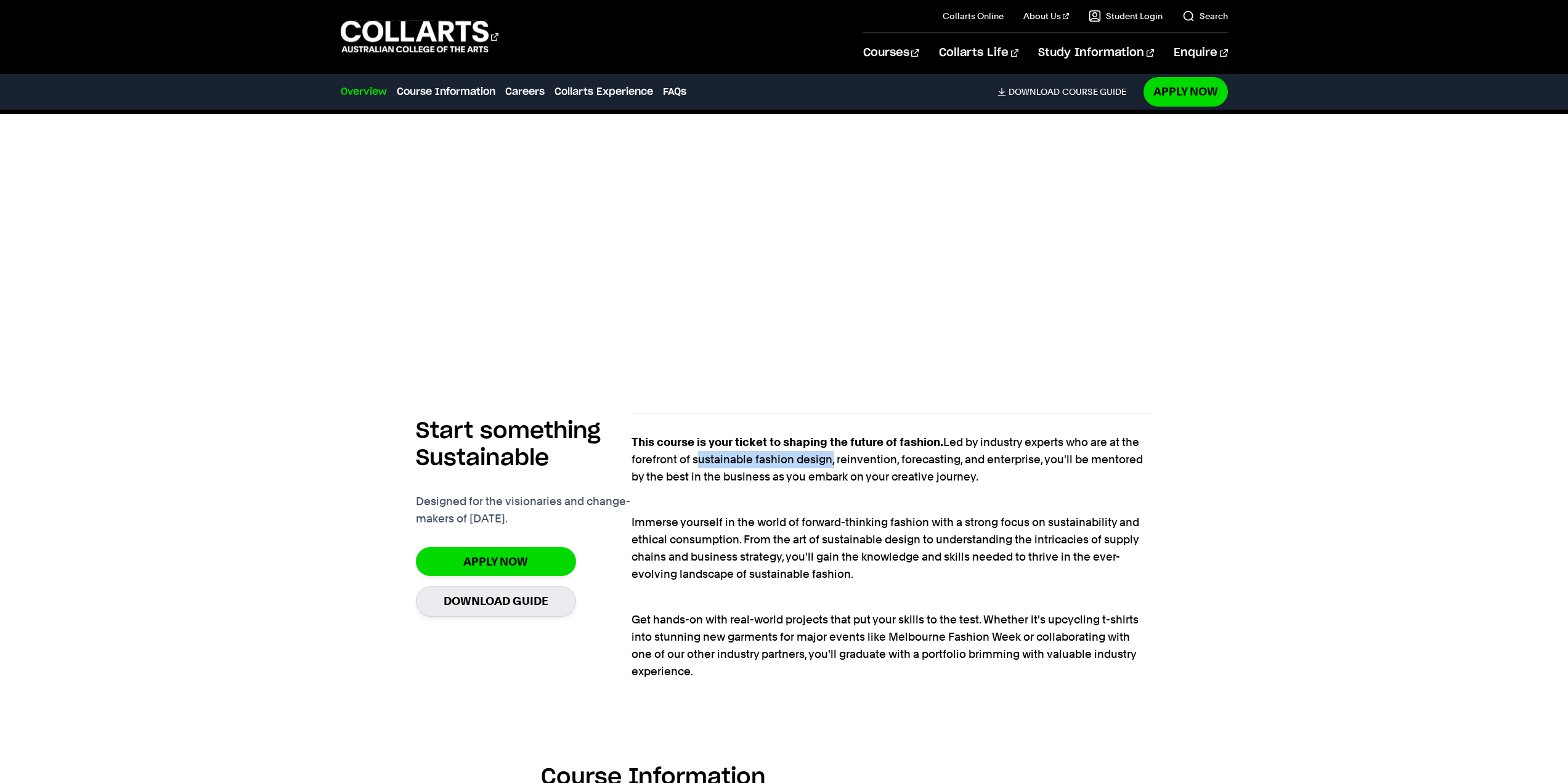
drag, startPoint x: 1078, startPoint y: 457, endPoint x: 1100, endPoint y: 477, distance: 29.7
click at [1100, 477] on p "This course is your ticket to shaping the future of fashion. Led by industry ex…" at bounding box center [892, 459] width 521 height 52
drag, startPoint x: 1001, startPoint y: 477, endPoint x: 1106, endPoint y: 542, distance: 123.5
click at [1106, 542] on div "This course is your ticket to shaping the future of fashion. Led by industry ex…" at bounding box center [892, 556] width 521 height 246
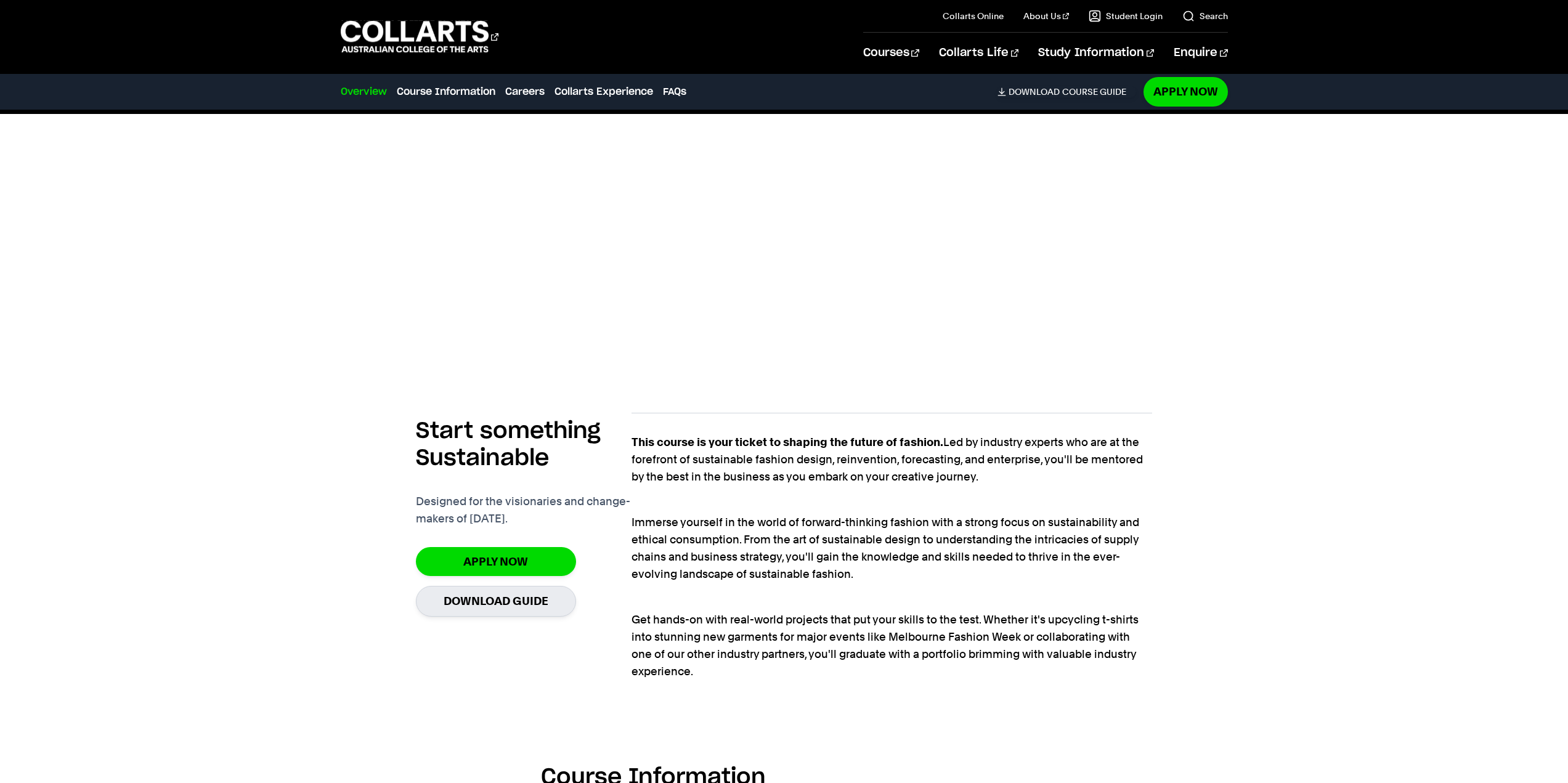
click at [1106, 542] on p "Immerse yourself in the world of forward-thinking fashion with a strong focus o…" at bounding box center [892, 540] width 521 height 87
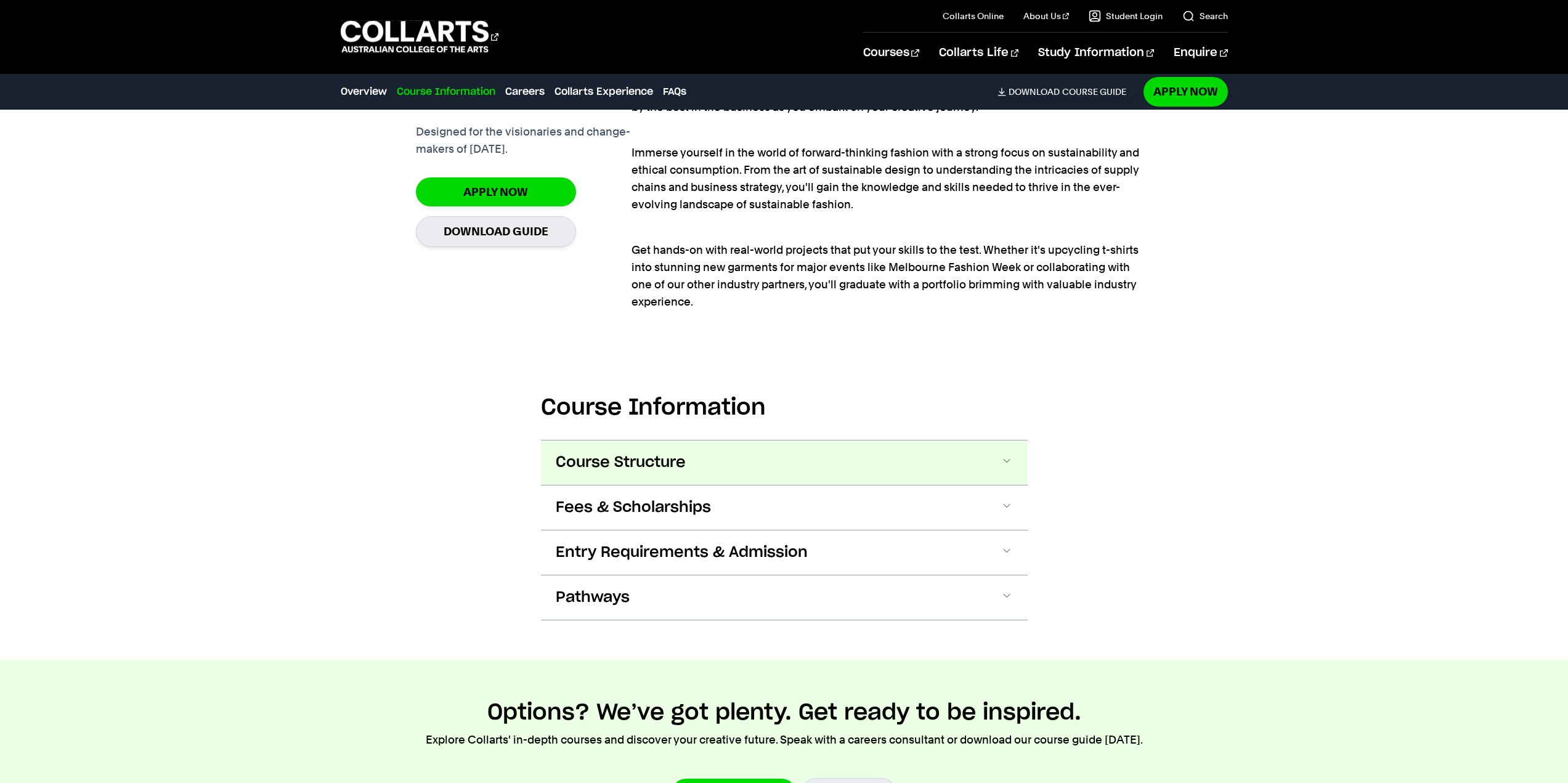
click at [847, 454] on button "Course Structure" at bounding box center [784, 463] width 487 height 45
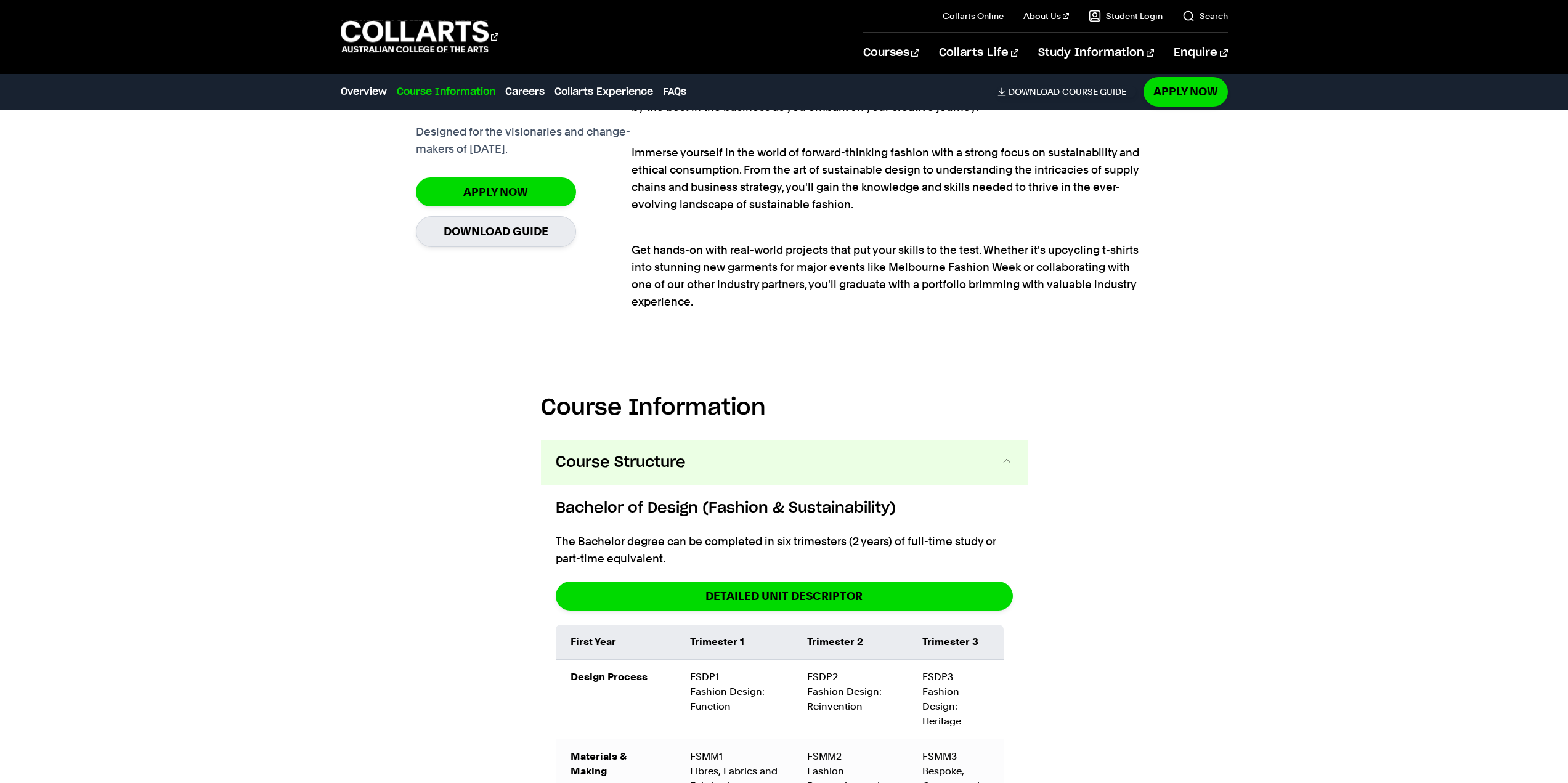
scroll to position [1315, 0]
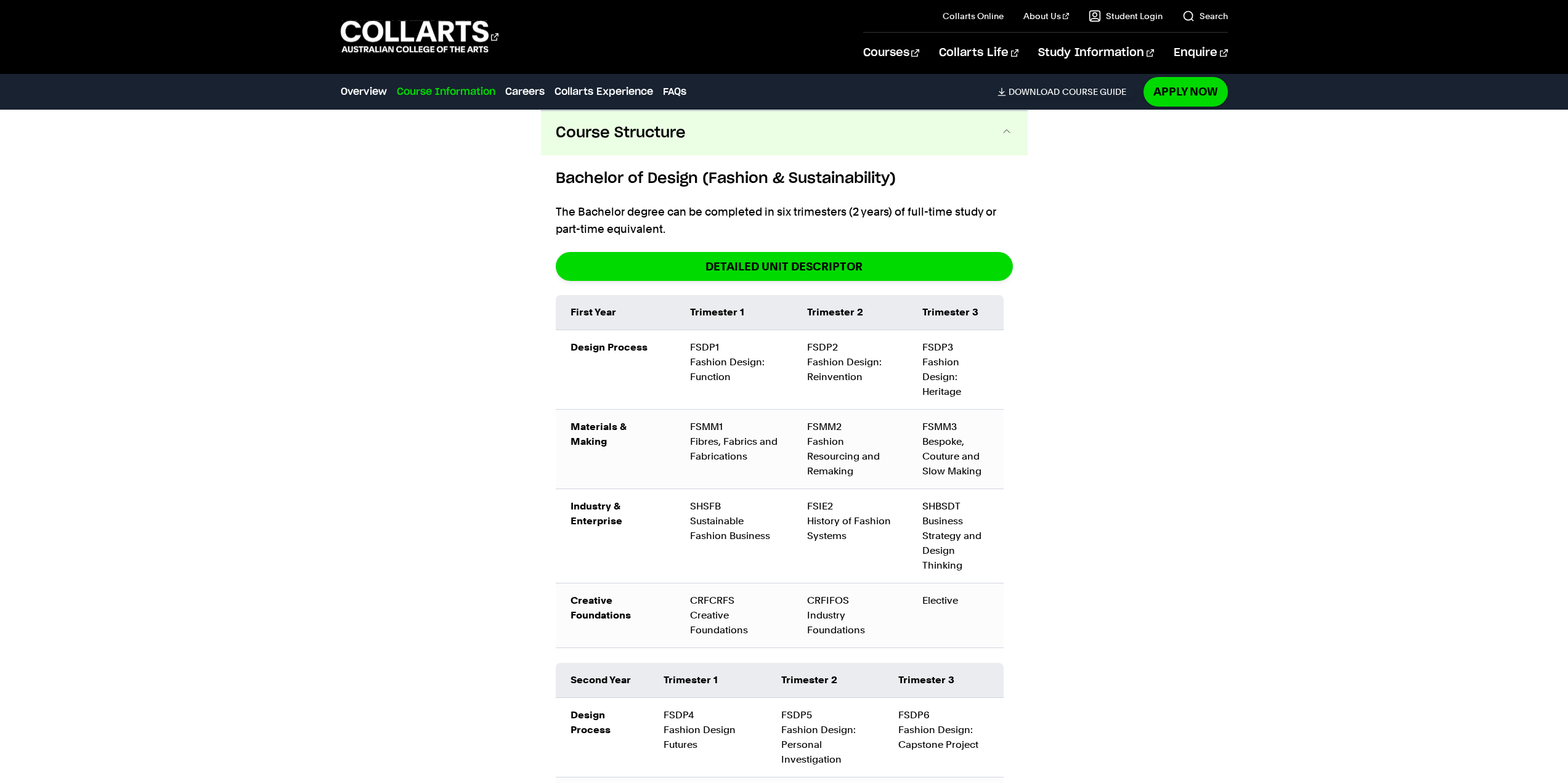
click at [1086, 366] on div "Course Information Course Structure Bachelor of Design (Fashion & Sustainabilit…" at bounding box center [784, 627] width 1154 height 1240
drag, startPoint x: 701, startPoint y: 447, endPoint x: 975, endPoint y: 472, distance: 275.1
click at [974, 472] on tr "Materials & Making FSMM1 Fibres, Fabrics and Fabrications FSMM2 Fashion Resourc…" at bounding box center [780, 449] width 448 height 79
click at [975, 472] on td "FSMM3 Bespoke, Couture and Slow Making" at bounding box center [955, 449] width 96 height 79
drag, startPoint x: 975, startPoint y: 472, endPoint x: 987, endPoint y: 466, distance: 13.4
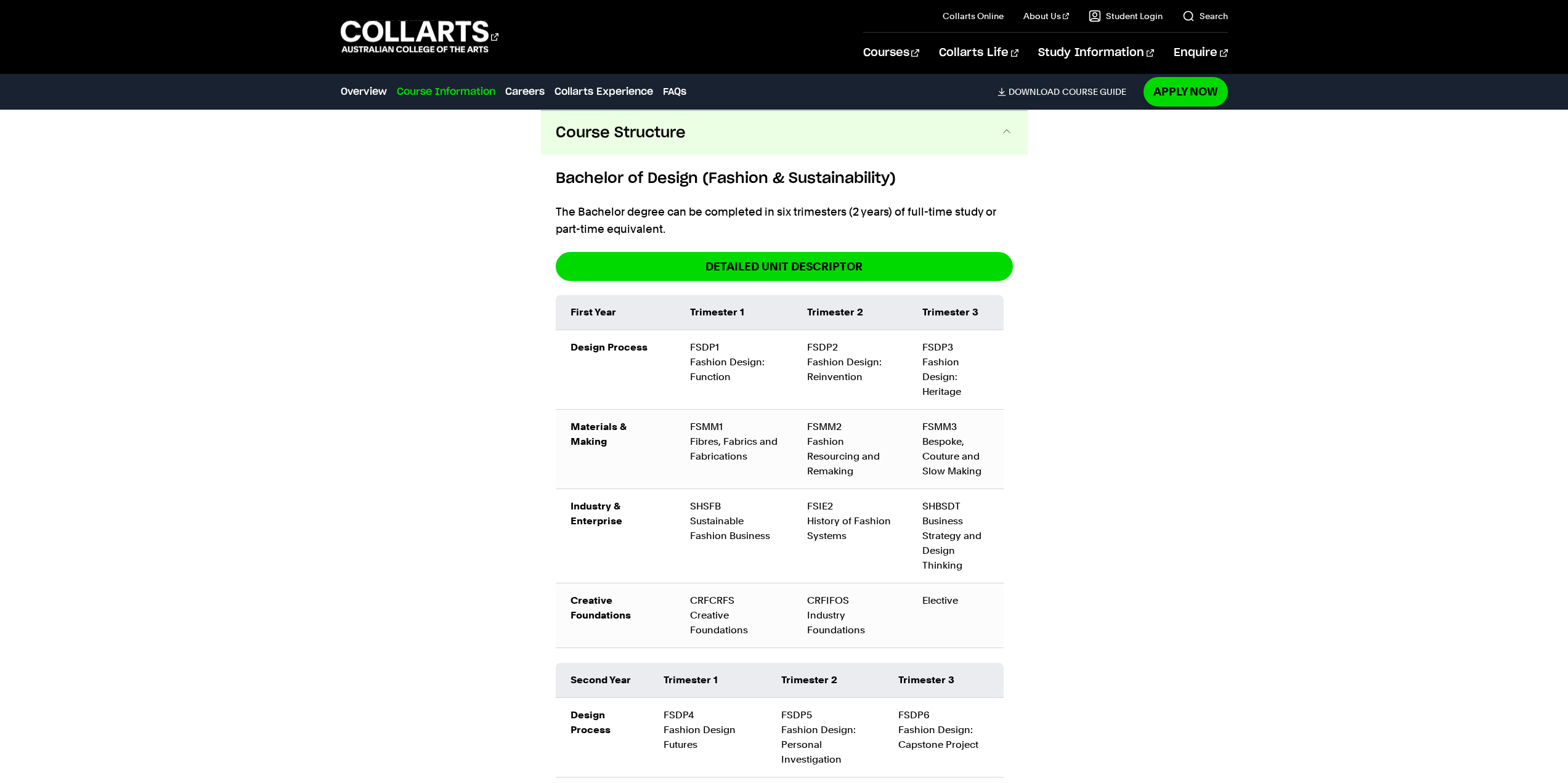
click at [975, 472] on td "FSMM3 Bespoke, Couture and Slow Making" at bounding box center [955, 449] width 96 height 79
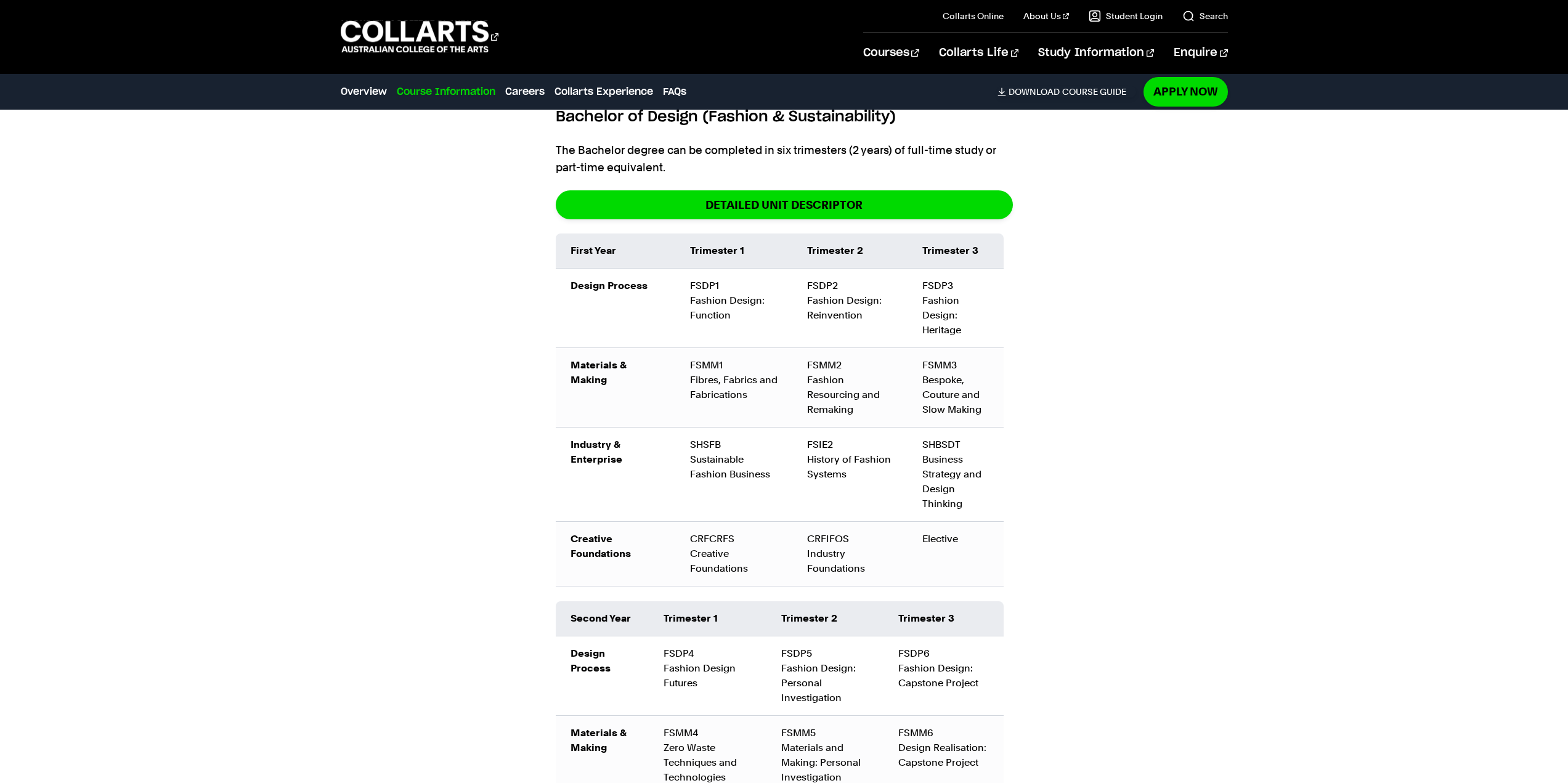
scroll to position [1562, 0]
